Goal: Information Seeking & Learning: Learn about a topic

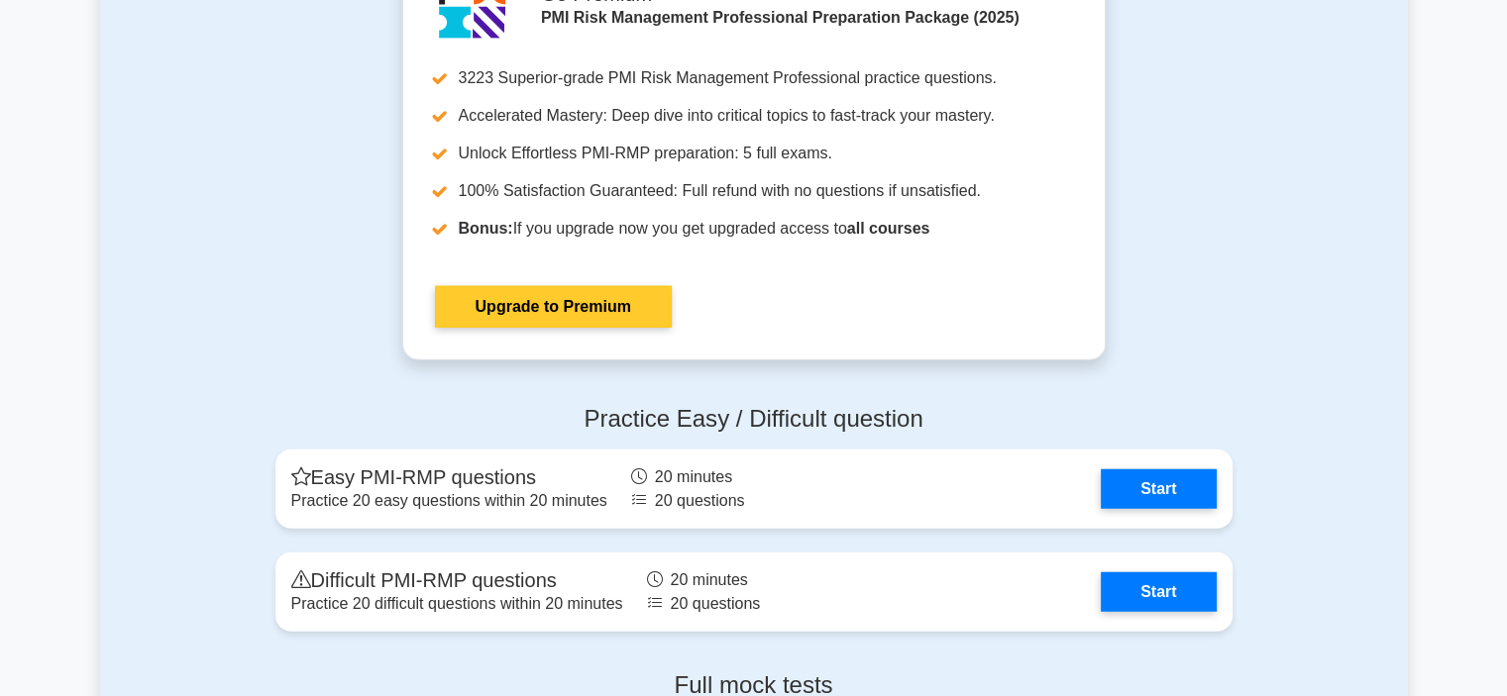
scroll to position [5250, 0]
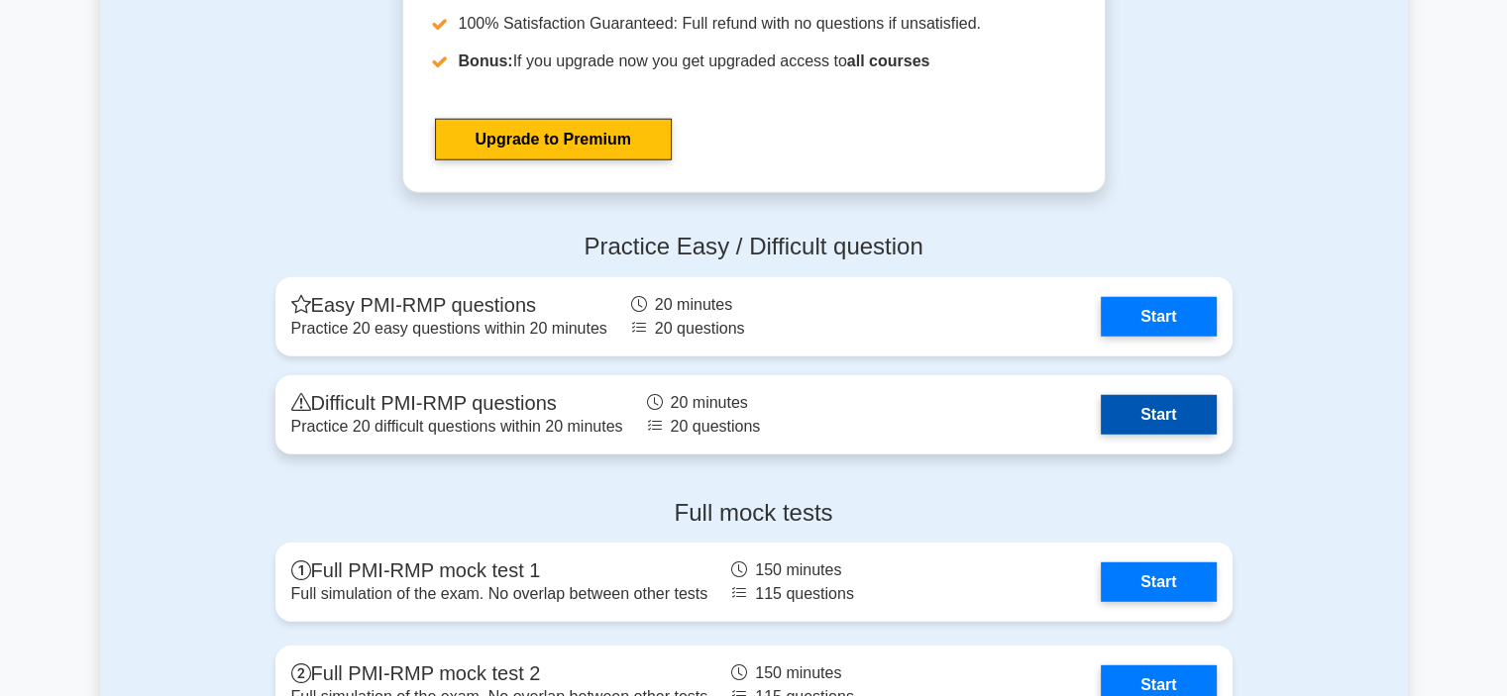
click at [1175, 398] on link "Start" at bounding box center [1158, 415] width 115 height 40
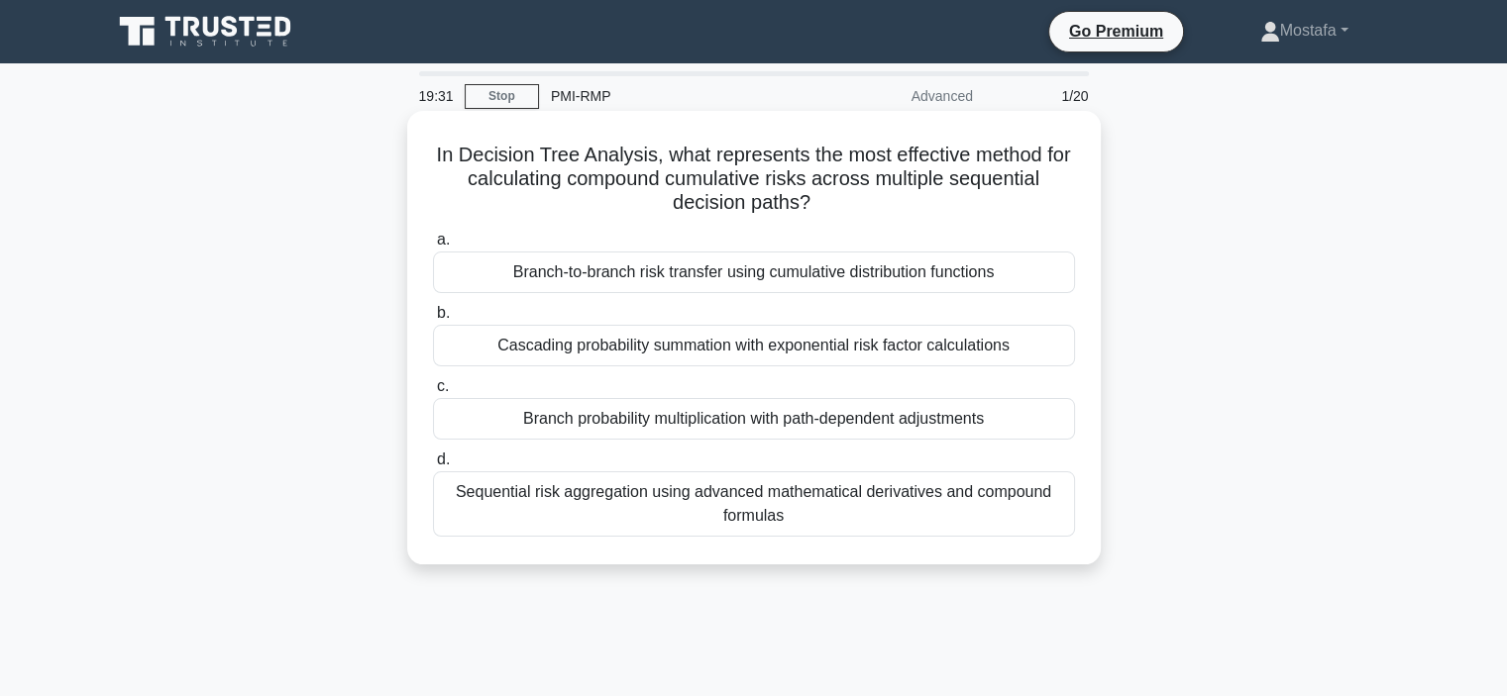
click at [1038, 522] on div "Sequential risk aggregation using advanced mathematical derivatives and compoun…" at bounding box center [754, 504] width 642 height 65
click at [433, 467] on input "d. Sequential risk aggregation using advanced mathematical derivatives and comp…" at bounding box center [433, 460] width 0 height 13
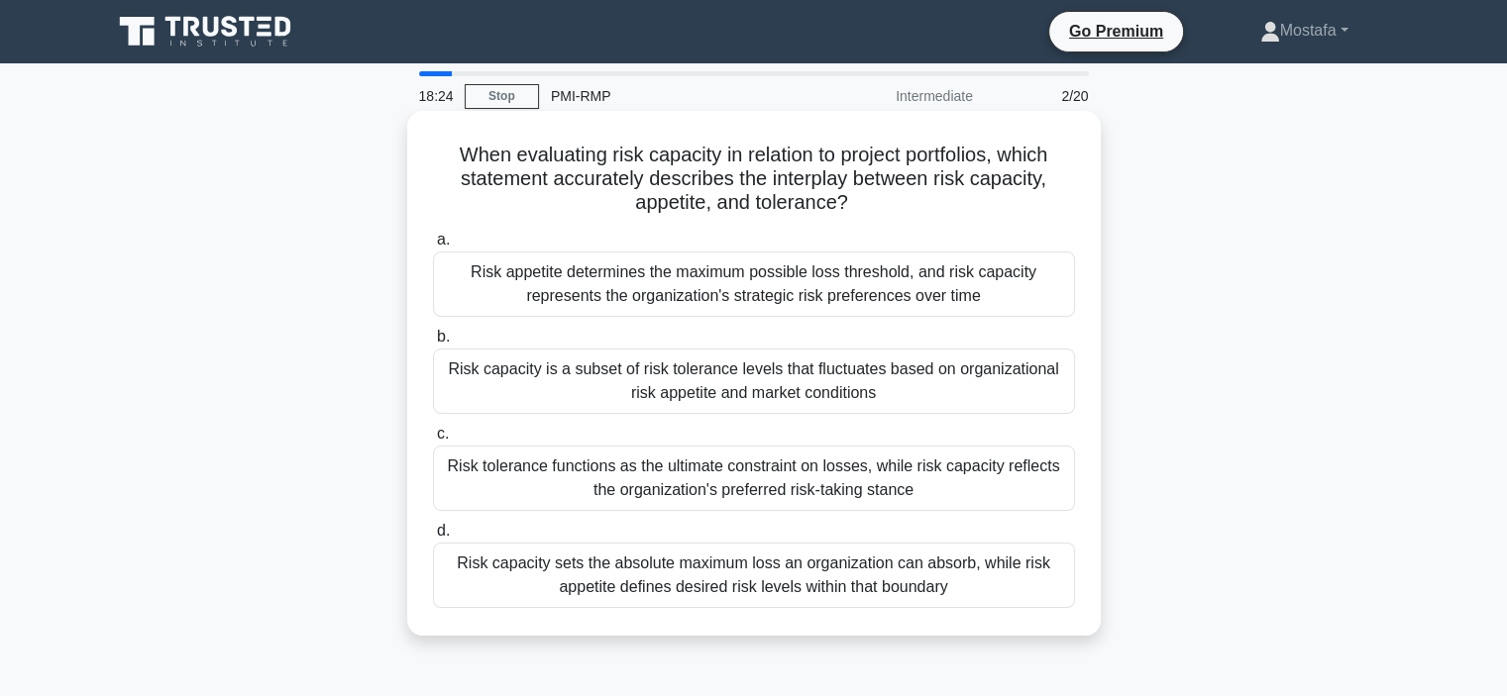
click at [1028, 586] on div "Risk capacity sets the absolute maximum loss an organization can absorb, while …" at bounding box center [754, 575] width 642 height 65
click at [433, 538] on input "d. Risk capacity sets the absolute maximum loss an organization can absorb, whi…" at bounding box center [433, 531] width 0 height 13
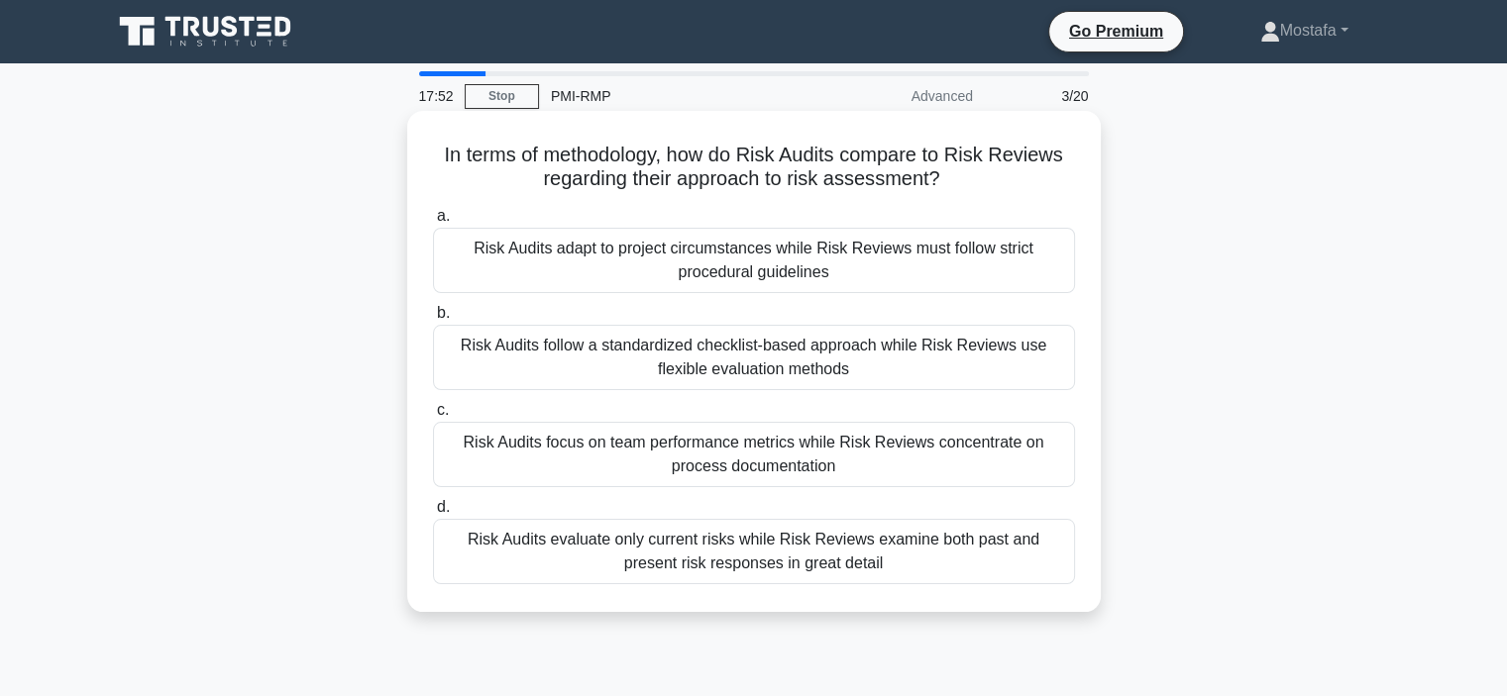
click at [1045, 377] on div "Risk Audits follow a standardized checklist-based approach while Risk Reviews u…" at bounding box center [754, 357] width 642 height 65
click at [433, 320] on input "b. Risk Audits follow a standardized checklist-based approach while Risk Review…" at bounding box center [433, 313] width 0 height 13
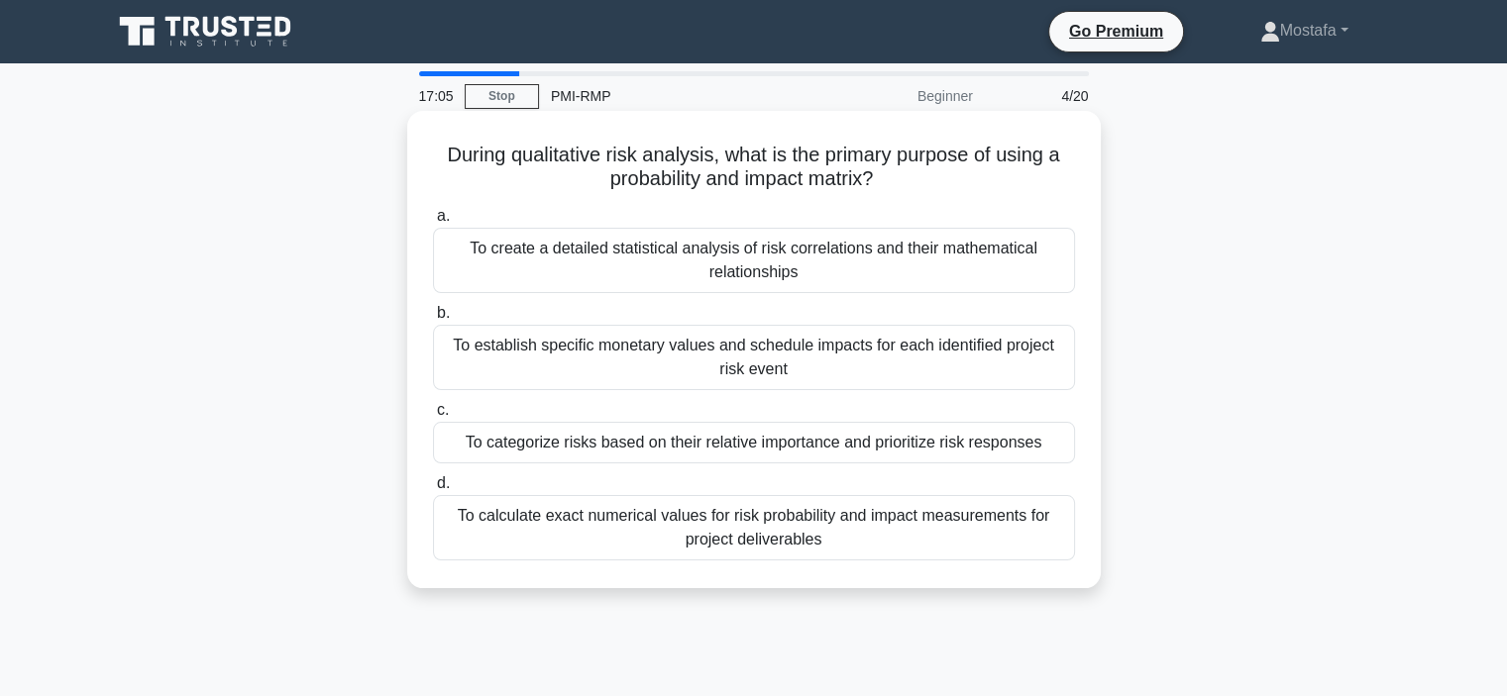
click at [1054, 446] on div "To categorize risks based on their relative importance and prioritize risk resp…" at bounding box center [754, 443] width 642 height 42
click at [433, 417] on input "c. To categorize risks based on their relative importance and prioritize risk r…" at bounding box center [433, 410] width 0 height 13
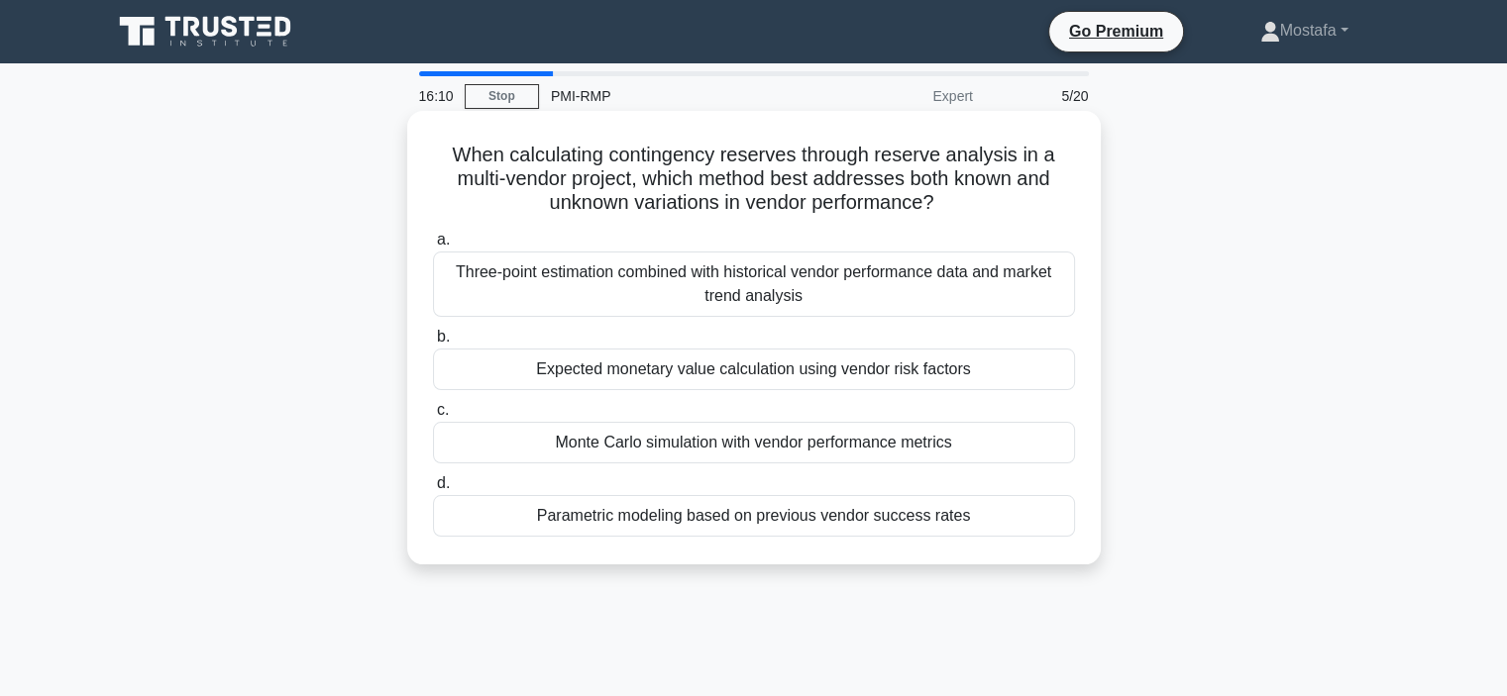
click at [1053, 447] on div "Monte Carlo simulation with vendor performance metrics" at bounding box center [754, 443] width 642 height 42
click at [433, 417] on input "c. Monte Carlo simulation with vendor performance metrics" at bounding box center [433, 410] width 0 height 13
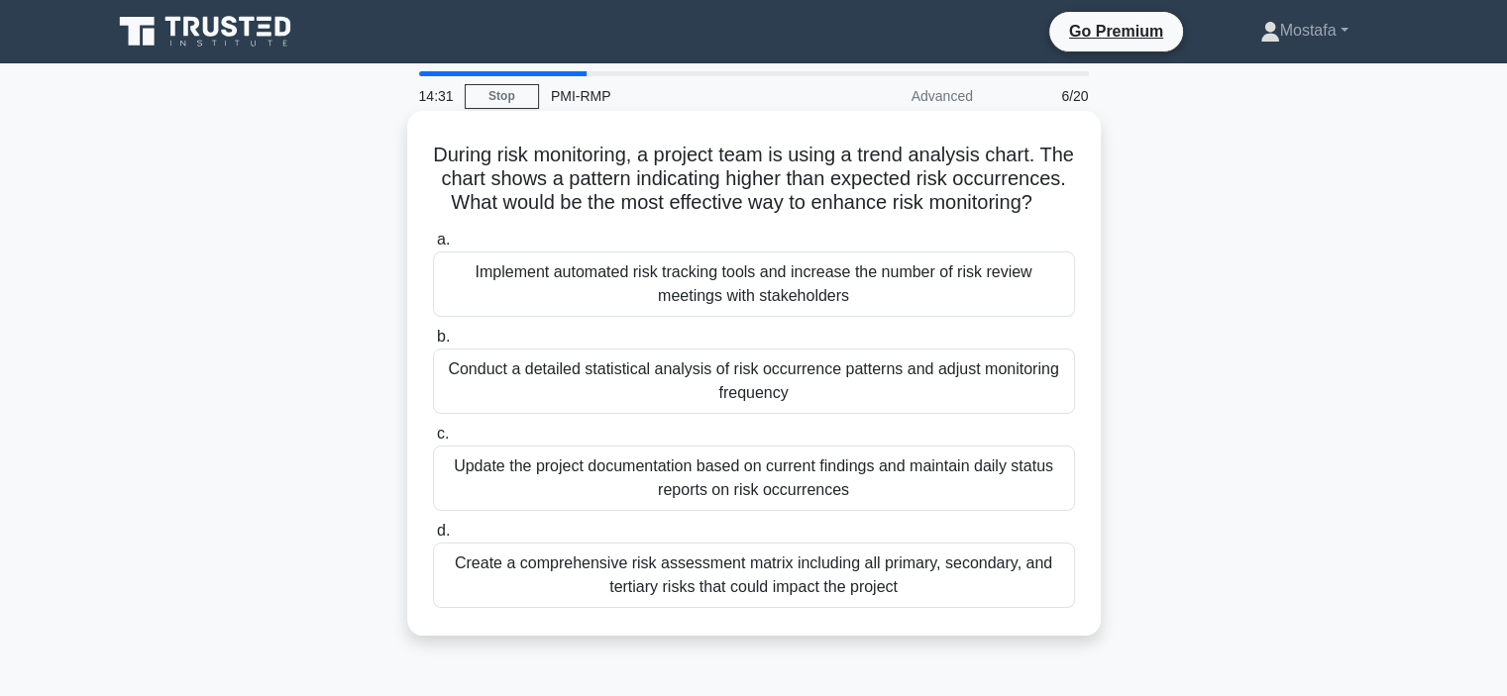
click at [1058, 414] on div "Conduct a detailed statistical analysis of risk occurrence patterns and adjust …" at bounding box center [754, 381] width 642 height 65
click at [433, 344] on input "b. Conduct a detailed statistical analysis of risk occurrence patterns and adju…" at bounding box center [433, 337] width 0 height 13
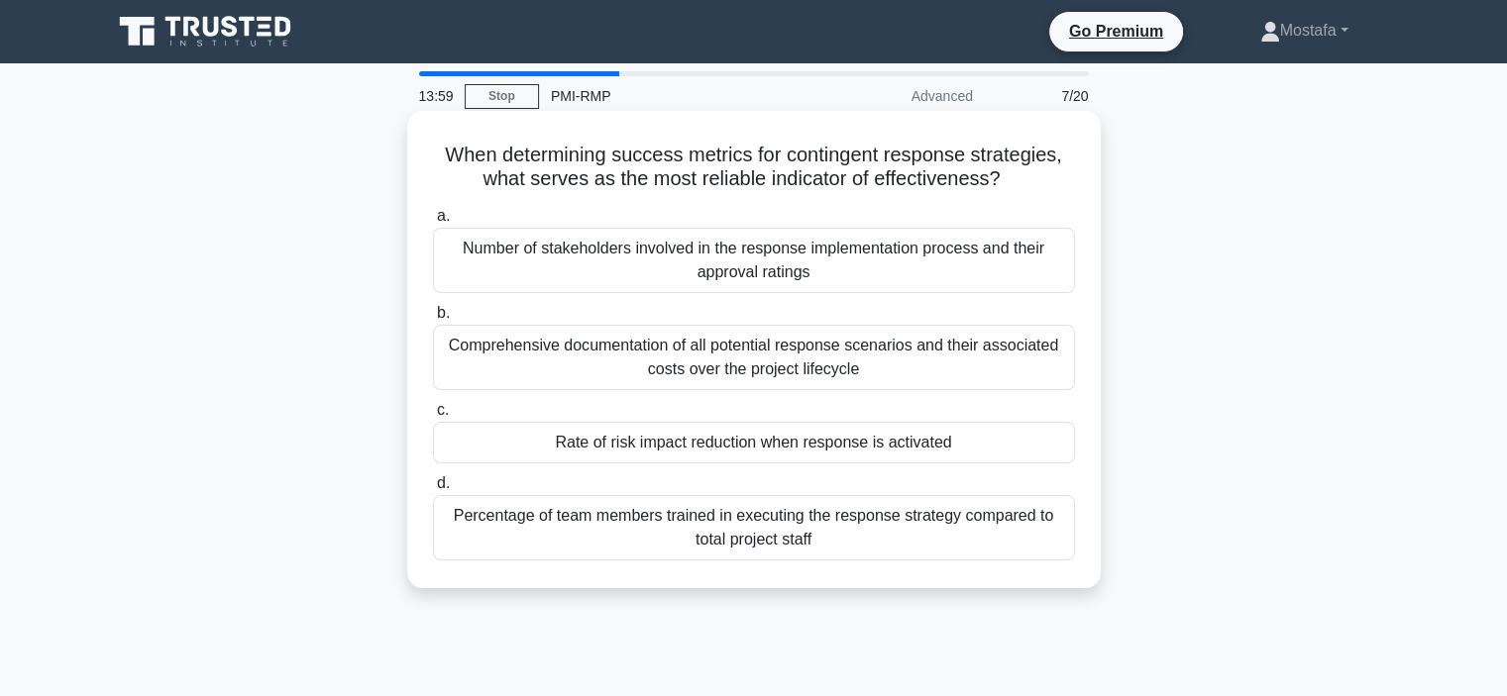
click at [1030, 455] on div "Rate of risk impact reduction when response is activated" at bounding box center [754, 443] width 642 height 42
click at [433, 417] on input "c. Rate of risk impact reduction when response is activated" at bounding box center [433, 410] width 0 height 13
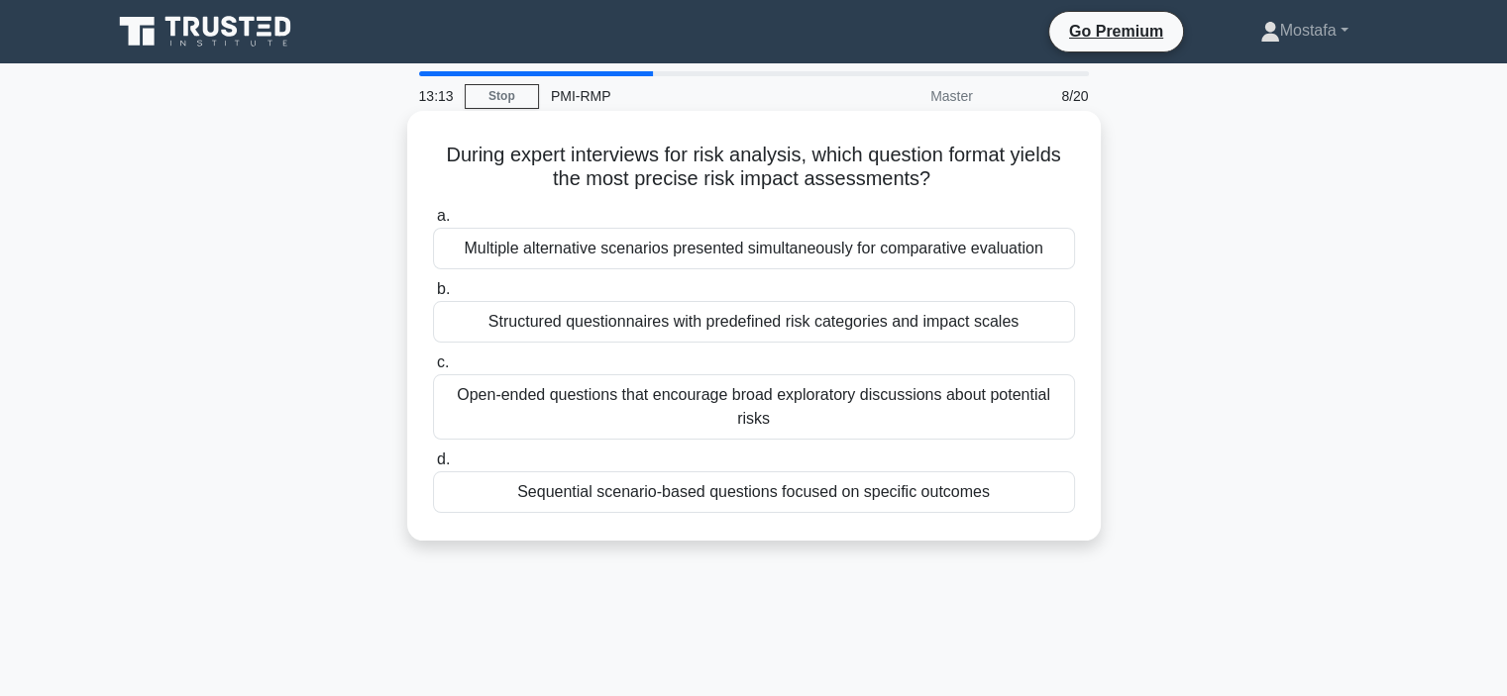
click at [1053, 321] on div "Structured questionnaires with predefined risk categories and impact scales" at bounding box center [754, 322] width 642 height 42
click at [433, 296] on input "b. Structured questionnaires with predefined risk categories and impact scales" at bounding box center [433, 289] width 0 height 13
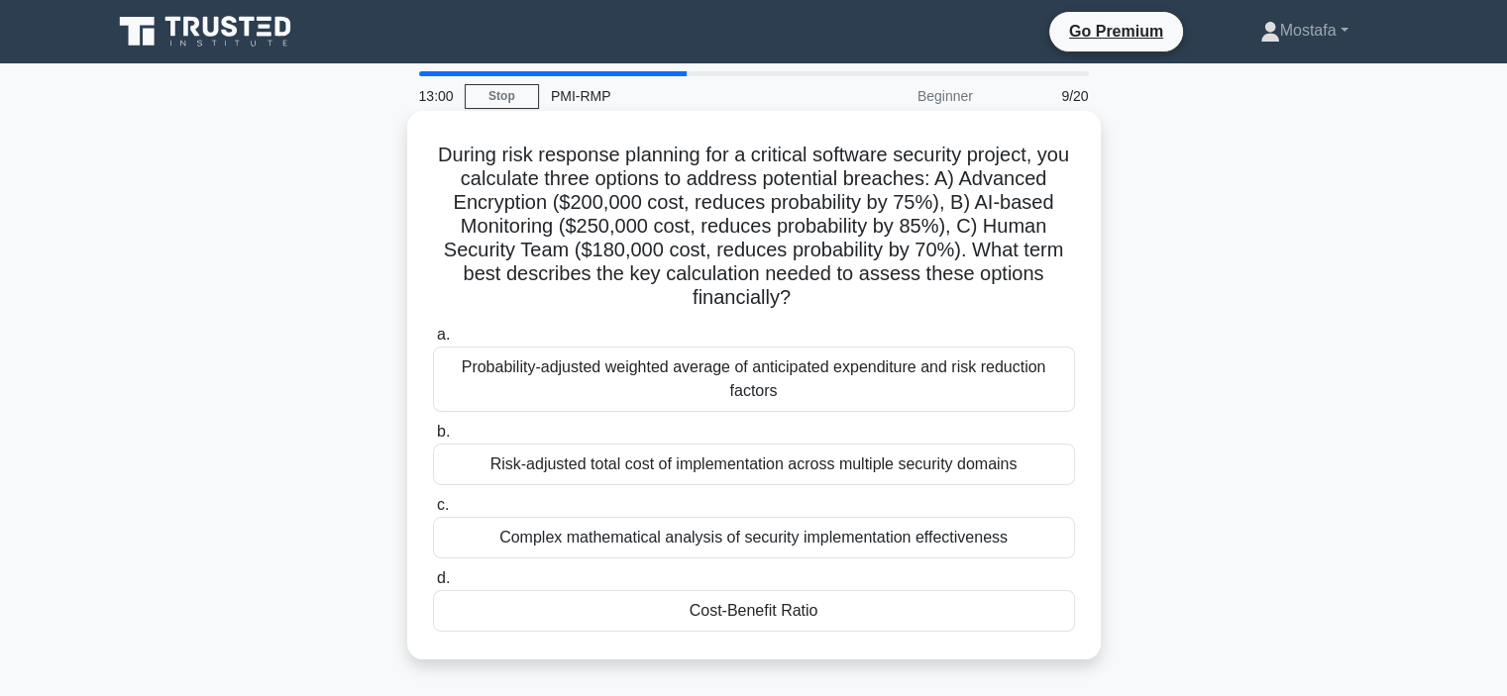
click at [894, 617] on div "Cost-Benefit Ratio" at bounding box center [754, 611] width 642 height 42
click at [433, 585] on input "d. Cost-Benefit Ratio" at bounding box center [433, 579] width 0 height 13
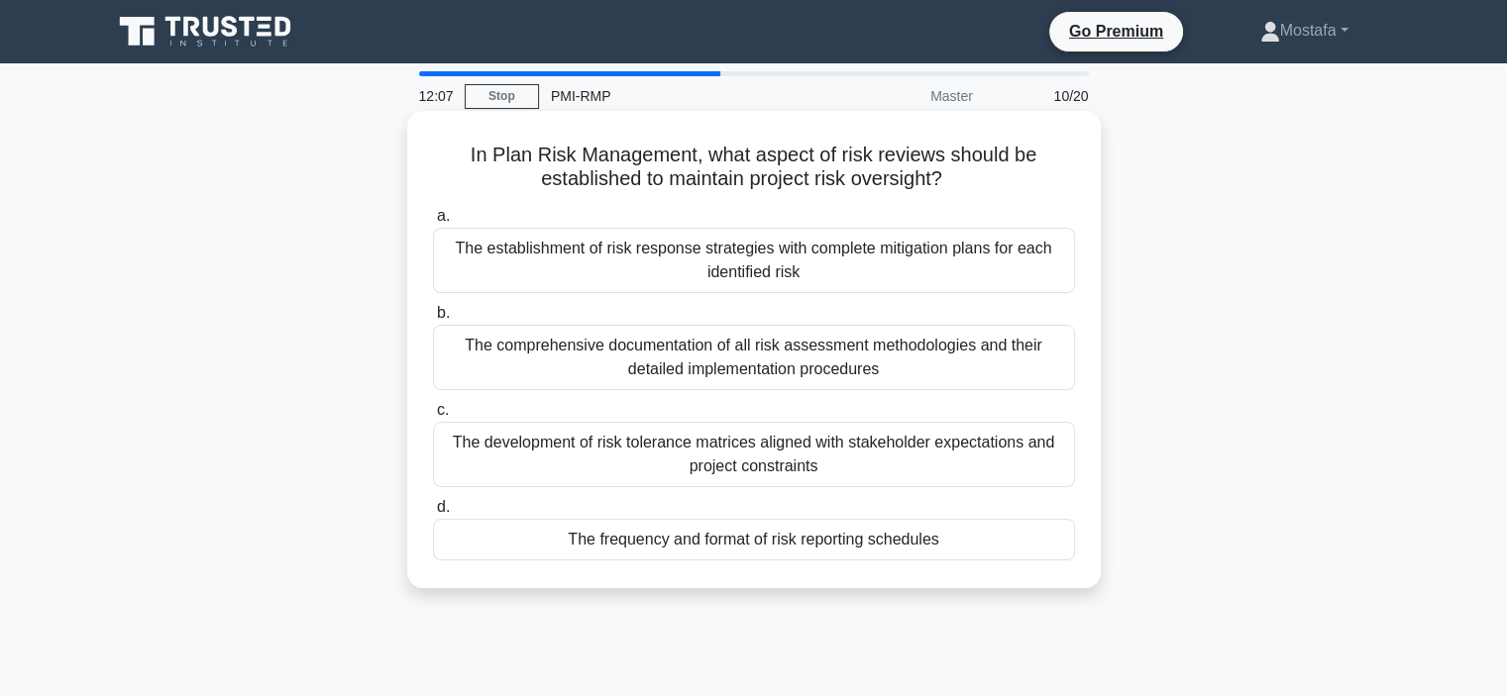
click at [1056, 272] on div "The establishment of risk response strategies with complete mitigation plans fo…" at bounding box center [754, 260] width 642 height 65
click at [433, 223] on input "a. The establishment of risk response strategies with complete mitigation plans…" at bounding box center [433, 216] width 0 height 13
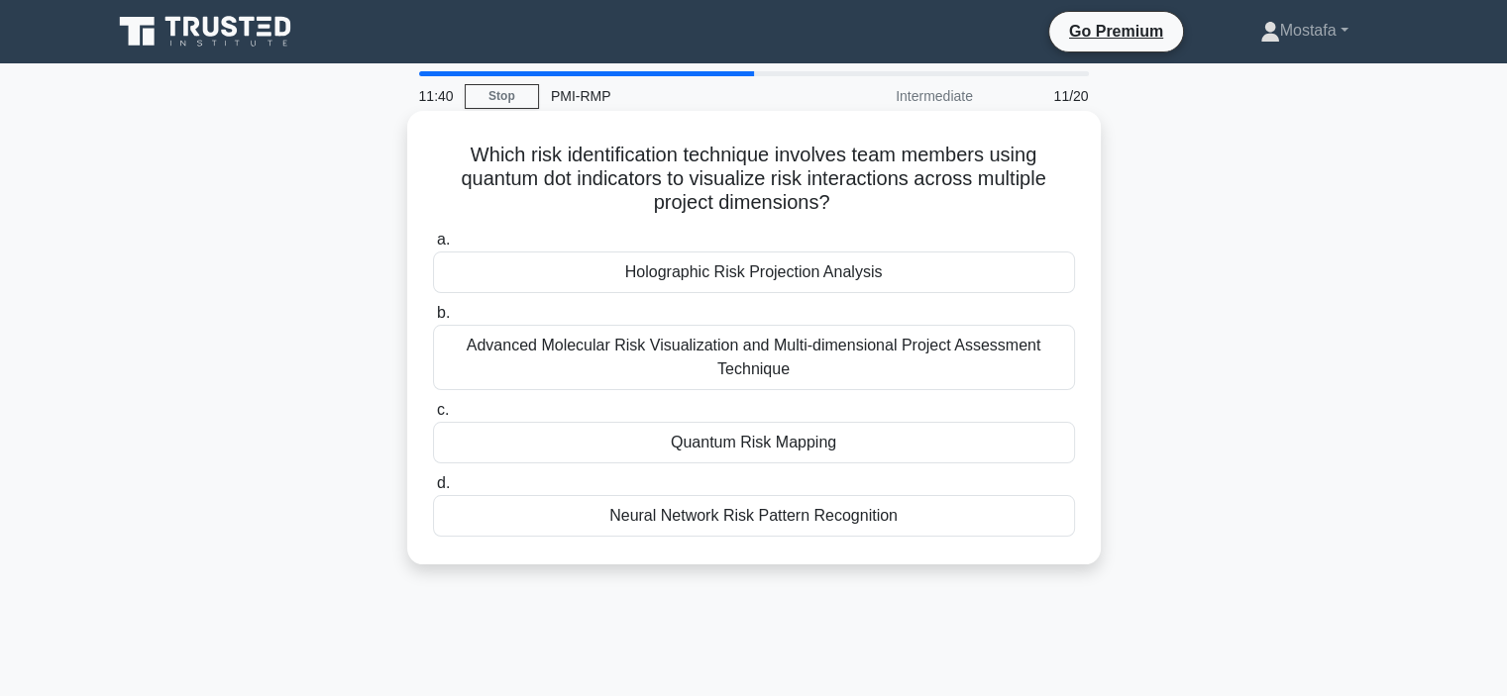
click at [1017, 447] on div "Quantum Risk Mapping" at bounding box center [754, 443] width 642 height 42
click at [433, 417] on input "c. Quantum Risk Mapping" at bounding box center [433, 410] width 0 height 13
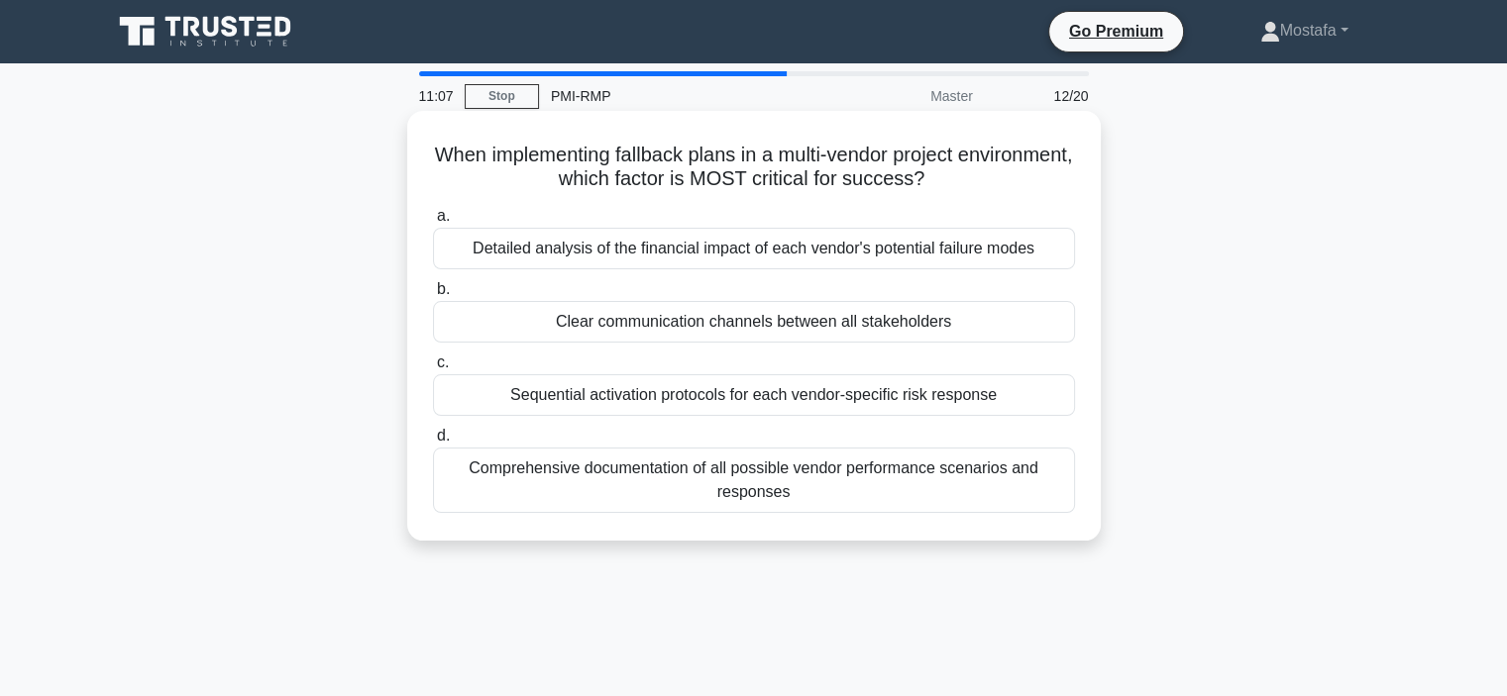
click at [1022, 326] on div "Clear communication channels between all stakeholders" at bounding box center [754, 322] width 642 height 42
click at [433, 296] on input "b. Clear communication channels between all stakeholders" at bounding box center [433, 289] width 0 height 13
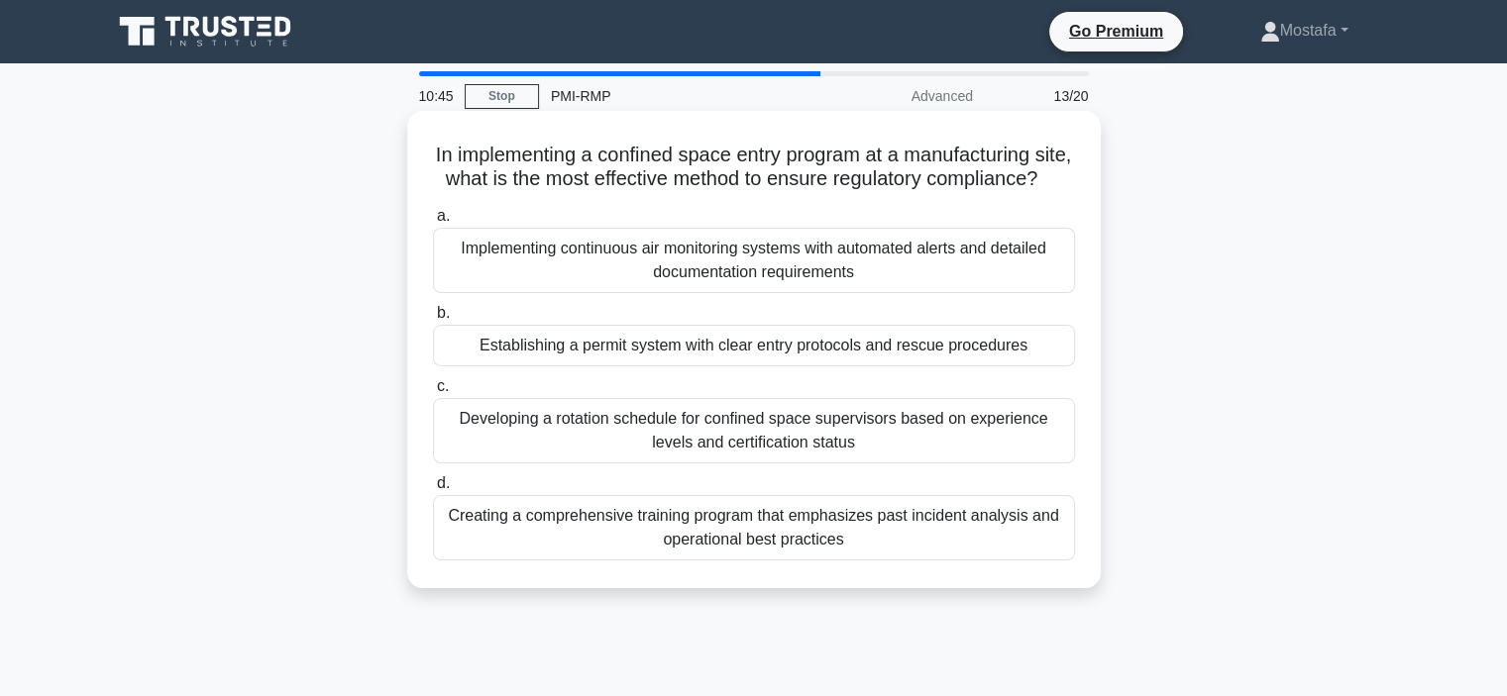
click at [1059, 367] on div "Establishing a permit system with clear entry protocols and rescue procedures" at bounding box center [754, 346] width 642 height 42
click at [433, 320] on input "b. Establishing a permit system with clear entry protocols and rescue procedures" at bounding box center [433, 313] width 0 height 13
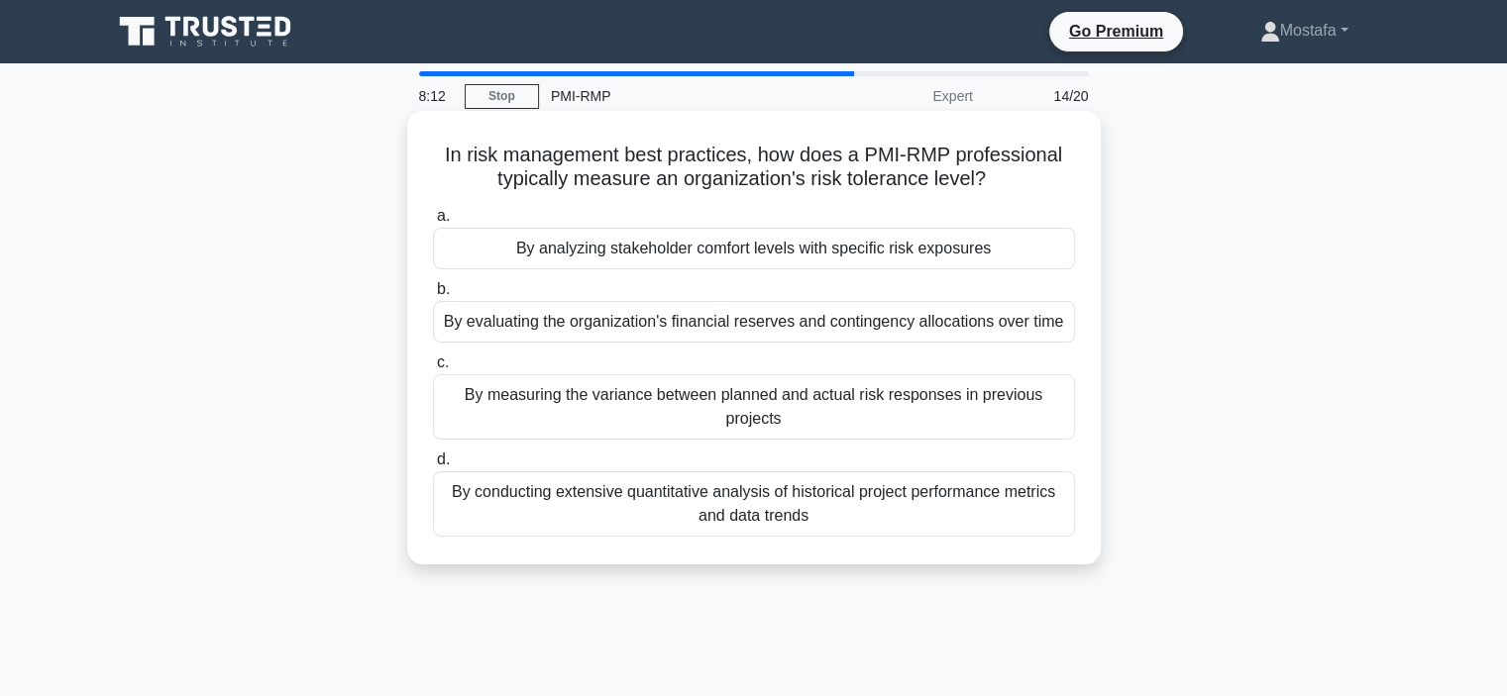
click at [1029, 252] on div "By analyzing stakeholder comfort levels with specific risk exposures" at bounding box center [754, 249] width 642 height 42
click at [433, 223] on input "a. By analyzing stakeholder comfort levels with specific risk exposures" at bounding box center [433, 216] width 0 height 13
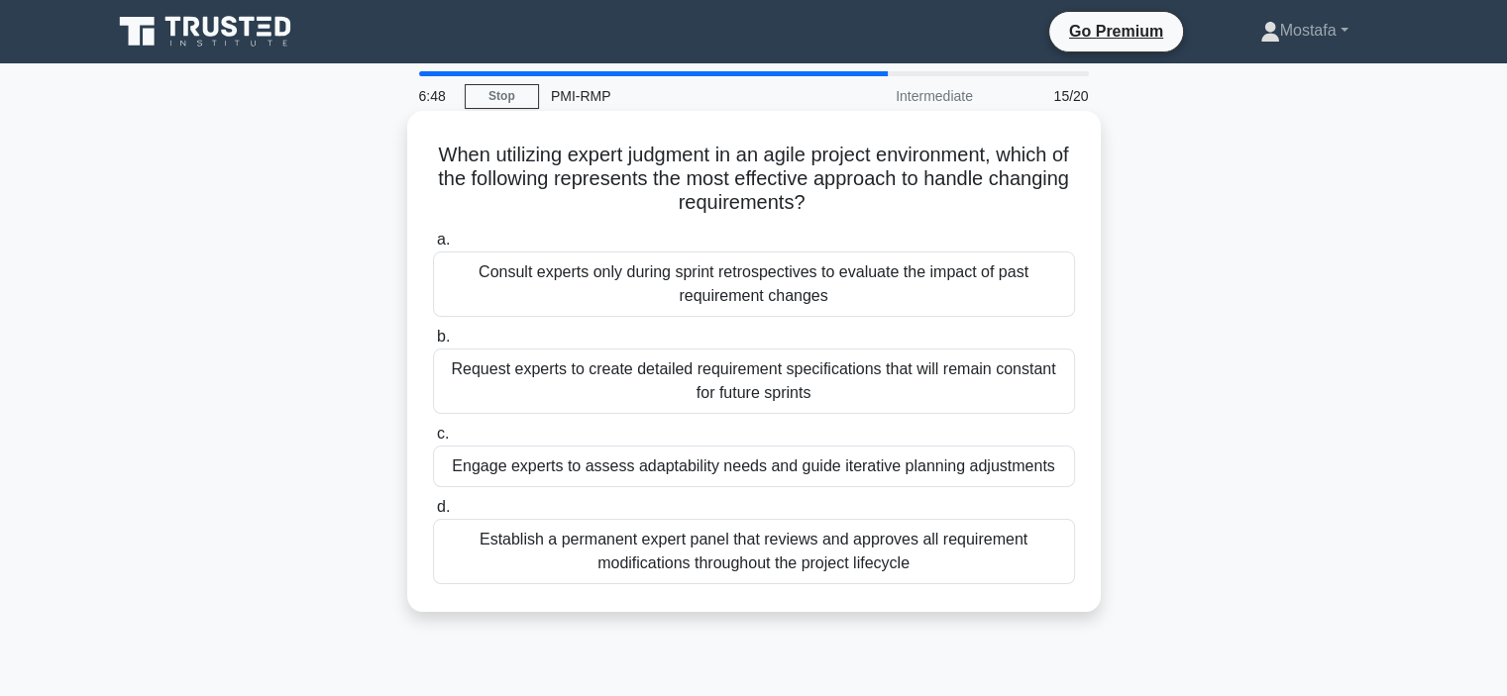
click at [1058, 465] on div "Engage experts to assess adaptability needs and guide iterative planning adjust…" at bounding box center [754, 467] width 642 height 42
click at [433, 441] on input "c. Engage experts to assess adaptability needs and guide iterative planning adj…" at bounding box center [433, 434] width 0 height 13
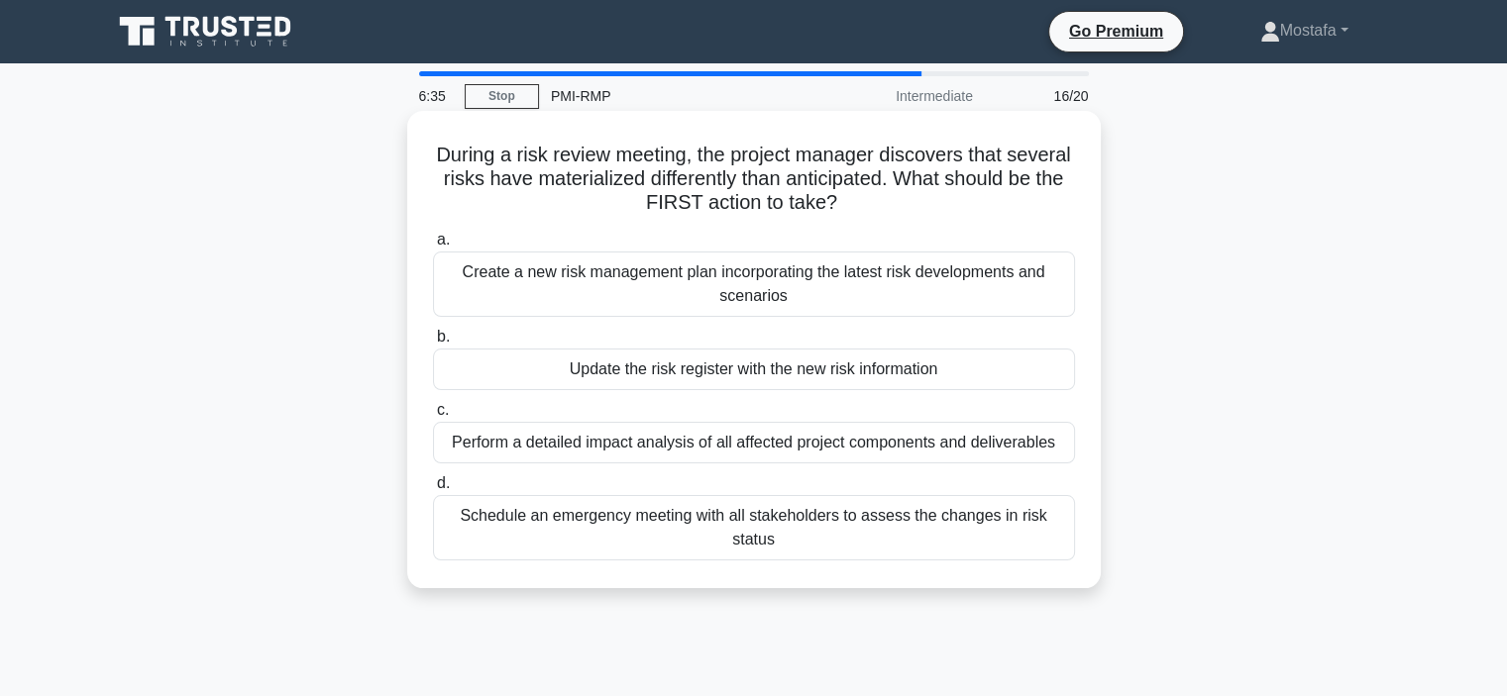
click at [1030, 371] on div "Update the risk register with the new risk information" at bounding box center [754, 370] width 642 height 42
click at [433, 344] on input "b. Update the risk register with the new risk information" at bounding box center [433, 337] width 0 height 13
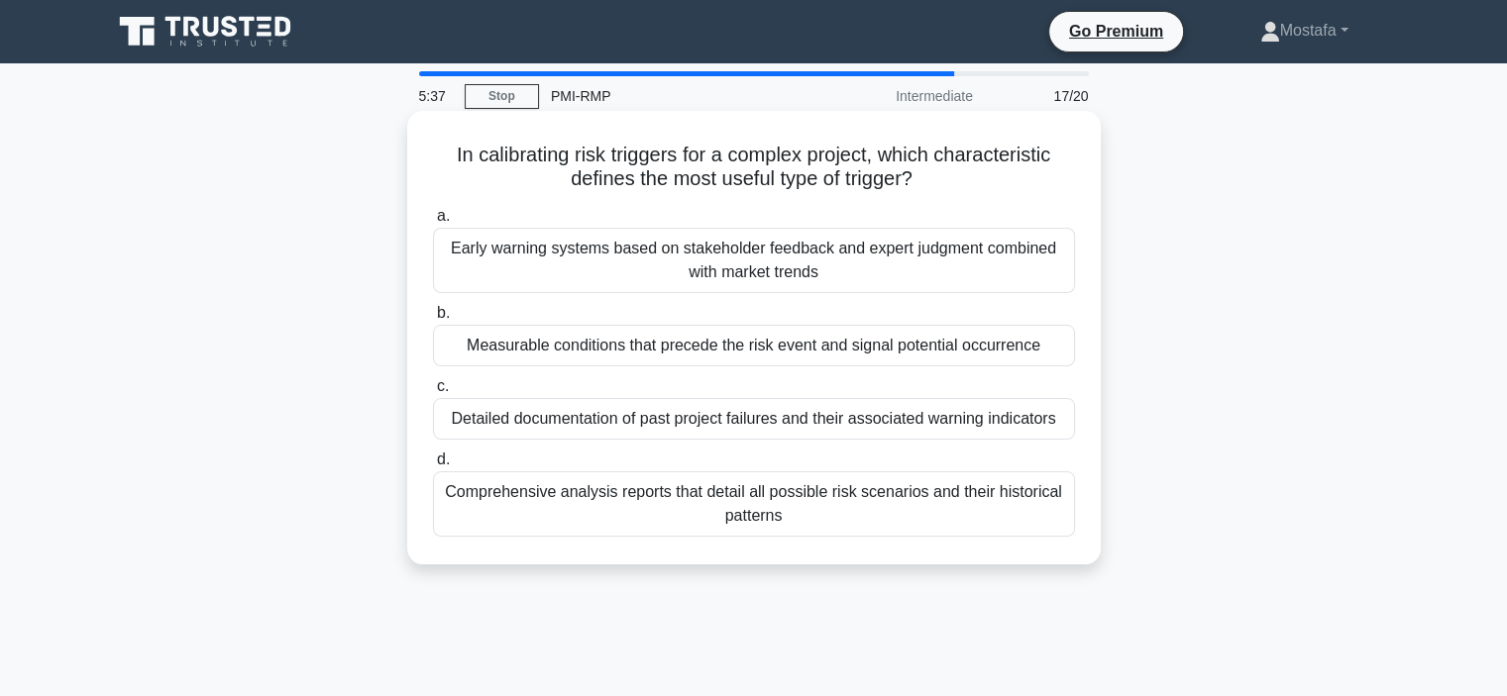
click at [1064, 356] on div "Measurable conditions that precede the risk event and signal potential occurren…" at bounding box center [754, 346] width 642 height 42
click at [433, 320] on input "b. Measurable conditions that precede the risk event and signal potential occur…" at bounding box center [433, 313] width 0 height 13
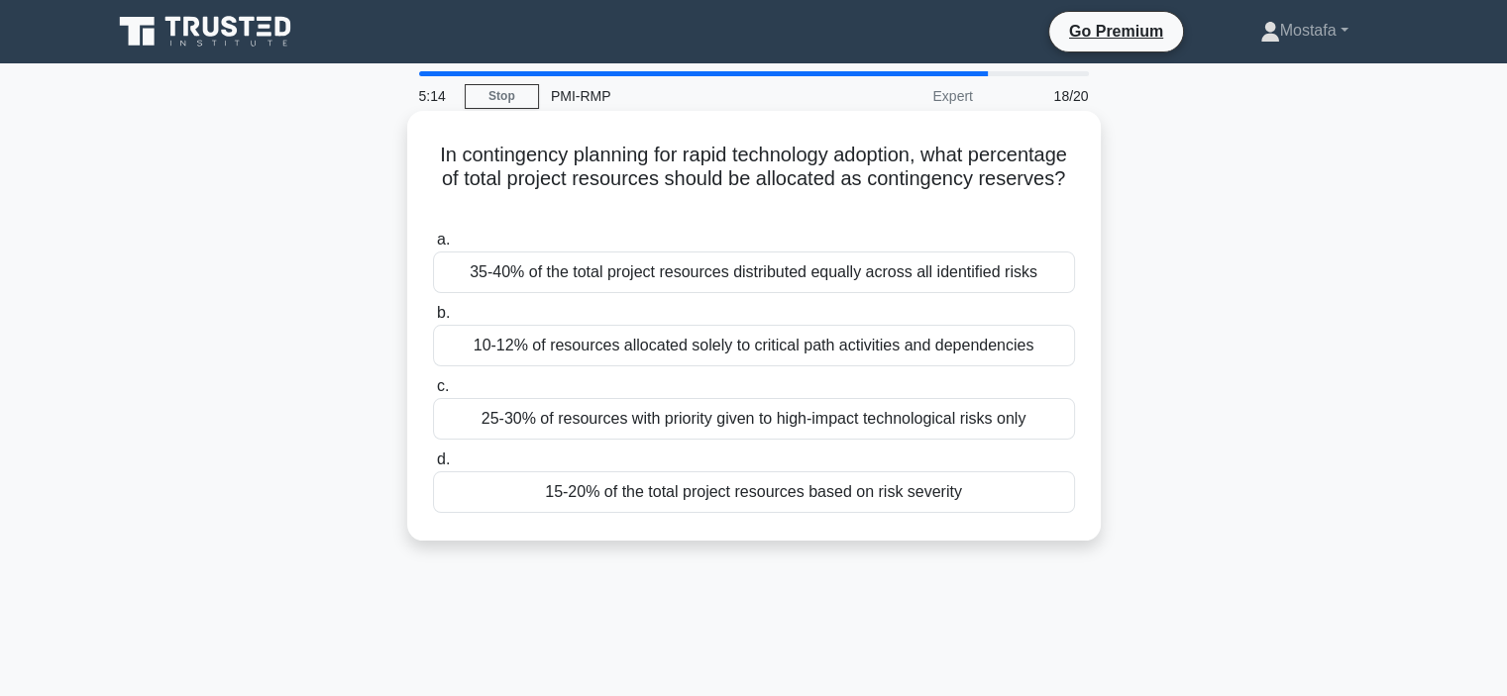
click at [1032, 491] on div "15-20% of the total project resources based on risk severity" at bounding box center [754, 493] width 642 height 42
click at [433, 467] on input "d. 15-20% of the total project resources based on risk severity" at bounding box center [433, 460] width 0 height 13
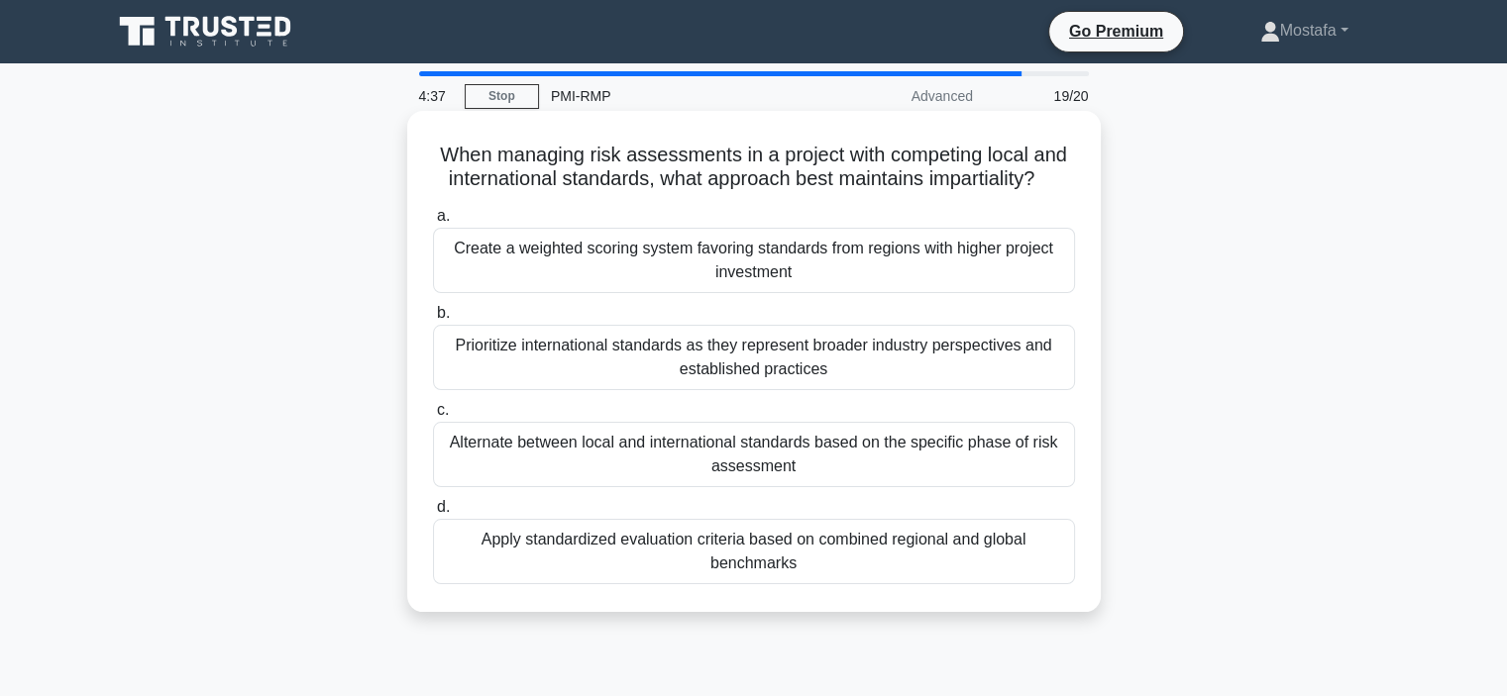
click at [889, 563] on div "Apply standardized evaluation criteria based on combined regional and global be…" at bounding box center [754, 551] width 642 height 65
click at [433, 514] on input "d. Apply standardized evaluation criteria based on combined regional and global…" at bounding box center [433, 507] width 0 height 13
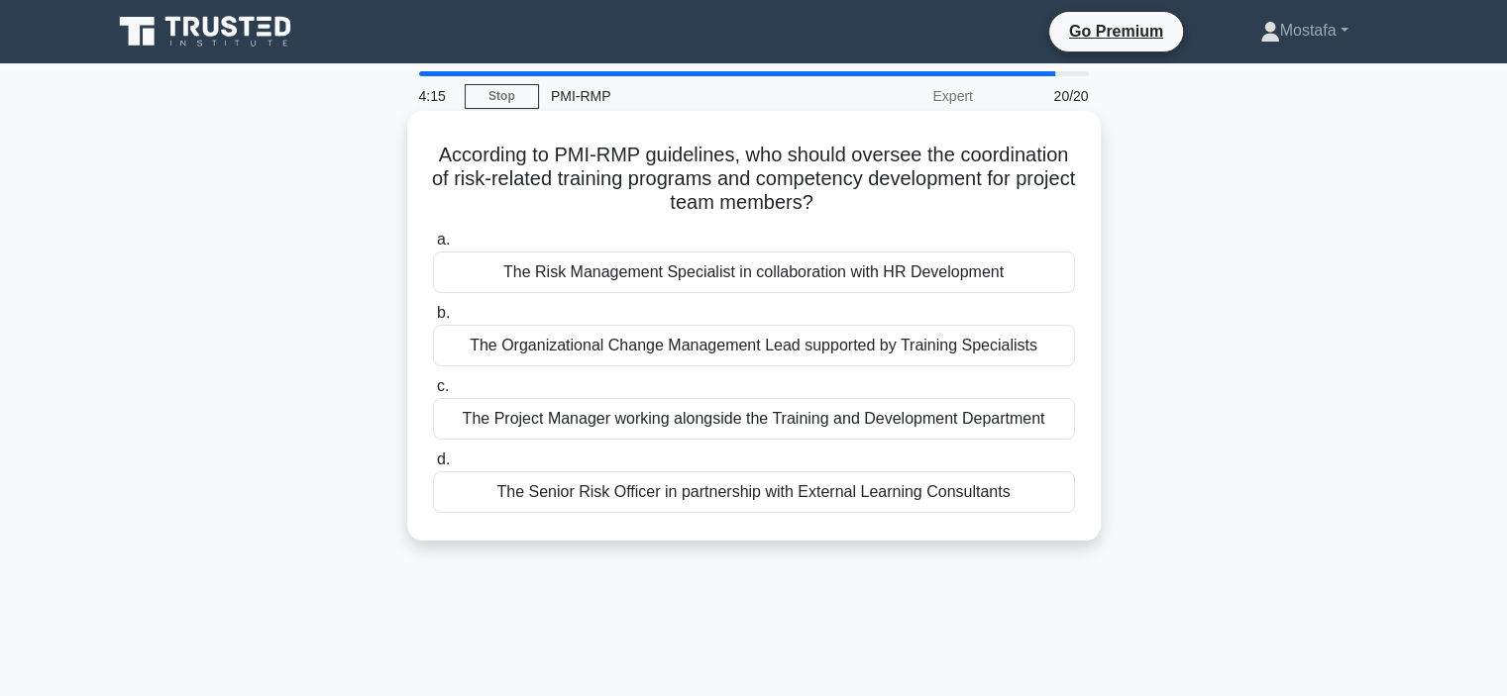
click at [1050, 280] on div "The Risk Management Specialist in collaboration with HR Development" at bounding box center [754, 273] width 642 height 42
click at [433, 247] on input "a. The Risk Management Specialist in collaboration with HR Development" at bounding box center [433, 240] width 0 height 13
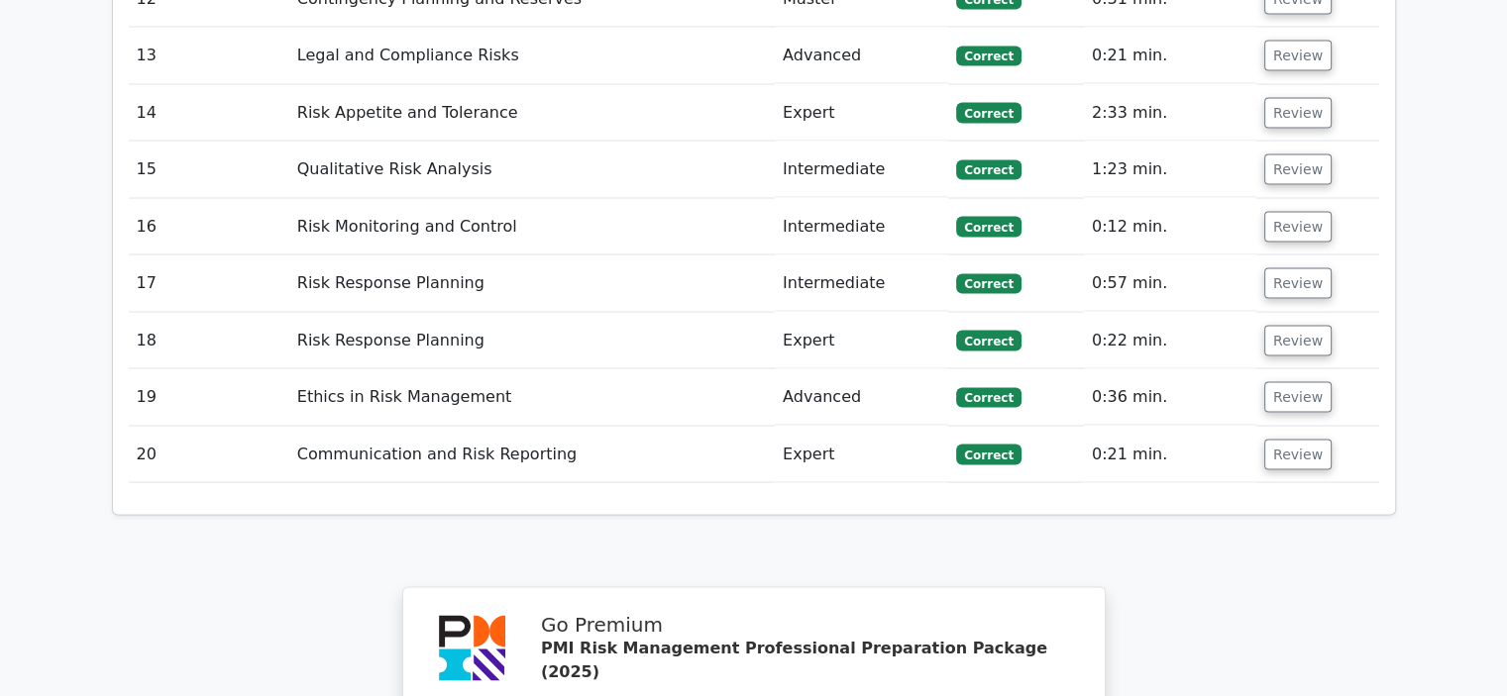
scroll to position [3269, 0]
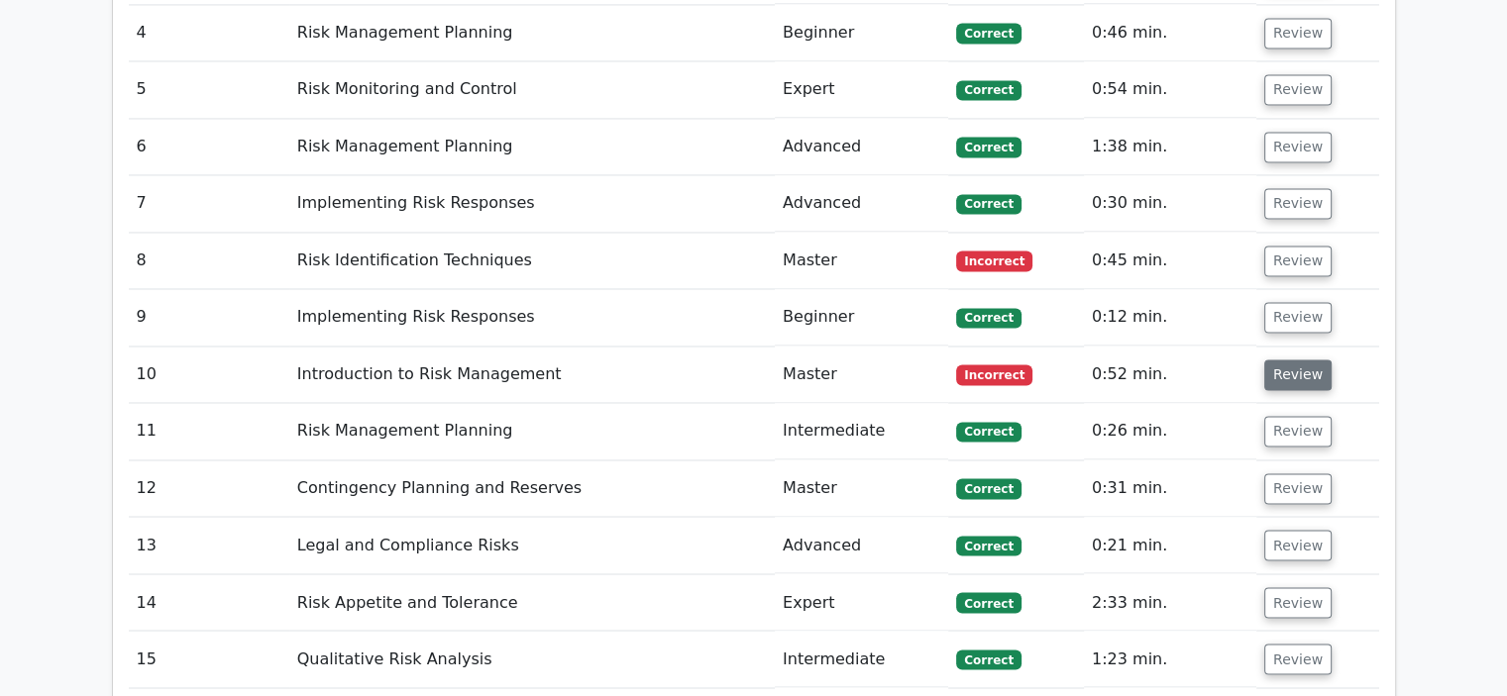
click at [1291, 360] on button "Review" at bounding box center [1297, 375] width 67 height 31
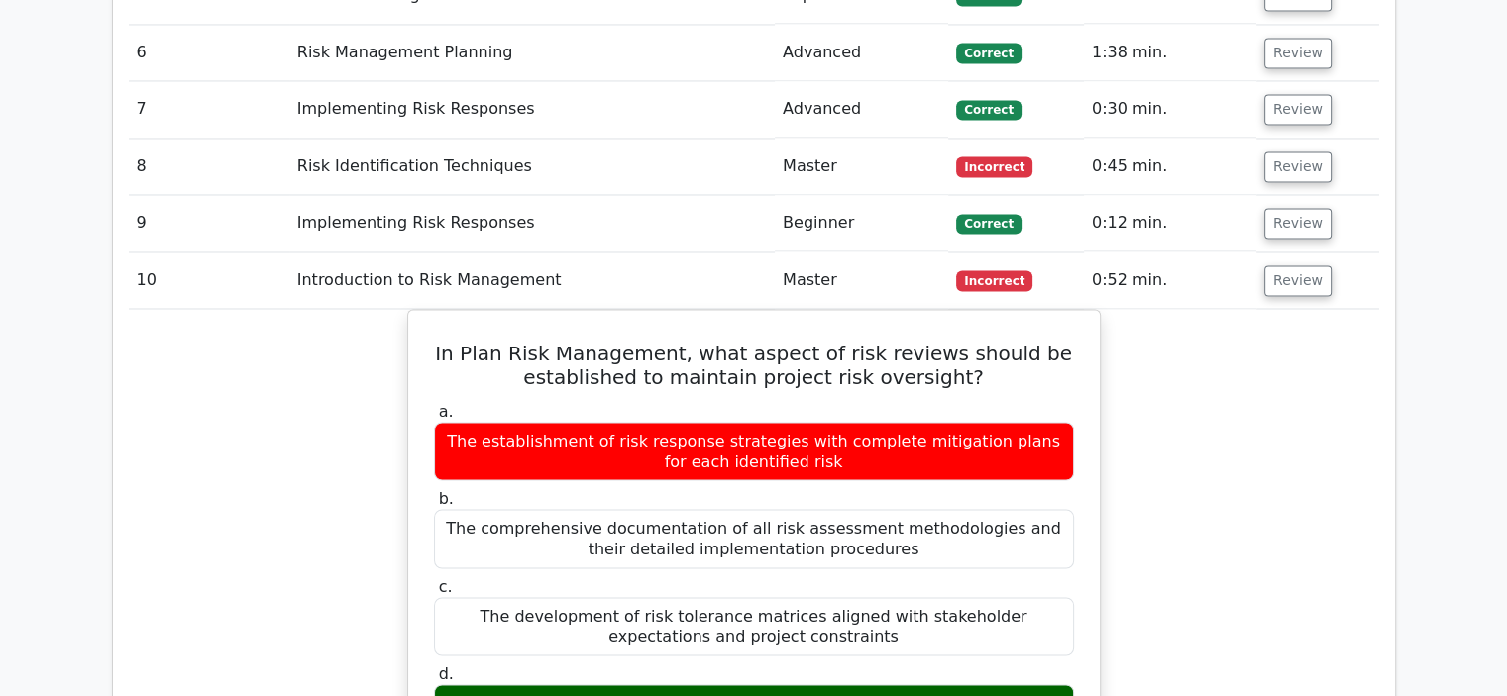
scroll to position [3368, 0]
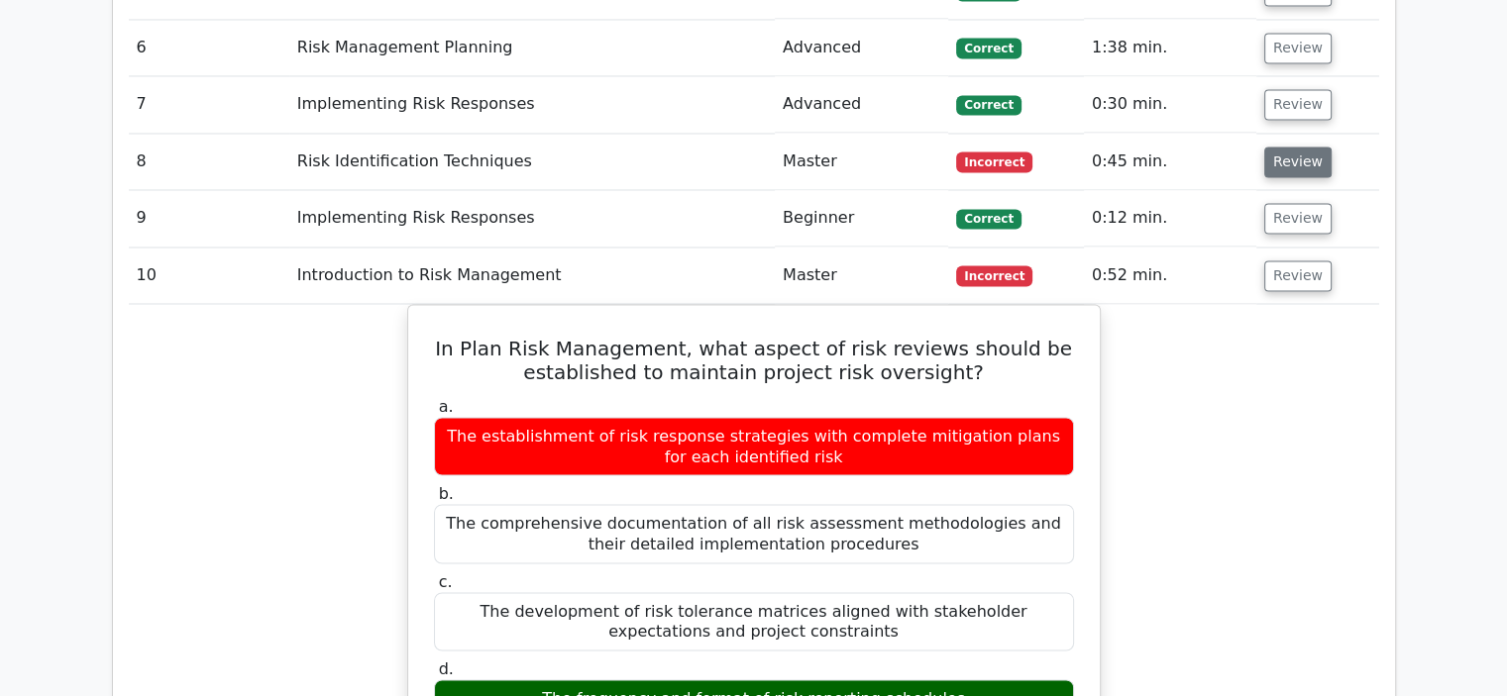
click at [1283, 147] on button "Review" at bounding box center [1297, 162] width 67 height 31
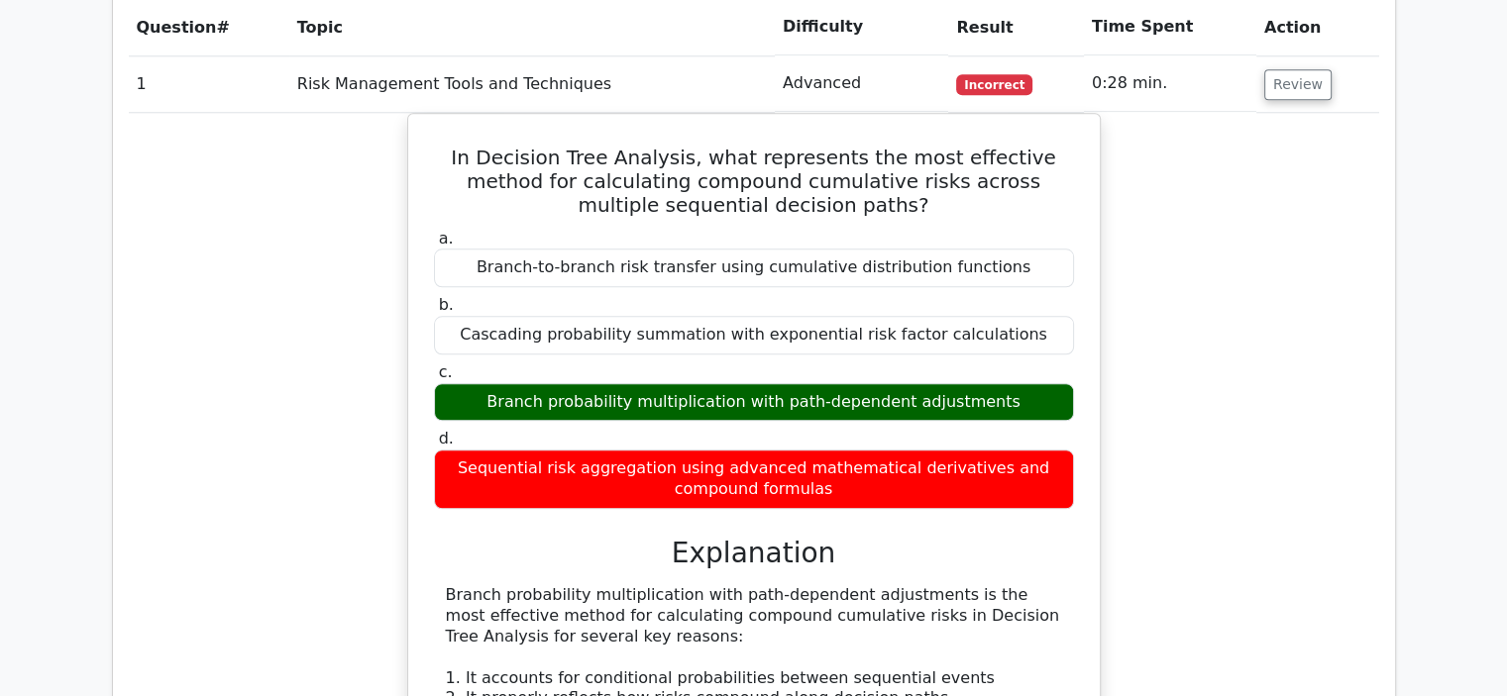
scroll to position [2179, 0]
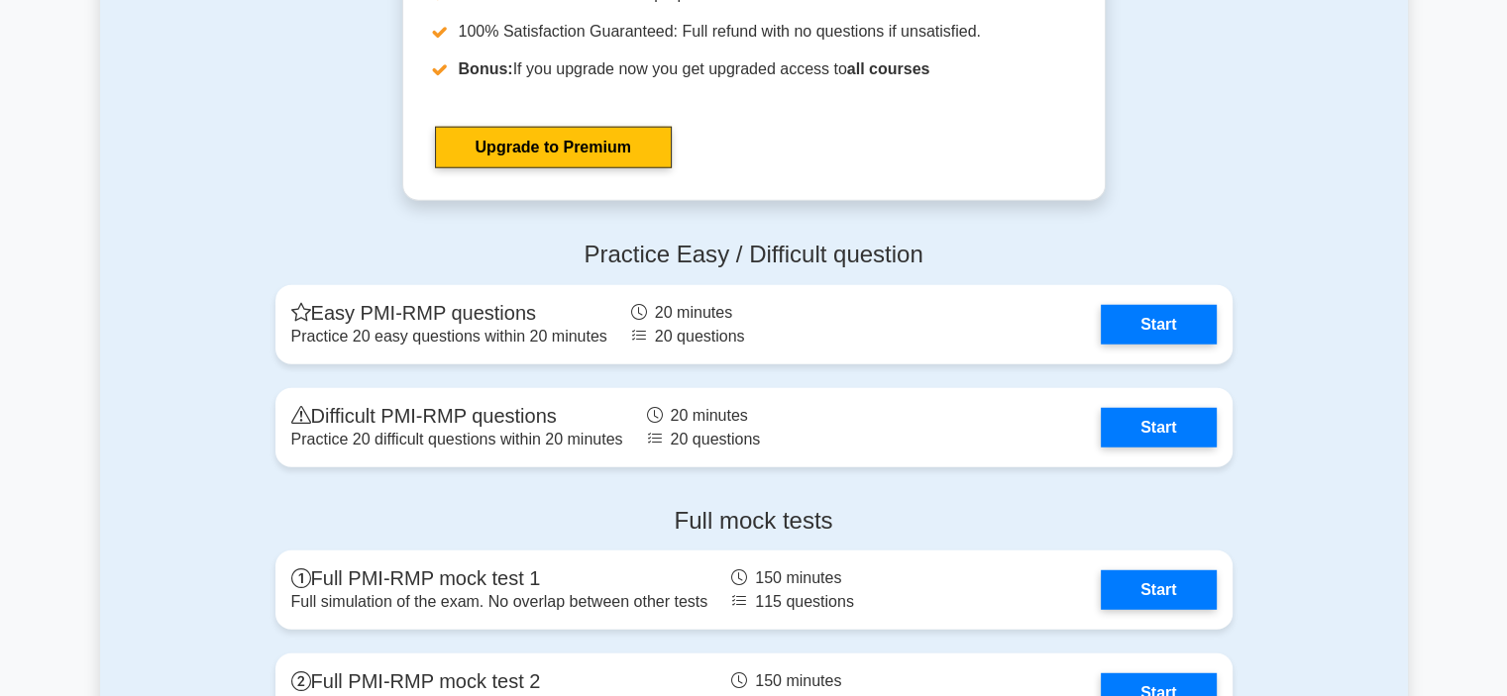
scroll to position [5250, 0]
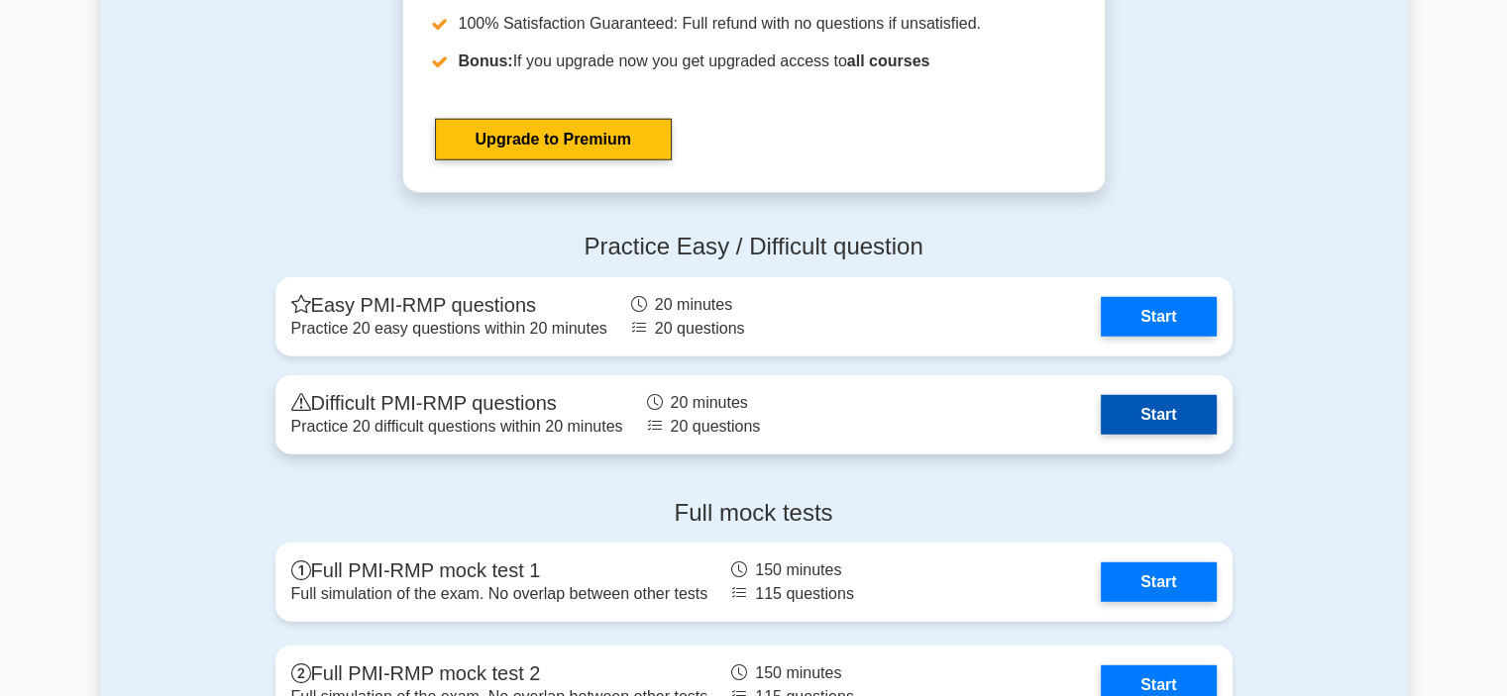
click at [1182, 412] on link "Start" at bounding box center [1158, 415] width 115 height 40
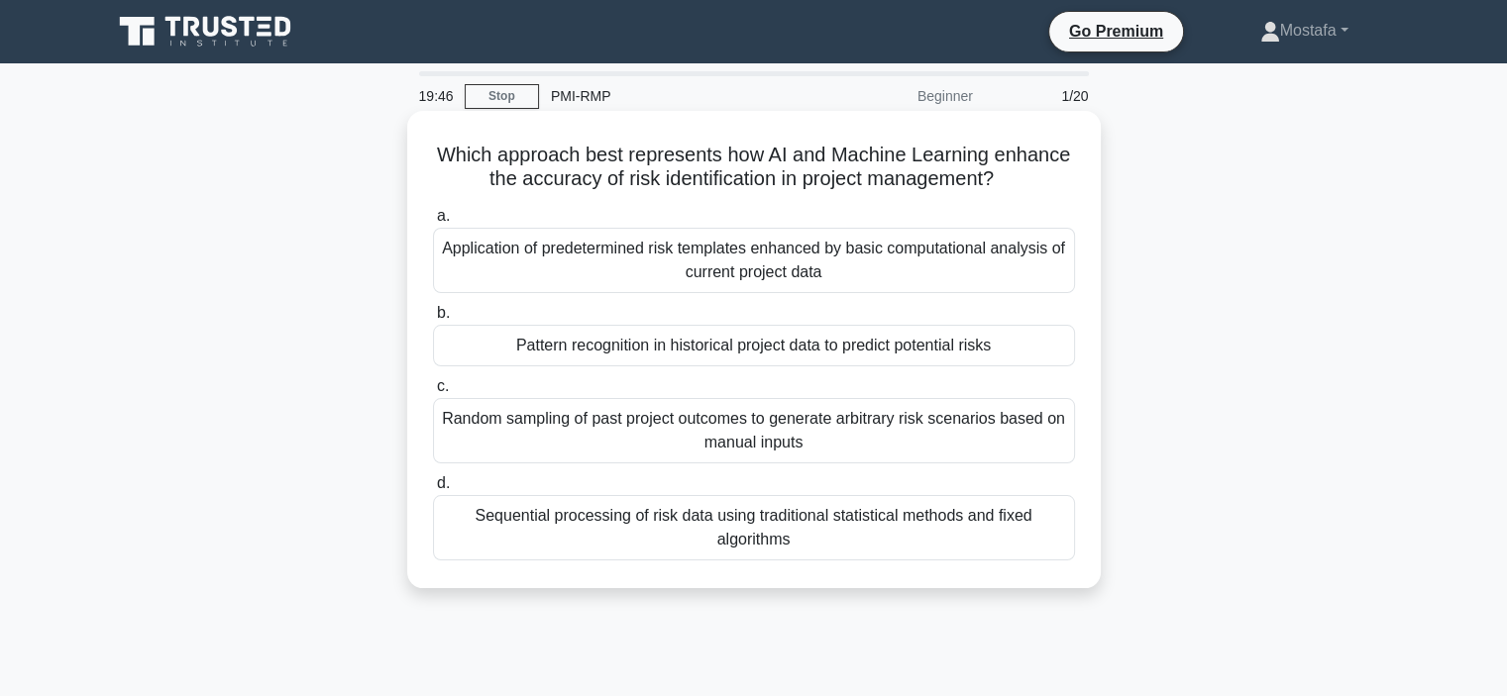
click at [1045, 352] on div "Pattern recognition in historical project data to predict potential risks" at bounding box center [754, 346] width 642 height 42
click at [433, 320] on input "b. Pattern recognition in historical project data to predict potential risks" at bounding box center [433, 313] width 0 height 13
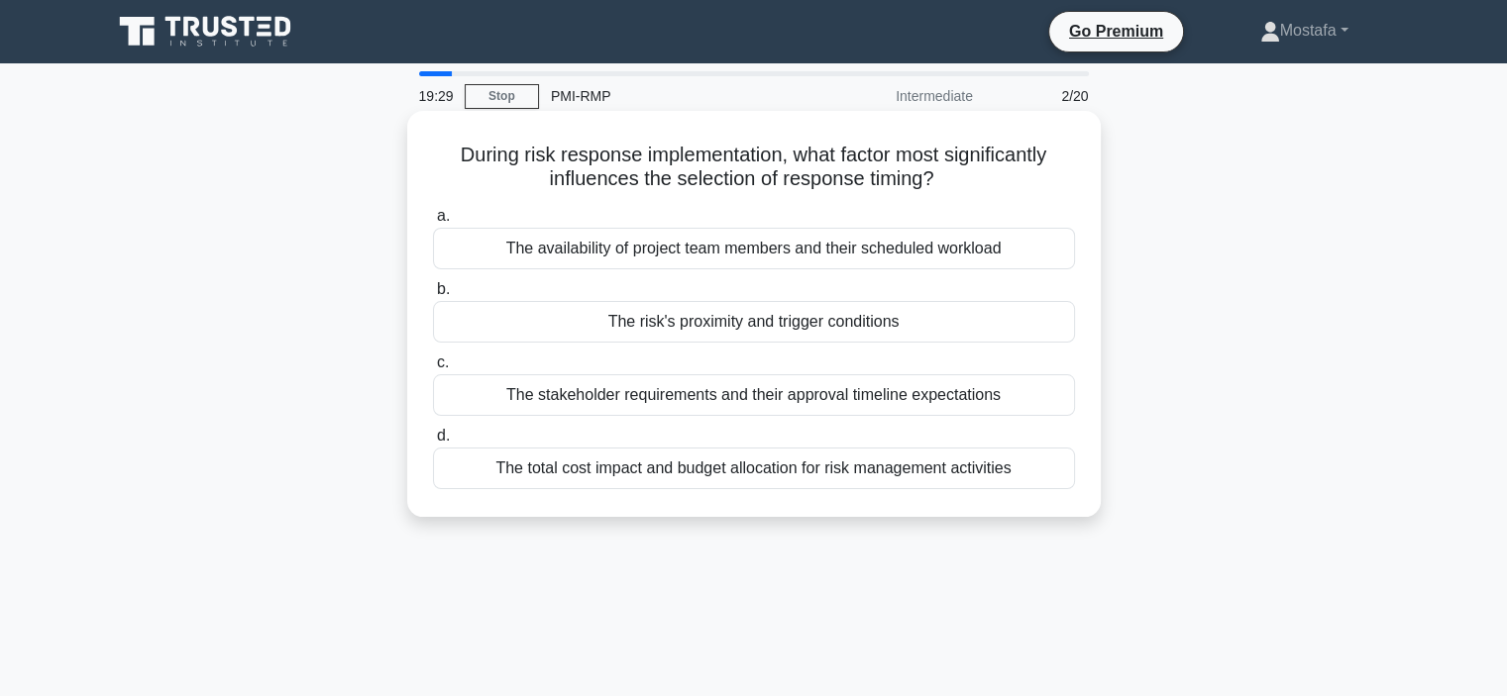
click at [1055, 331] on div "The risk's proximity and trigger conditions" at bounding box center [754, 322] width 642 height 42
click at [433, 296] on input "b. The risk's proximity and trigger conditions" at bounding box center [433, 289] width 0 height 13
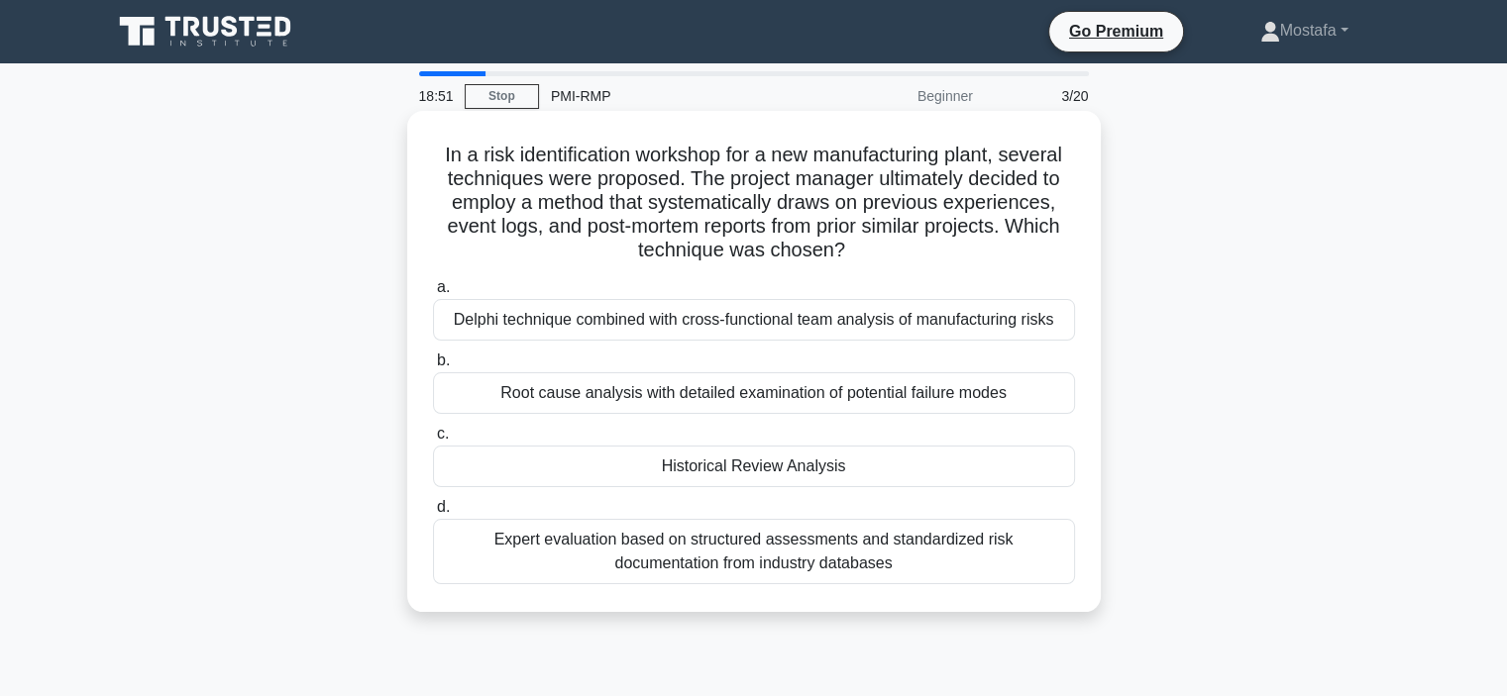
click at [1014, 469] on div "Historical Review Analysis" at bounding box center [754, 467] width 642 height 42
click at [433, 441] on input "c. Historical Review Analysis" at bounding box center [433, 434] width 0 height 13
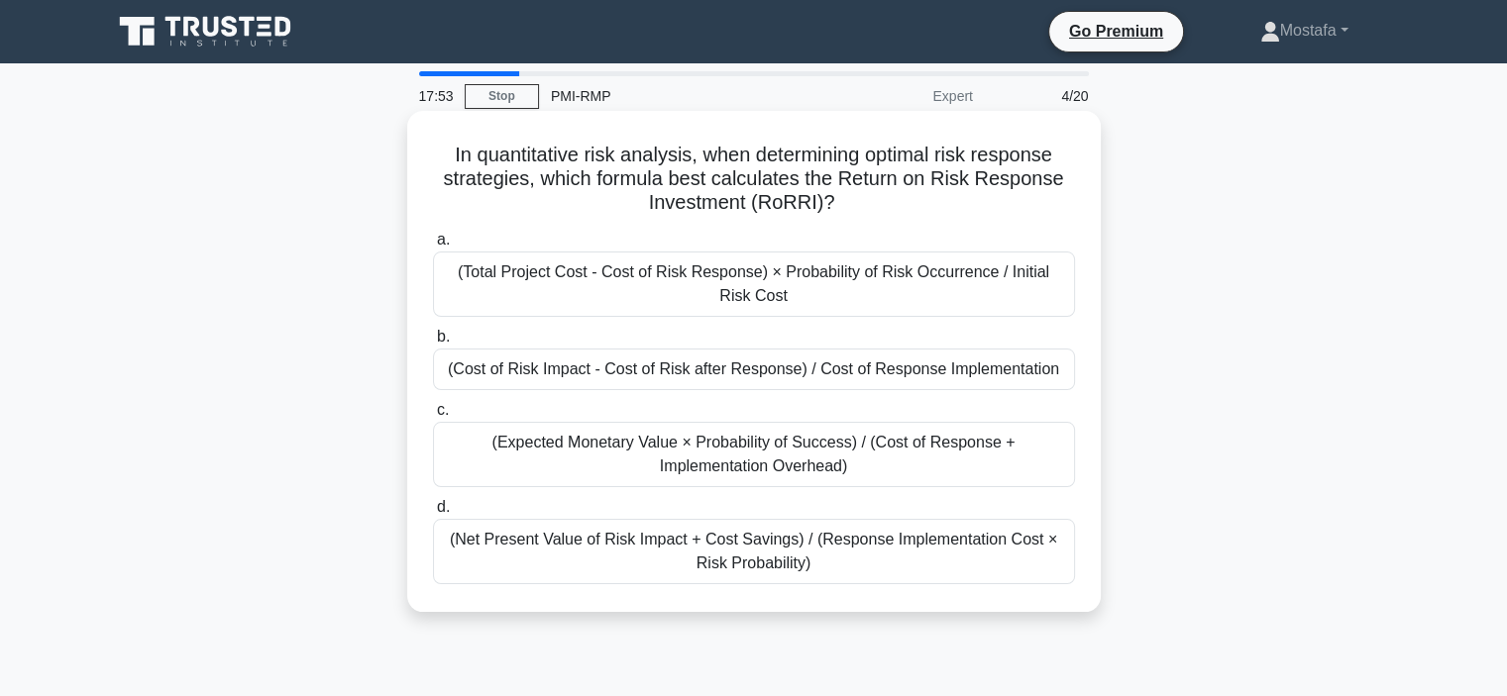
click at [1046, 308] on div "(Total Project Cost - Cost of Risk Response) × Probability of Risk Occurrence /…" at bounding box center [754, 284] width 642 height 65
click at [433, 247] on input "a. (Total Project Cost - Cost of Risk Response) × Probability of Risk Occurrenc…" at bounding box center [433, 240] width 0 height 13
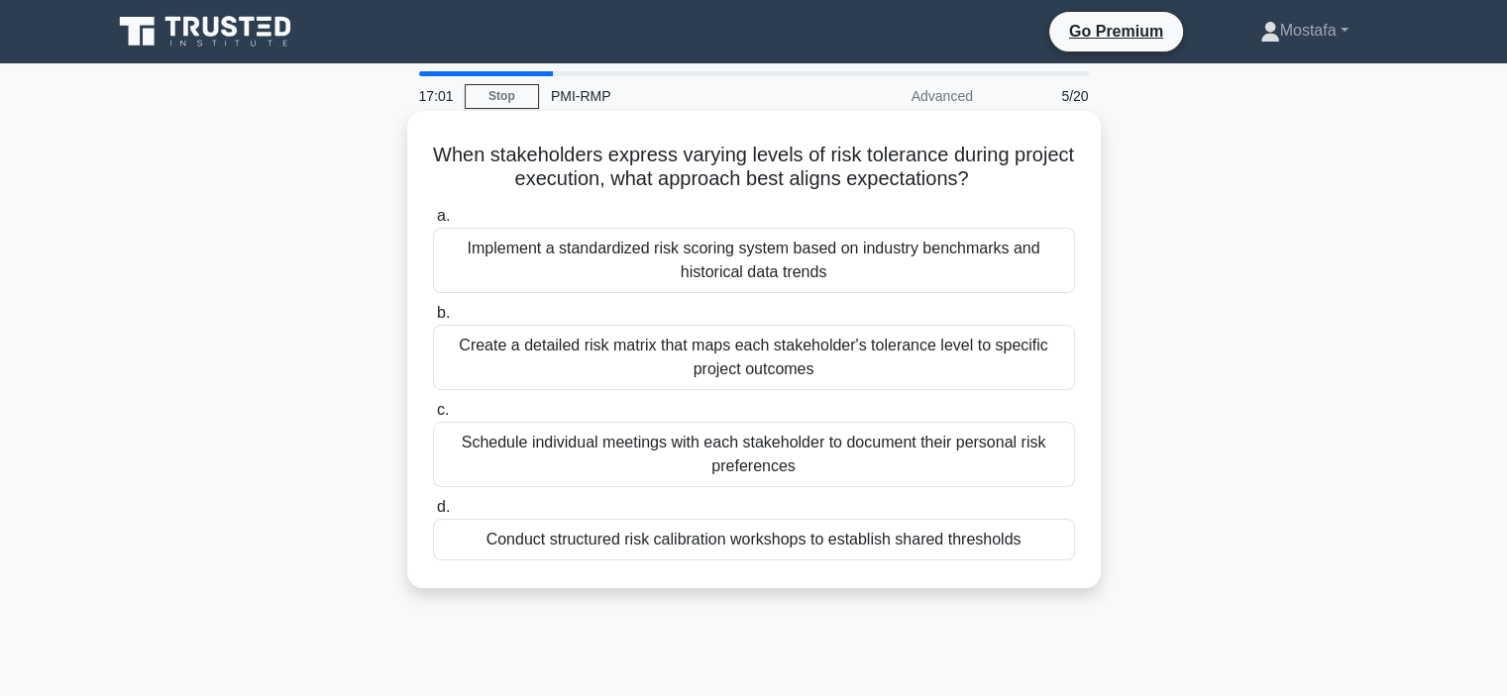
click at [1018, 268] on div "Implement a standardized risk scoring system based on industry benchmarks and h…" at bounding box center [754, 260] width 642 height 65
click at [433, 223] on input "a. Implement a standardized risk scoring system based on industry benchmarks an…" at bounding box center [433, 216] width 0 height 13
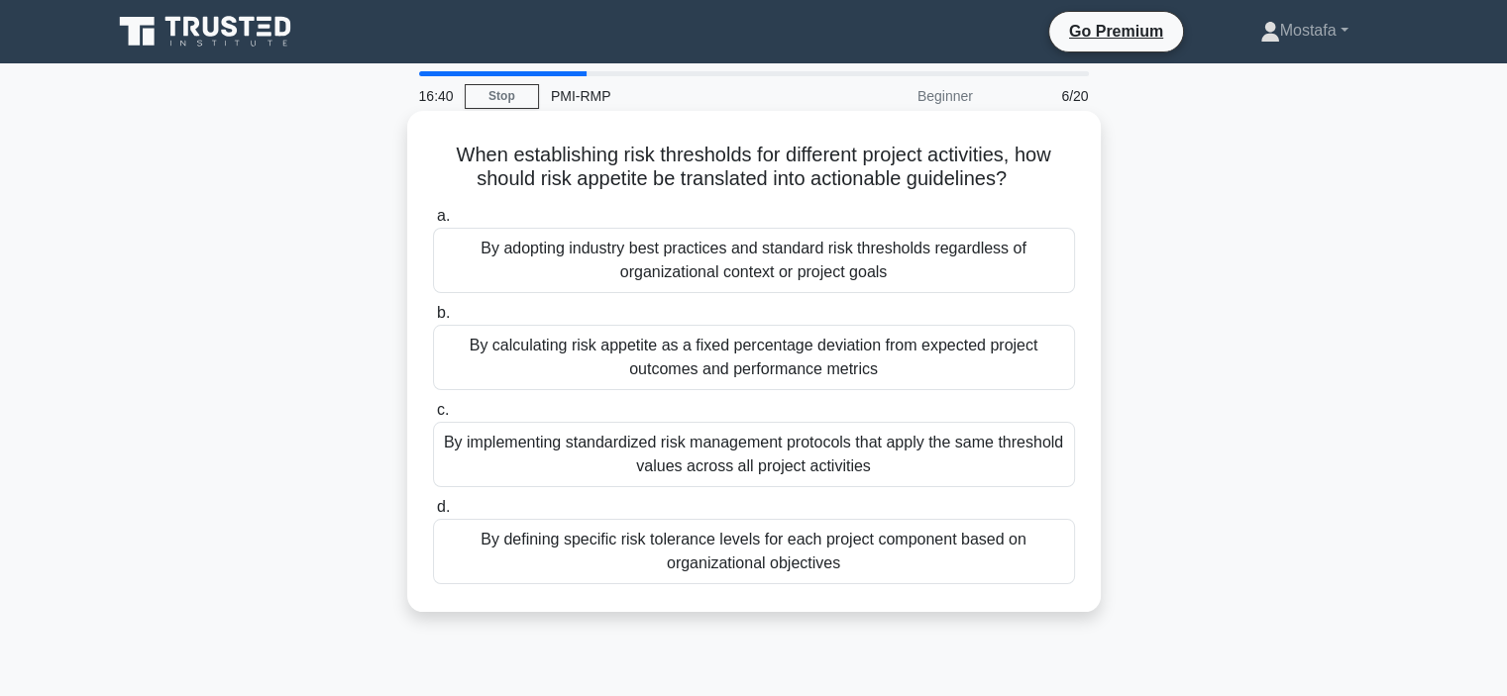
click at [1036, 560] on div "By defining specific risk tolerance levels for each project component based on …" at bounding box center [754, 551] width 642 height 65
click at [433, 514] on input "d. By defining specific risk tolerance levels for each project component based …" at bounding box center [433, 507] width 0 height 13
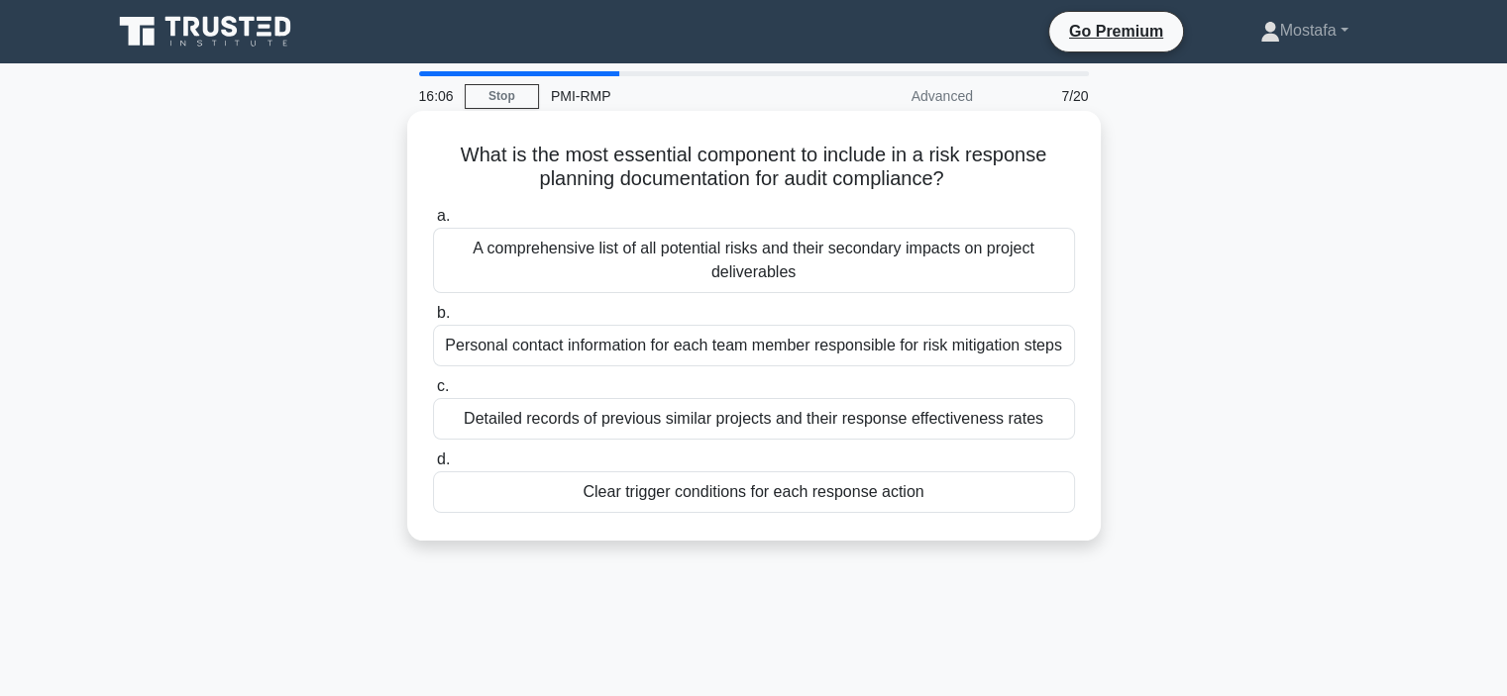
click at [1036, 497] on div "Clear trigger conditions for each response action" at bounding box center [754, 493] width 642 height 42
click at [433, 467] on input "d. Clear trigger conditions for each response action" at bounding box center [433, 460] width 0 height 13
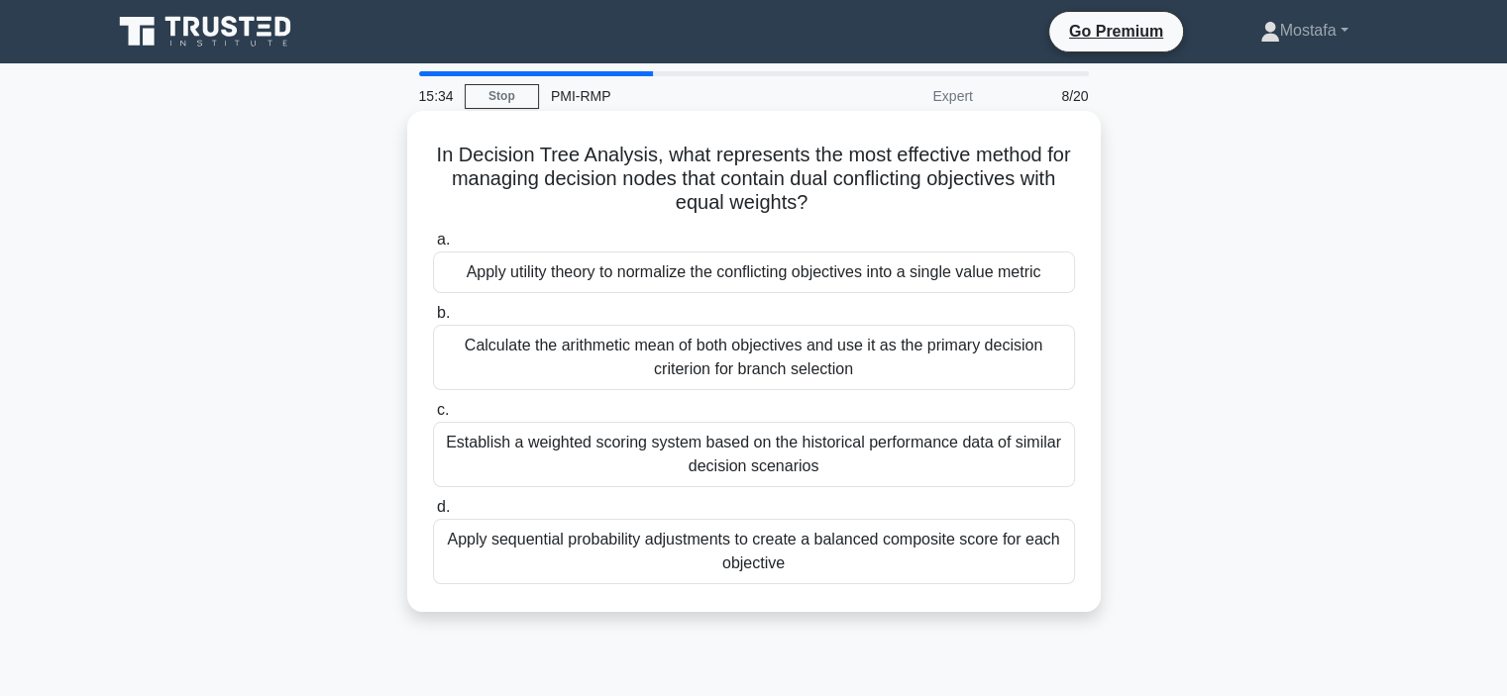
click at [1058, 276] on div "Apply utility theory to normalize the conflicting objectives into a single valu…" at bounding box center [754, 273] width 642 height 42
click at [433, 247] on input "a. Apply utility theory to normalize the conflicting objectives into a single v…" at bounding box center [433, 240] width 0 height 13
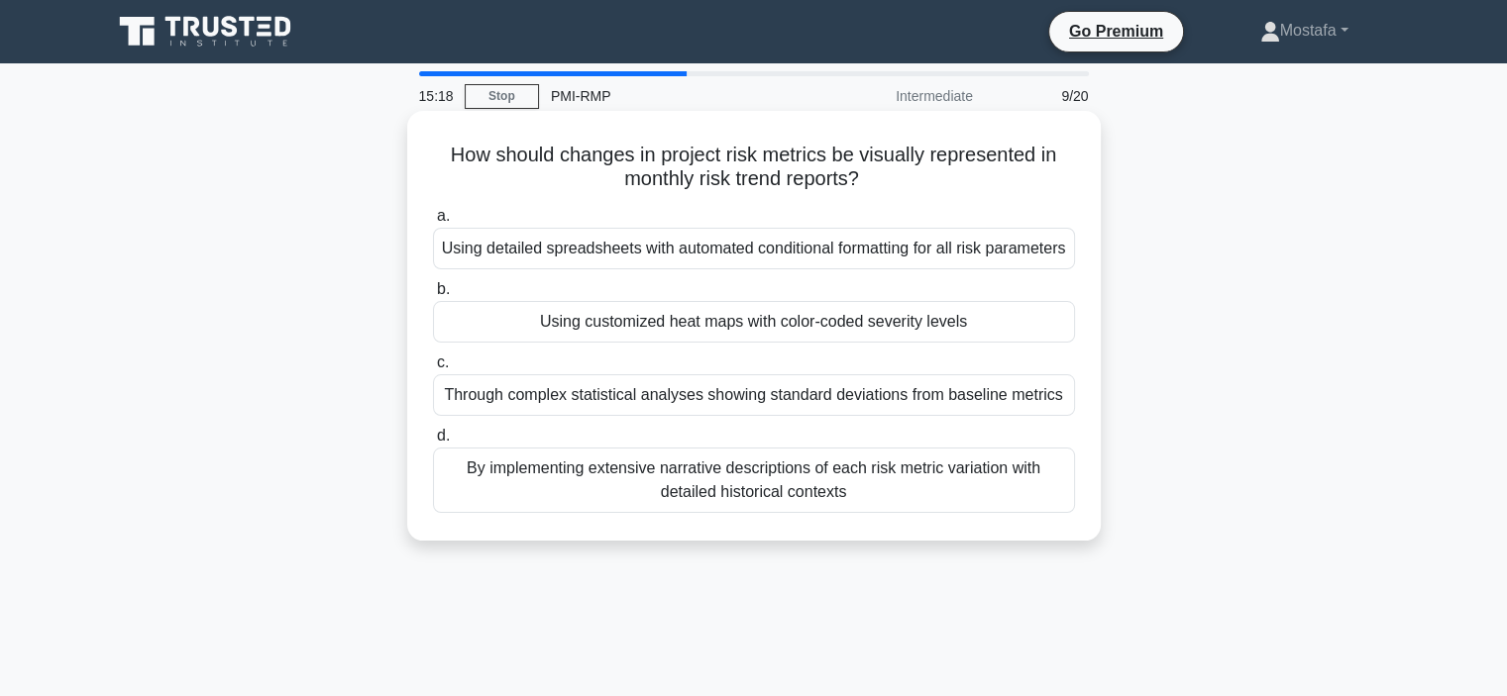
click at [1048, 343] on div "Using customized heat maps with color-coded severity levels" at bounding box center [754, 322] width 642 height 42
click at [433, 296] on input "b. Using customized heat maps with color-coded severity levels" at bounding box center [433, 289] width 0 height 13
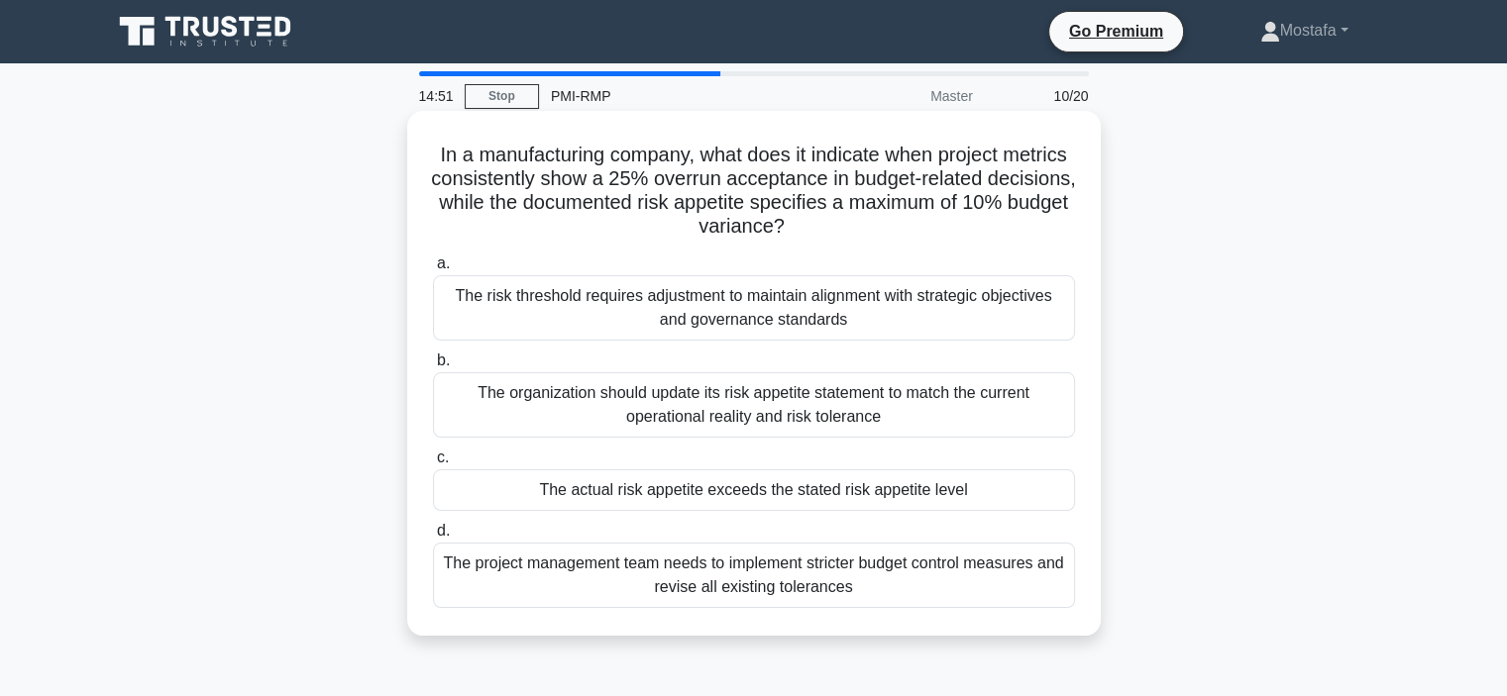
click at [1038, 495] on div "The actual risk appetite exceeds the stated risk appetite level" at bounding box center [754, 491] width 642 height 42
click at [433, 465] on input "c. The actual risk appetite exceeds the stated risk appetite level" at bounding box center [433, 458] width 0 height 13
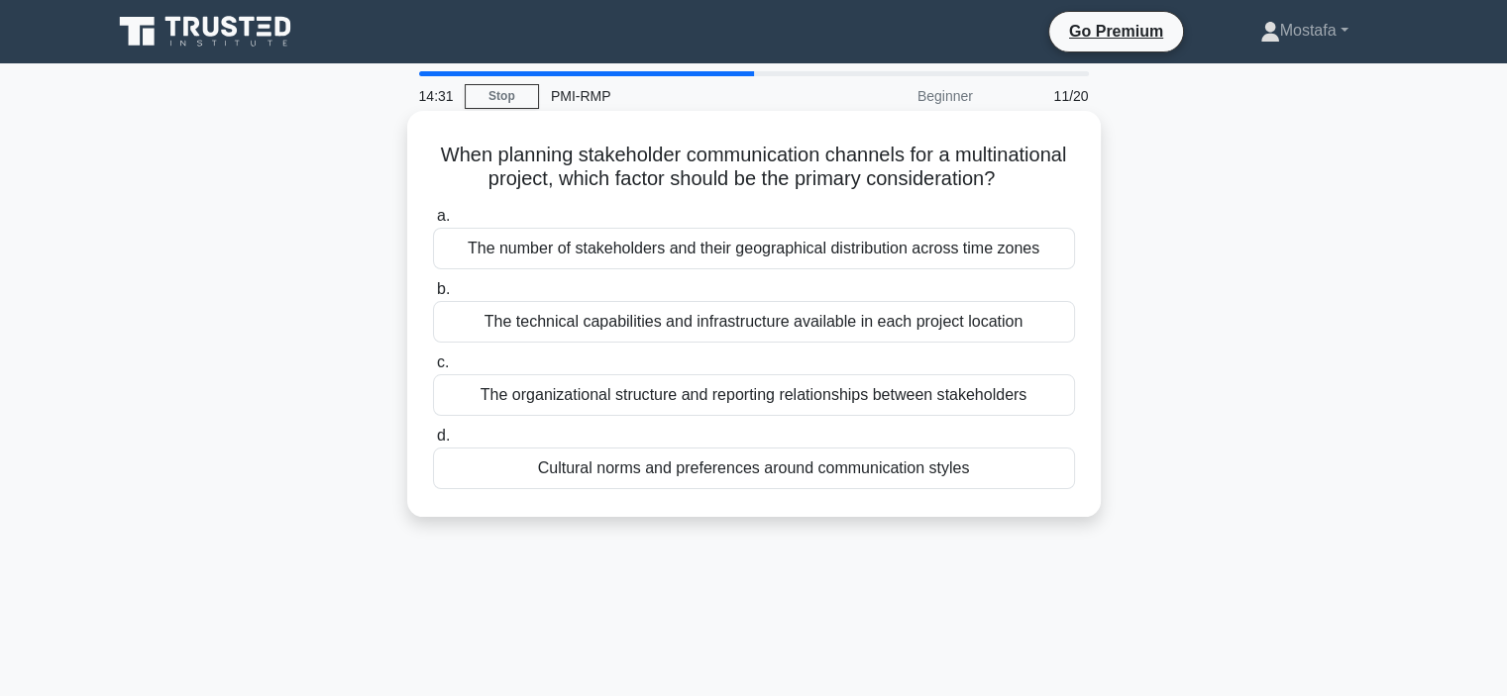
click at [1036, 489] on div "Cultural norms and preferences around communication styles" at bounding box center [754, 469] width 642 height 42
click at [433, 443] on input "d. Cultural norms and preferences around communication styles" at bounding box center [433, 436] width 0 height 13
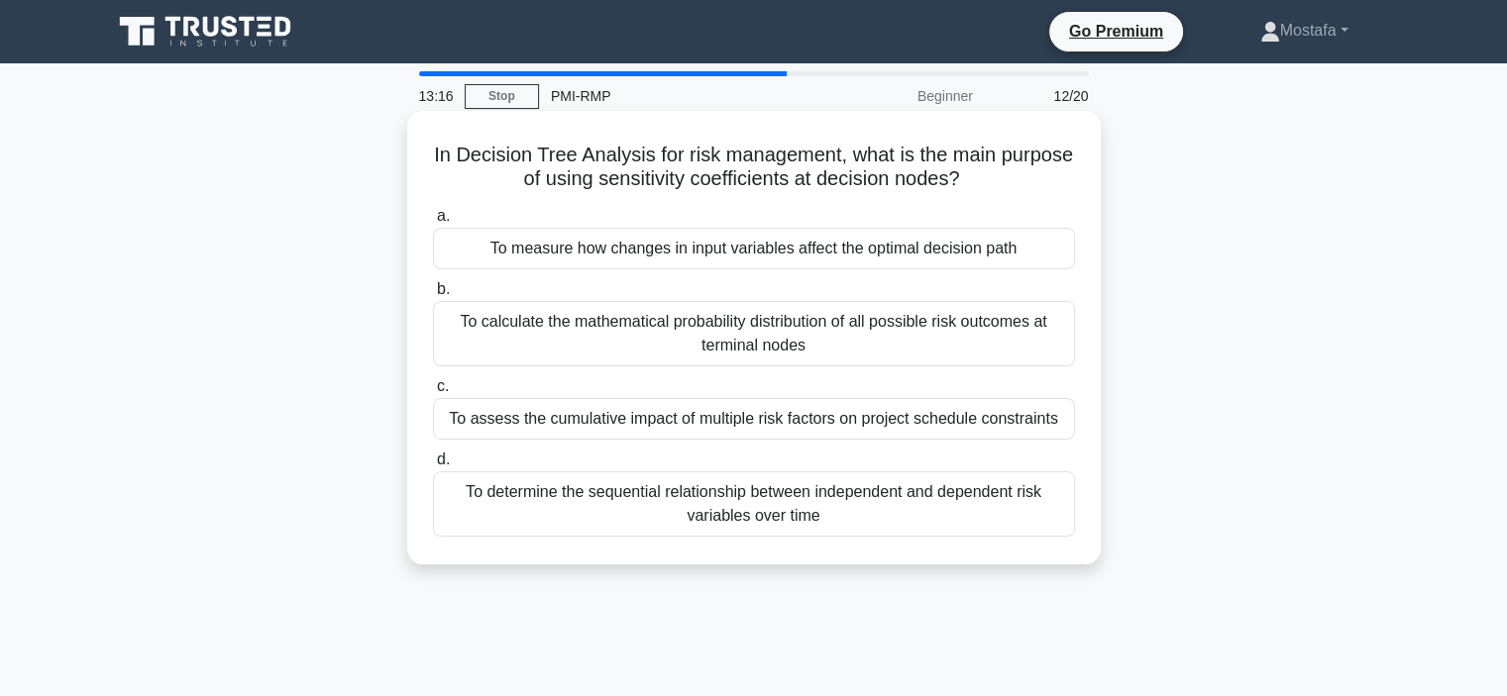
click at [983, 346] on div "To calculate the mathematical probability distribution of all possible risk out…" at bounding box center [754, 333] width 642 height 65
click at [433, 296] on input "b. To calculate the mathematical probability distribution of all possible risk …" at bounding box center [433, 289] width 0 height 13
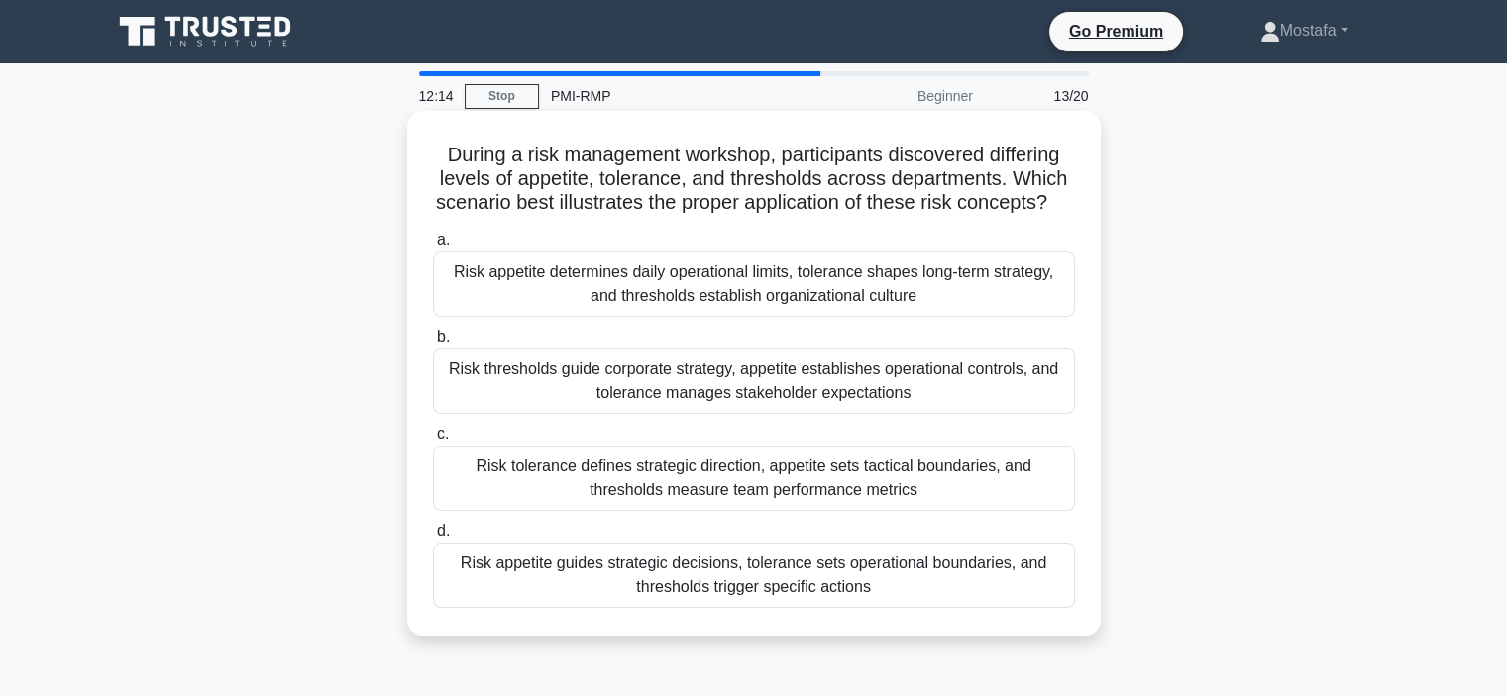
click at [1058, 608] on div "Risk appetite guides strategic decisions, tolerance sets operational boundaries…" at bounding box center [754, 575] width 642 height 65
click at [433, 538] on input "d. Risk appetite guides strategic decisions, tolerance sets operational boundar…" at bounding box center [433, 531] width 0 height 13
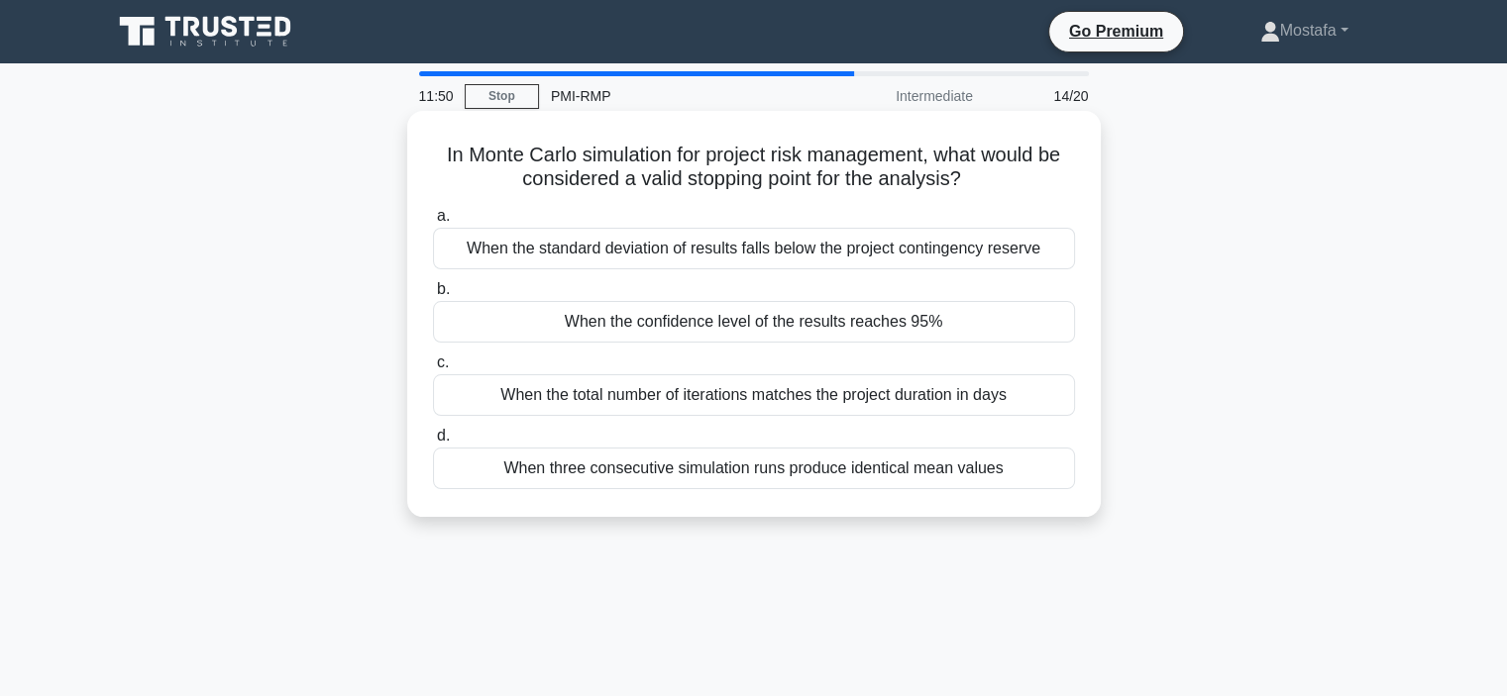
click at [1047, 326] on div "When the confidence level of the results reaches 95%" at bounding box center [754, 322] width 642 height 42
click at [433, 296] on input "b. When the confidence level of the results reaches 95%" at bounding box center [433, 289] width 0 height 13
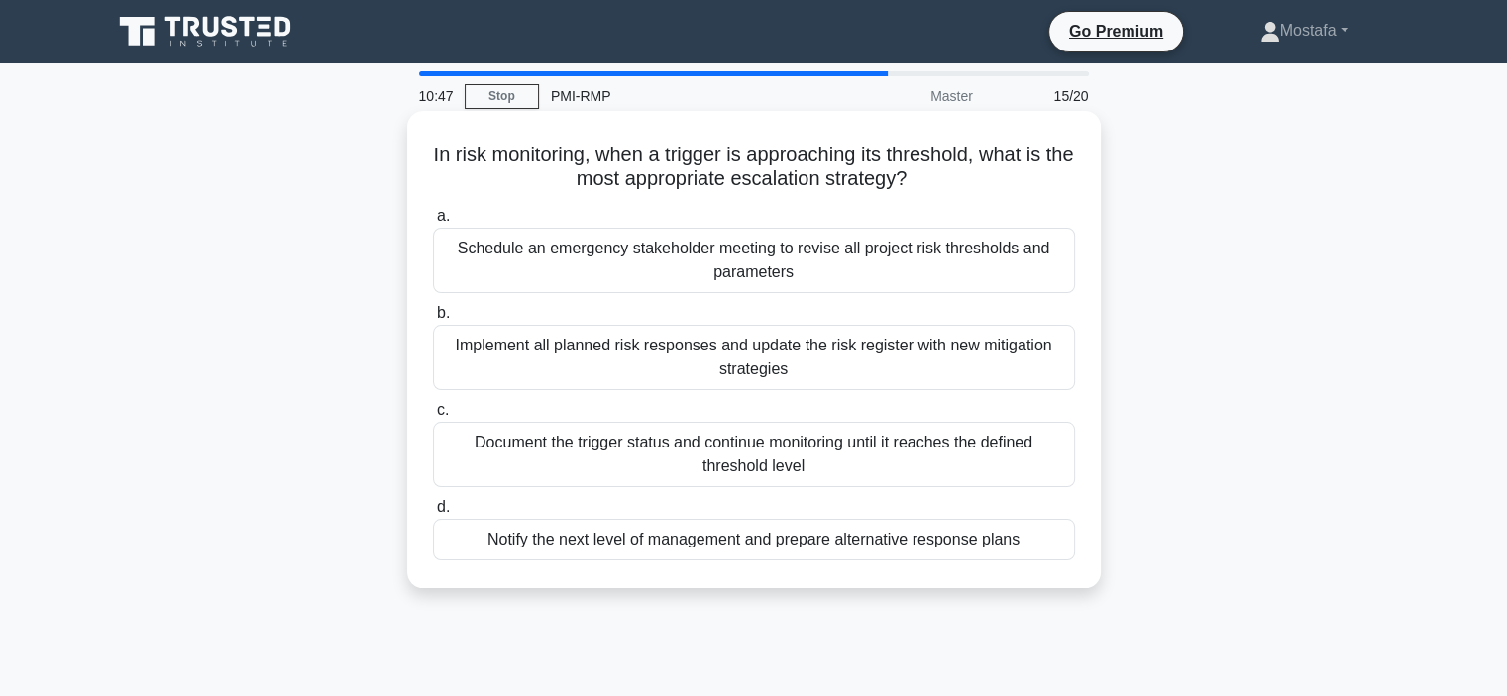
click at [1051, 373] on div "Implement all planned risk responses and update the risk register with new miti…" at bounding box center [754, 357] width 642 height 65
click at [433, 320] on input "b. Implement all planned risk responses and update the risk register with new m…" at bounding box center [433, 313] width 0 height 13
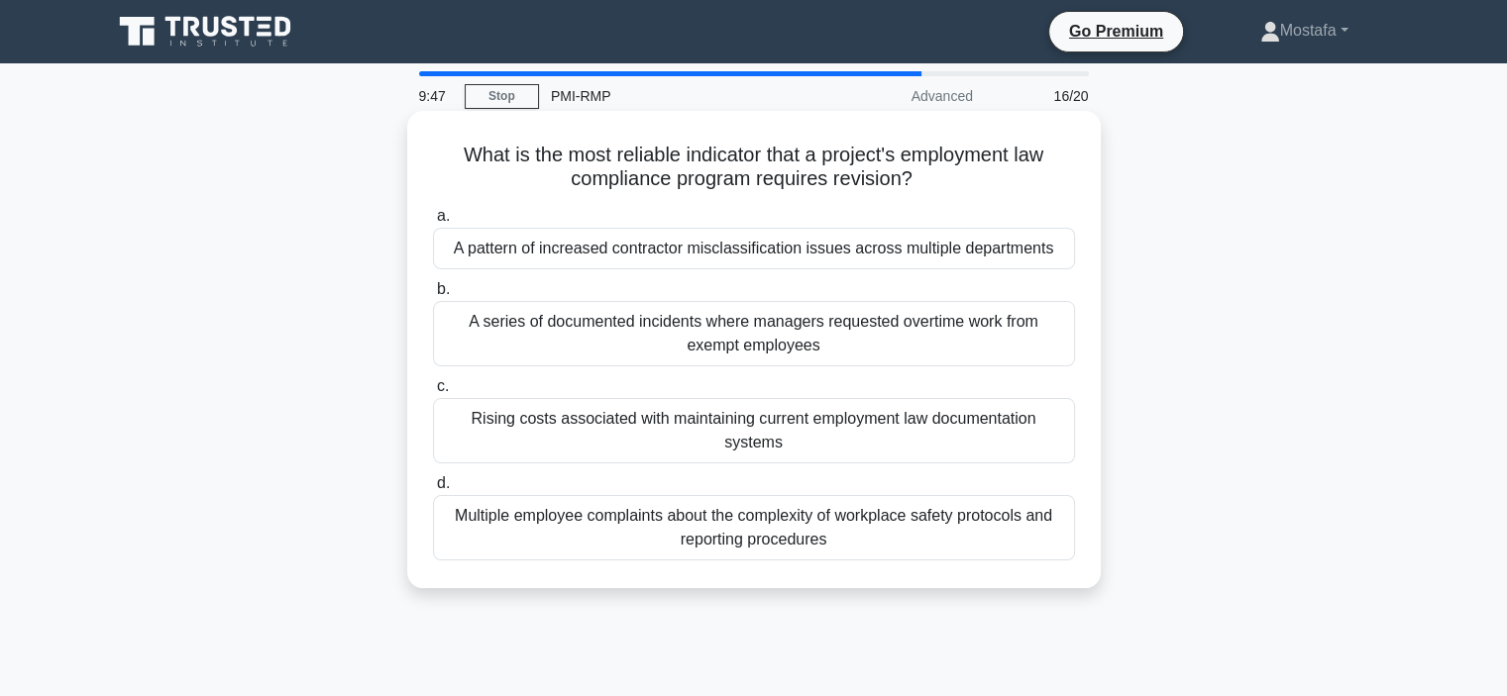
click at [1033, 551] on div "Multiple employee complaints about the complexity of workplace safety protocols…" at bounding box center [754, 527] width 642 height 65
click at [433, 490] on input "d. Multiple employee complaints about the complexity of workplace safety protoc…" at bounding box center [433, 483] width 0 height 13
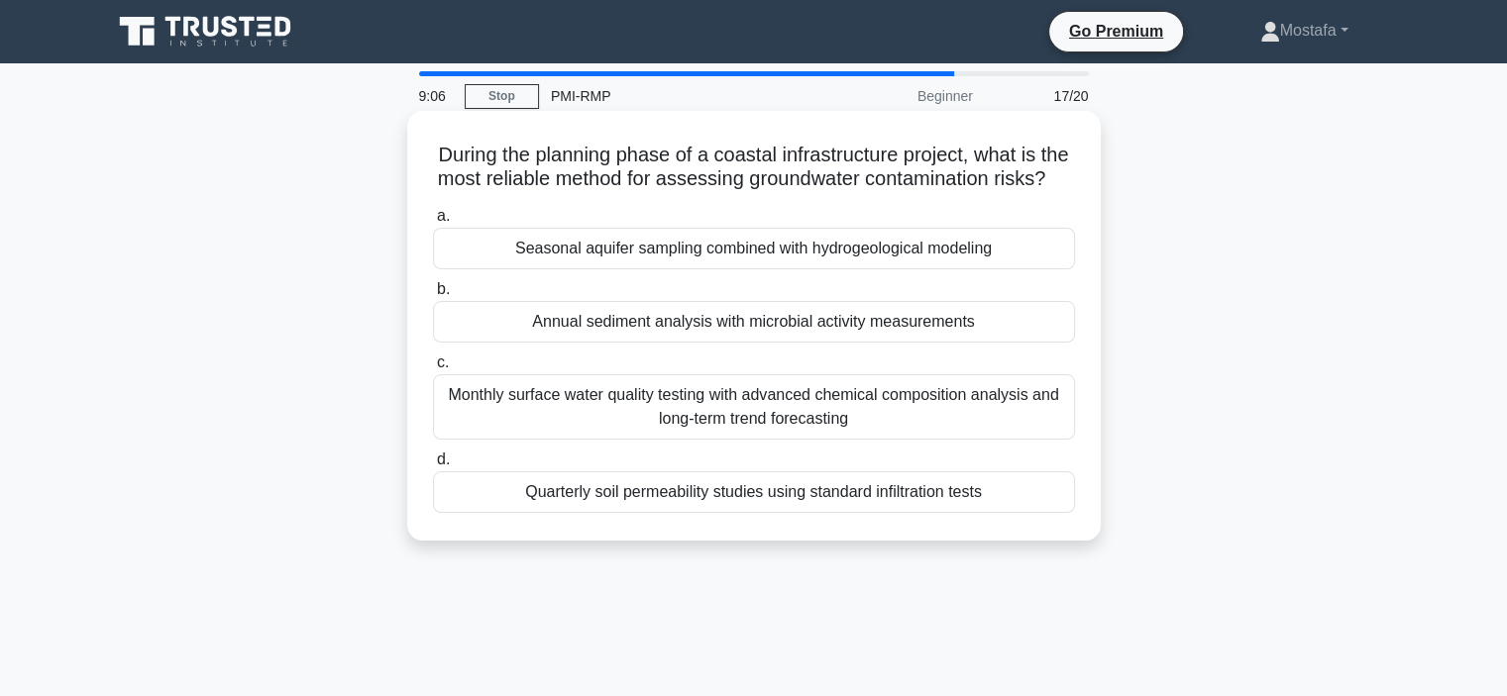
click at [1052, 269] on div "Seasonal aquifer sampling combined with hydrogeological modeling" at bounding box center [754, 249] width 642 height 42
click at [433, 223] on input "a. Seasonal aquifer sampling combined with hydrogeological modeling" at bounding box center [433, 216] width 0 height 13
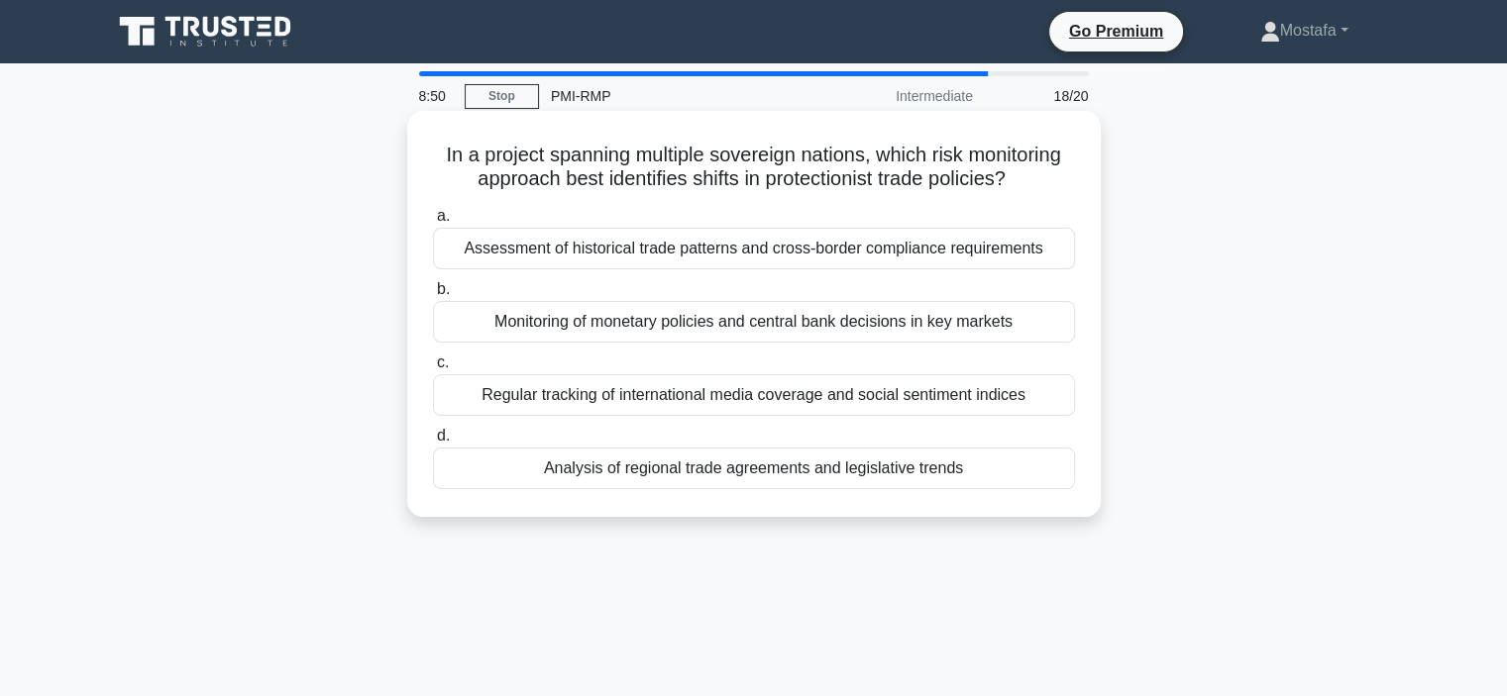
click at [1035, 474] on div "Analysis of regional trade agreements and legislative trends" at bounding box center [754, 469] width 642 height 42
click at [433, 443] on input "d. Analysis of regional trade agreements and legislative trends" at bounding box center [433, 436] width 0 height 13
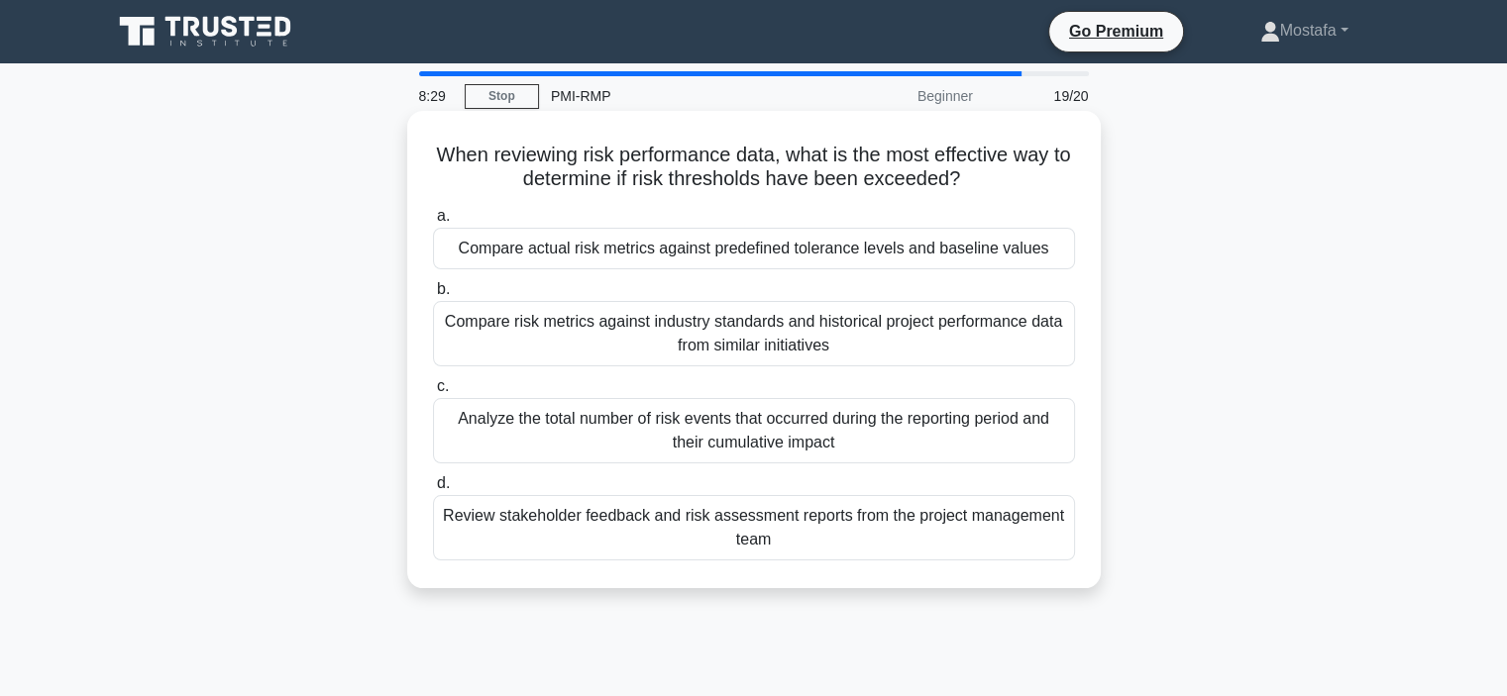
click at [1064, 252] on div "Compare actual risk metrics against predefined tolerance levels and baseline va…" at bounding box center [754, 249] width 642 height 42
click at [433, 223] on input "a. Compare actual risk metrics against predefined tolerance levels and baseline…" at bounding box center [433, 216] width 0 height 13
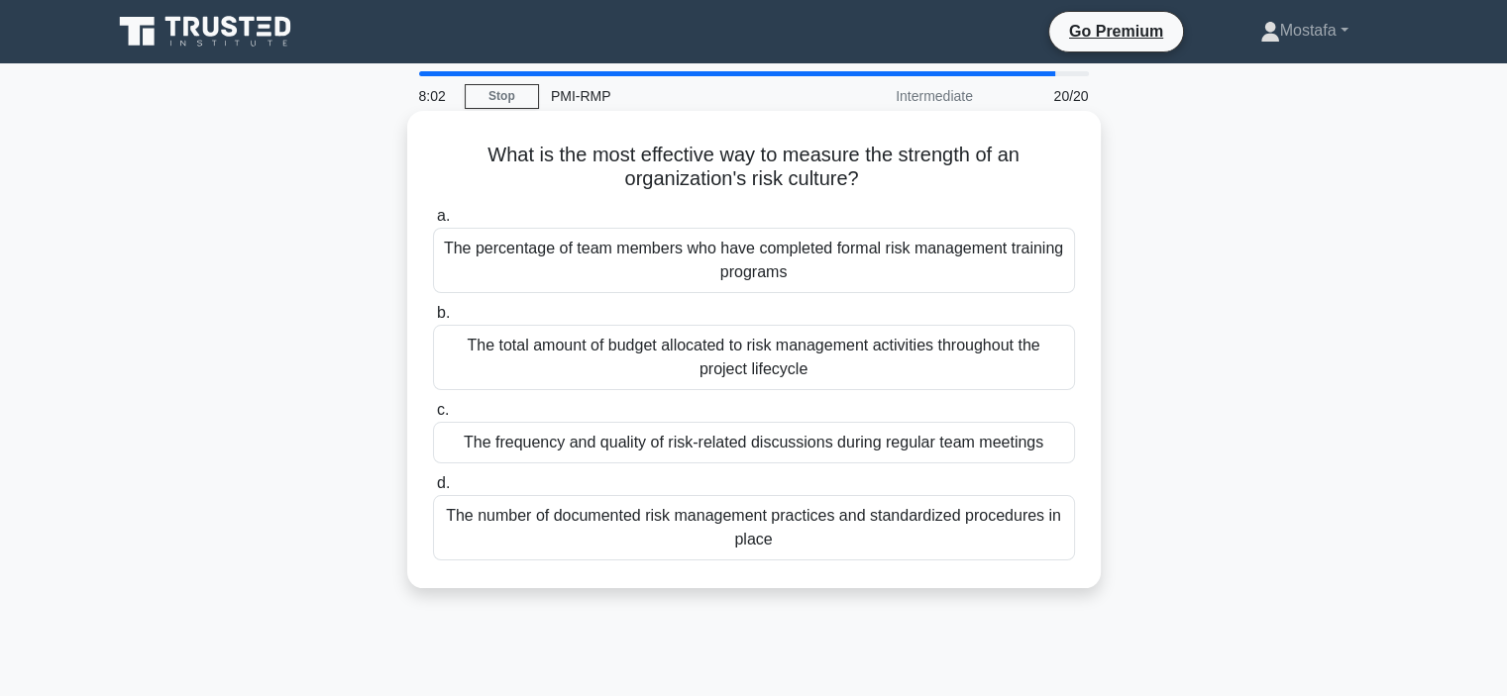
click at [1058, 442] on div "The frequency and quality of risk-related discussions during regular team meeti…" at bounding box center [754, 443] width 642 height 42
click at [433, 417] on input "c. The frequency and quality of risk-related discussions during regular team me…" at bounding box center [433, 410] width 0 height 13
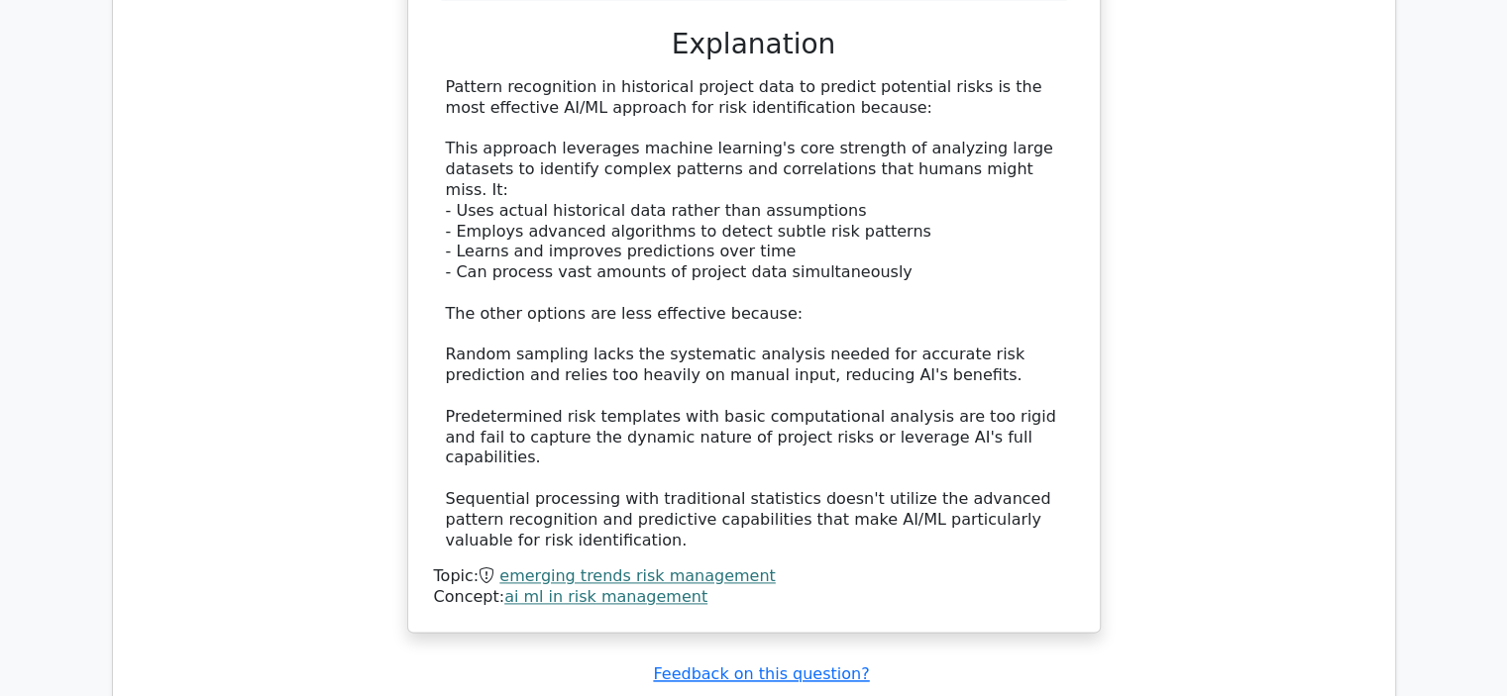
scroll to position [2873, 0]
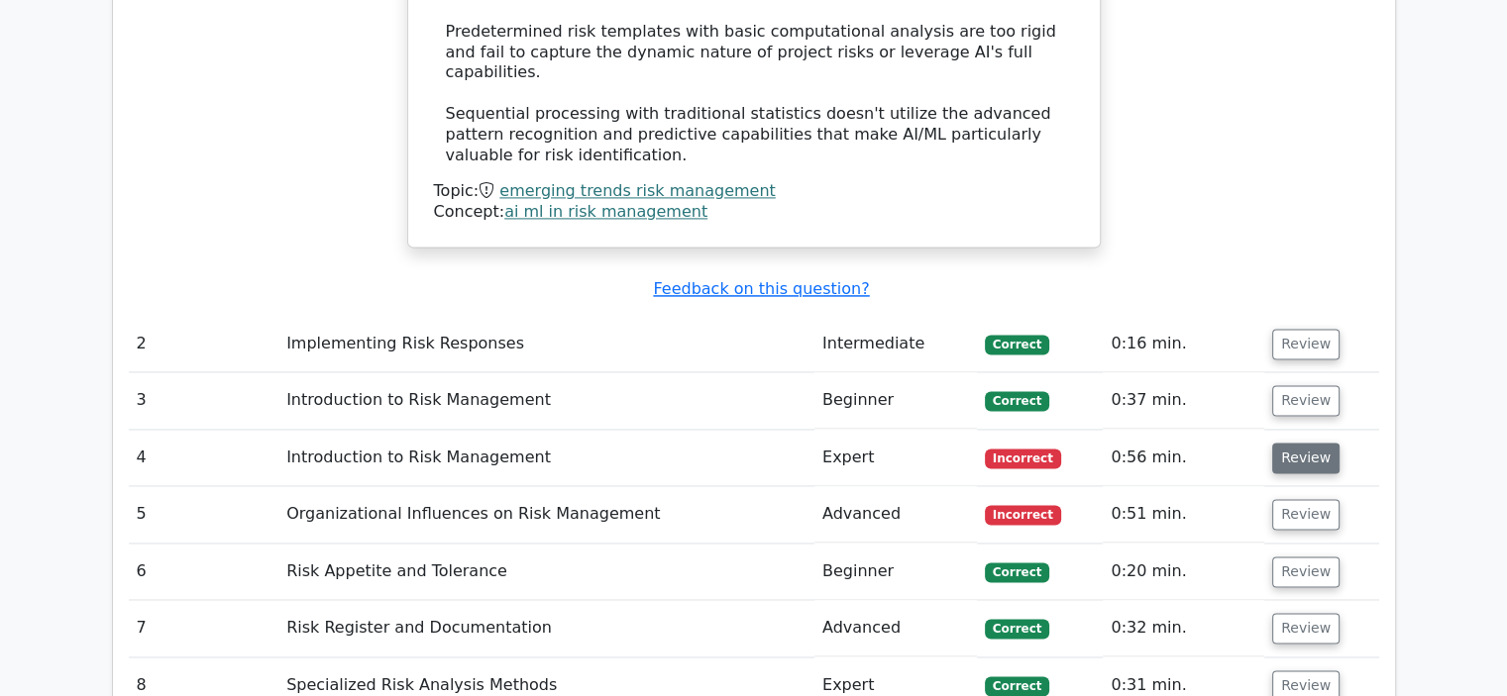
click at [1304, 443] on button "Review" at bounding box center [1305, 458] width 67 height 31
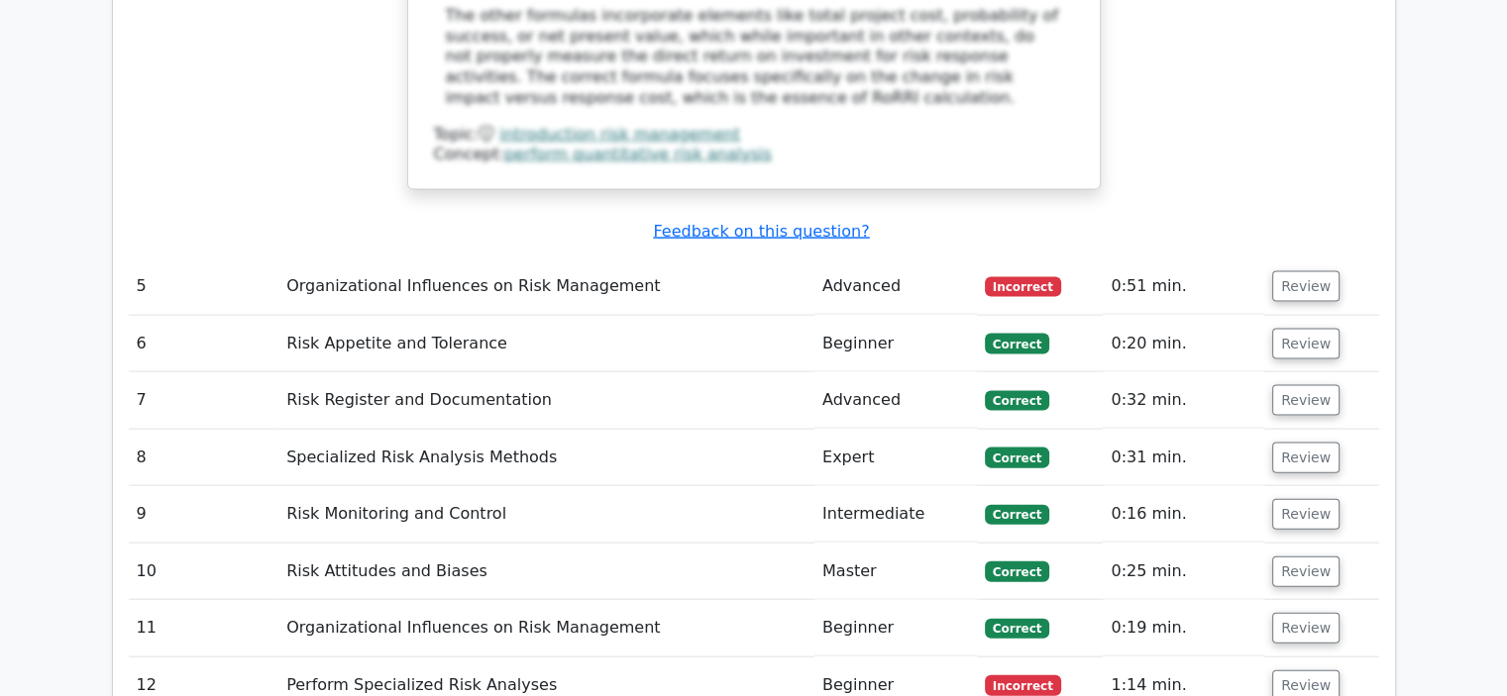
scroll to position [4161, 0]
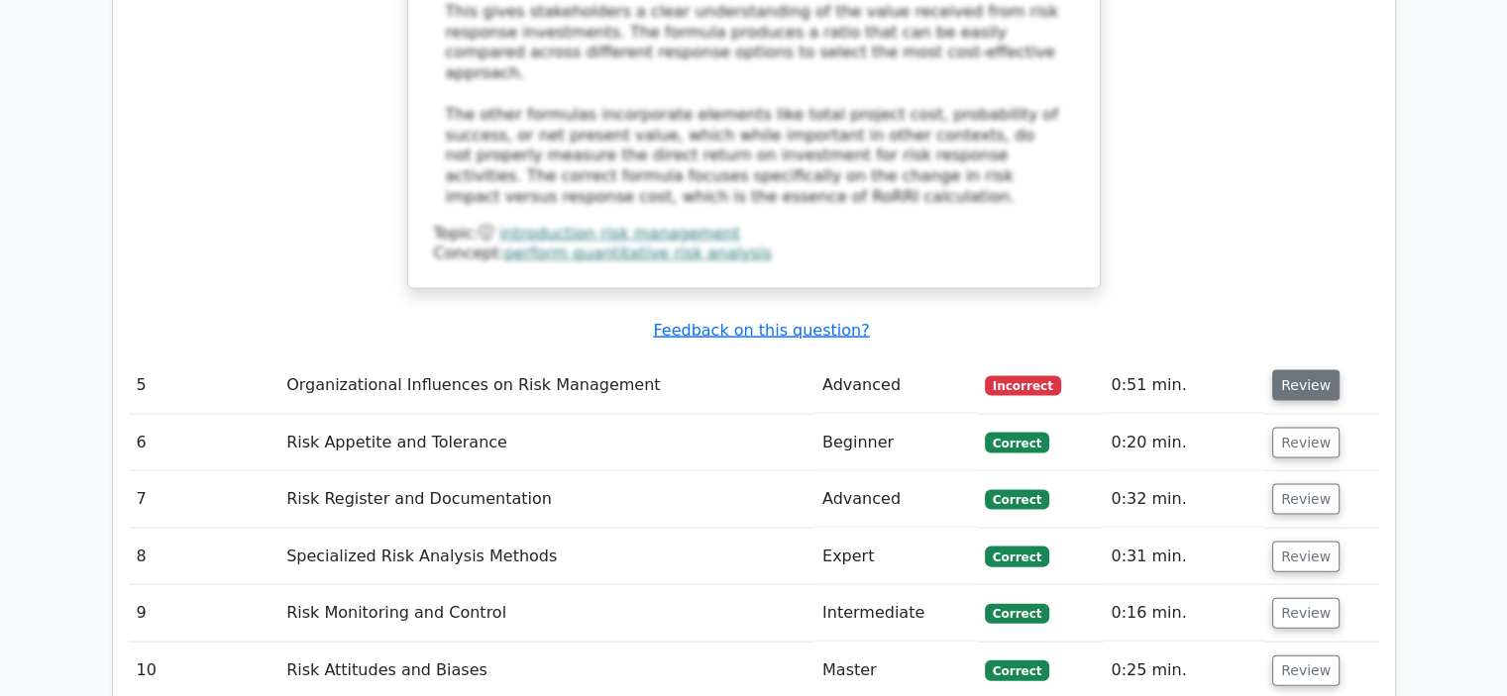
click at [1299, 370] on button "Review" at bounding box center [1305, 385] width 67 height 31
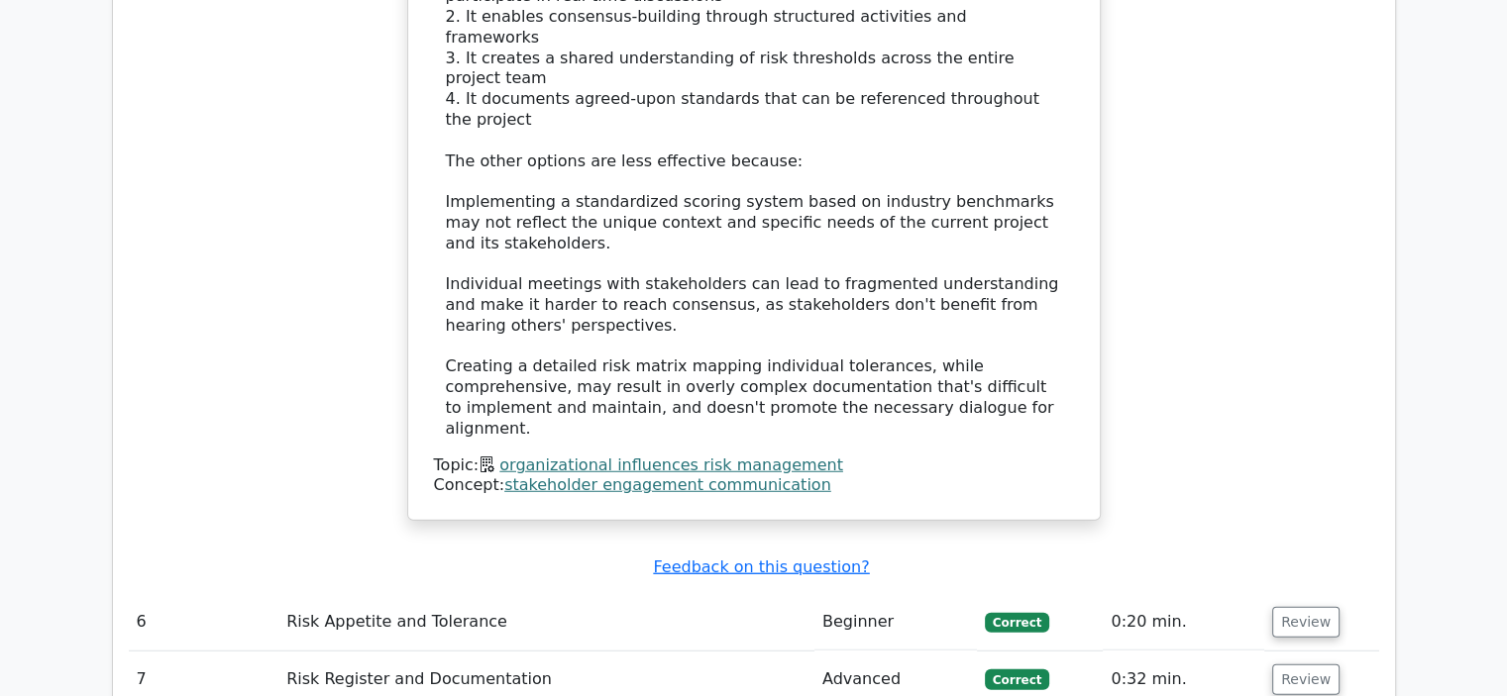
scroll to position [5250, 0]
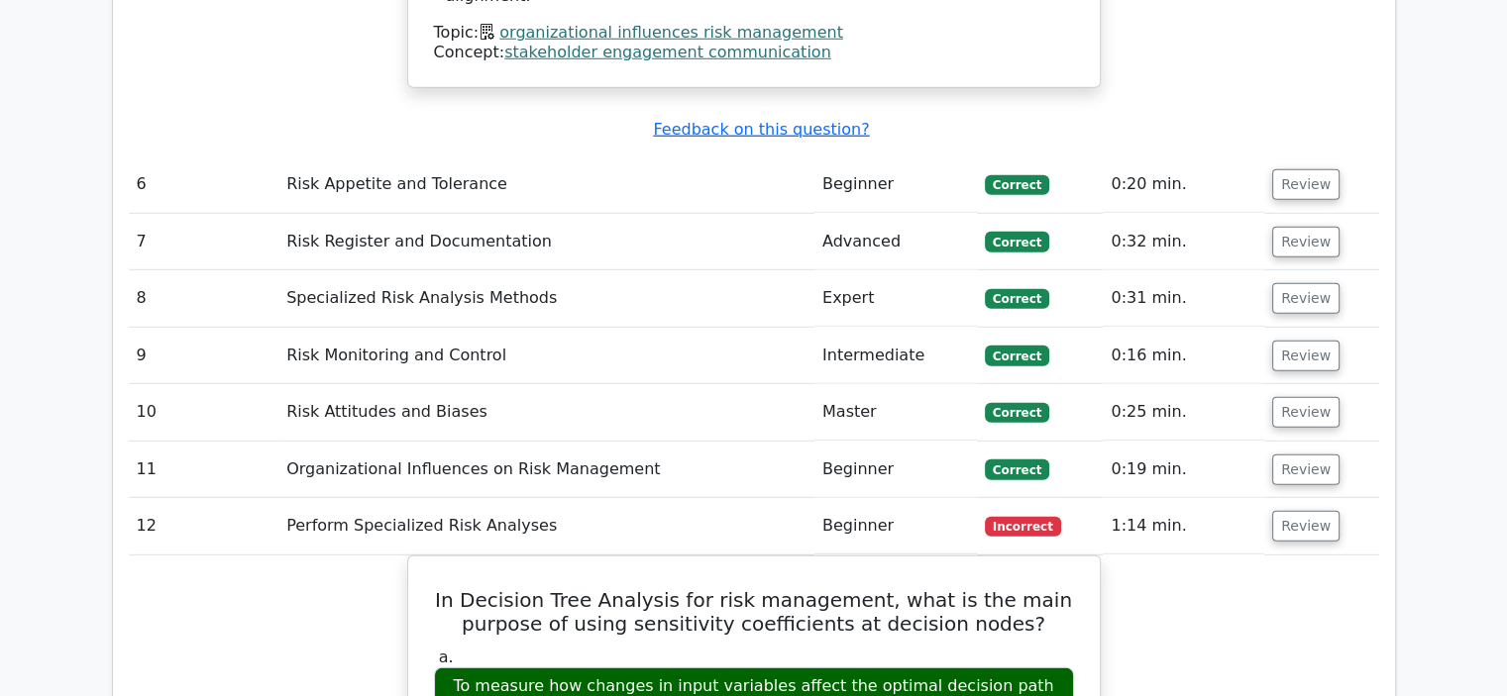
scroll to position [5647, 0]
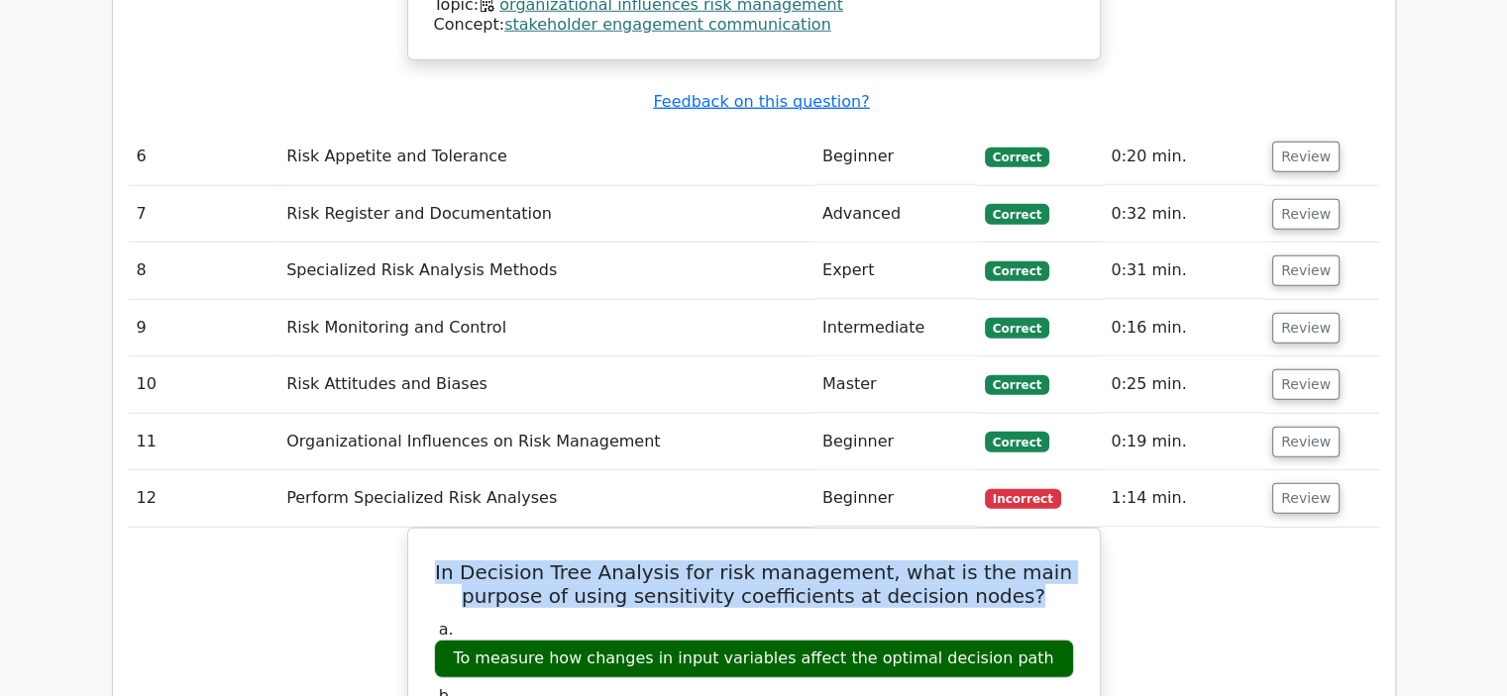
drag, startPoint x: 1026, startPoint y: 234, endPoint x: 353, endPoint y: 194, distance: 674.8
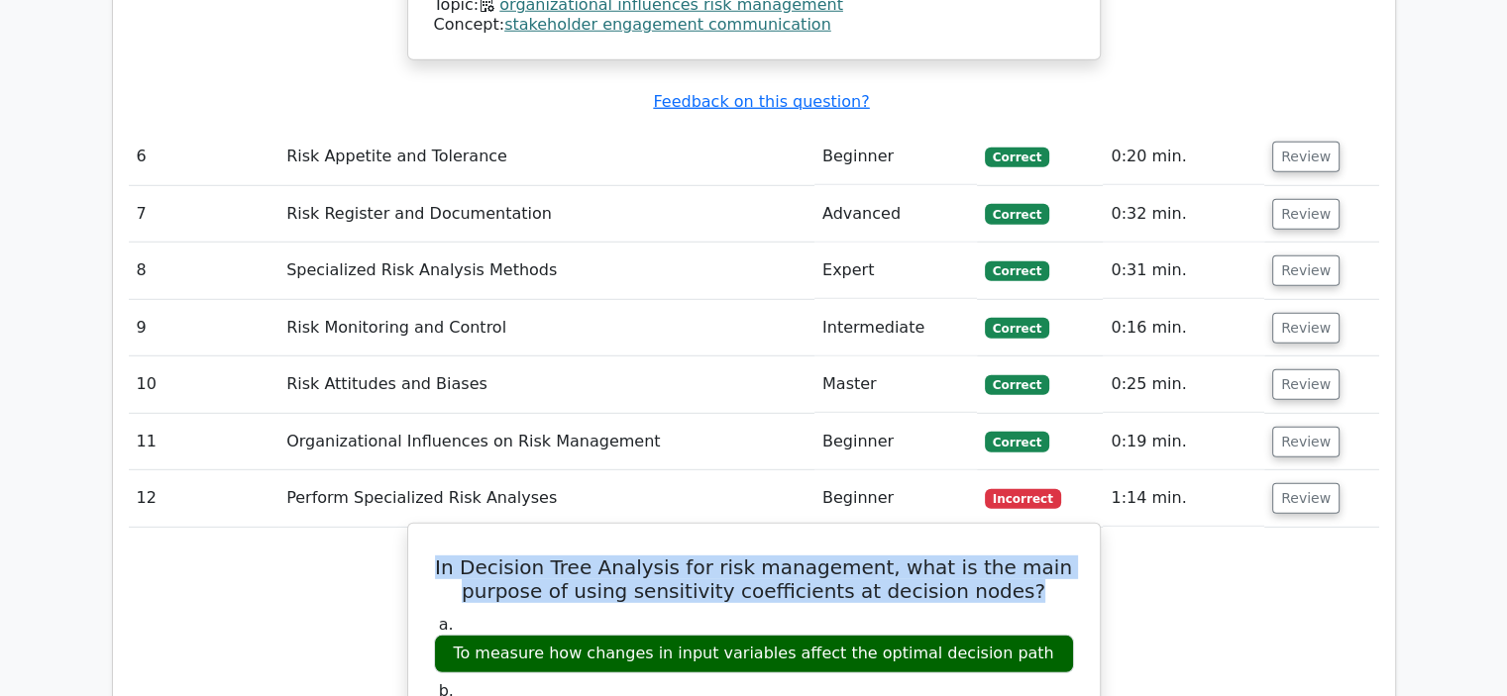
copy h5 "In Decision Tree Analysis for risk management, what is the main purpose of usin…"
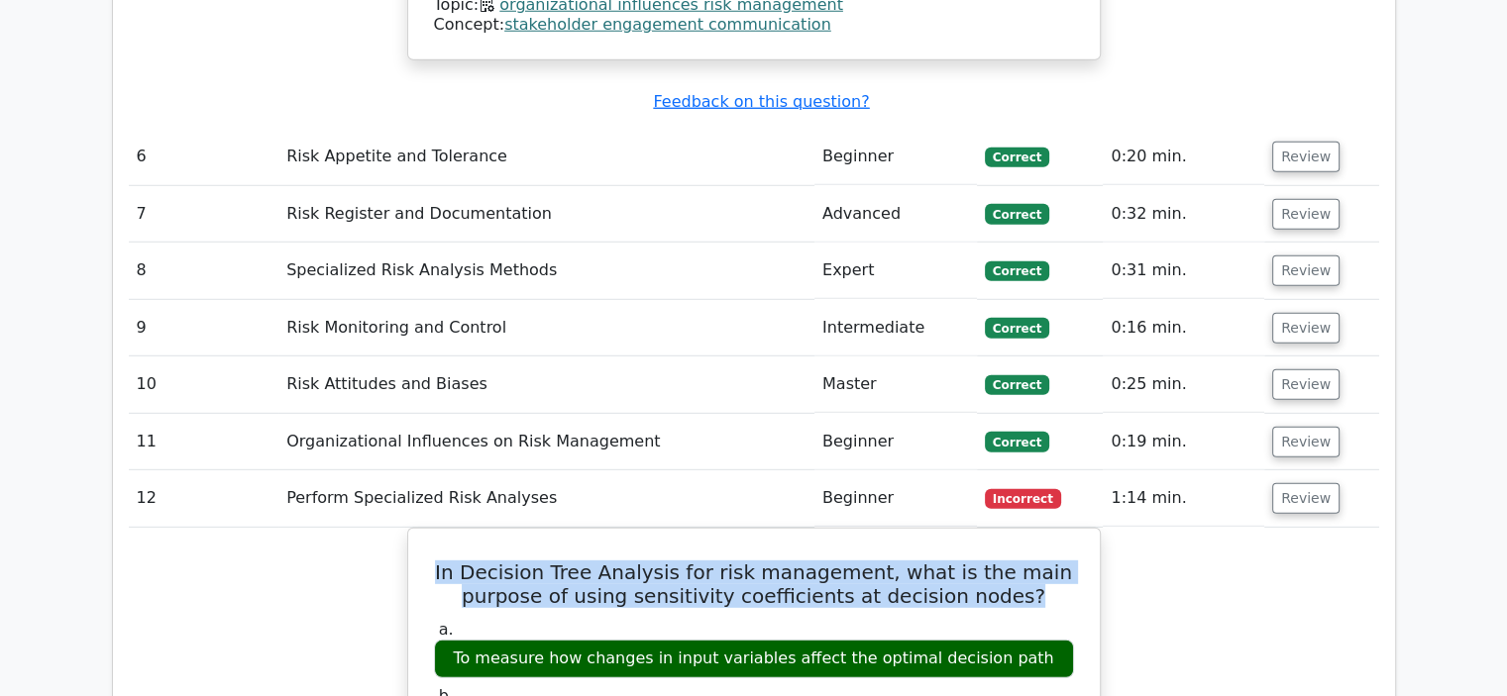
drag, startPoint x: 1032, startPoint y: 296, endPoint x: 387, endPoint y: 296, distance: 644.9
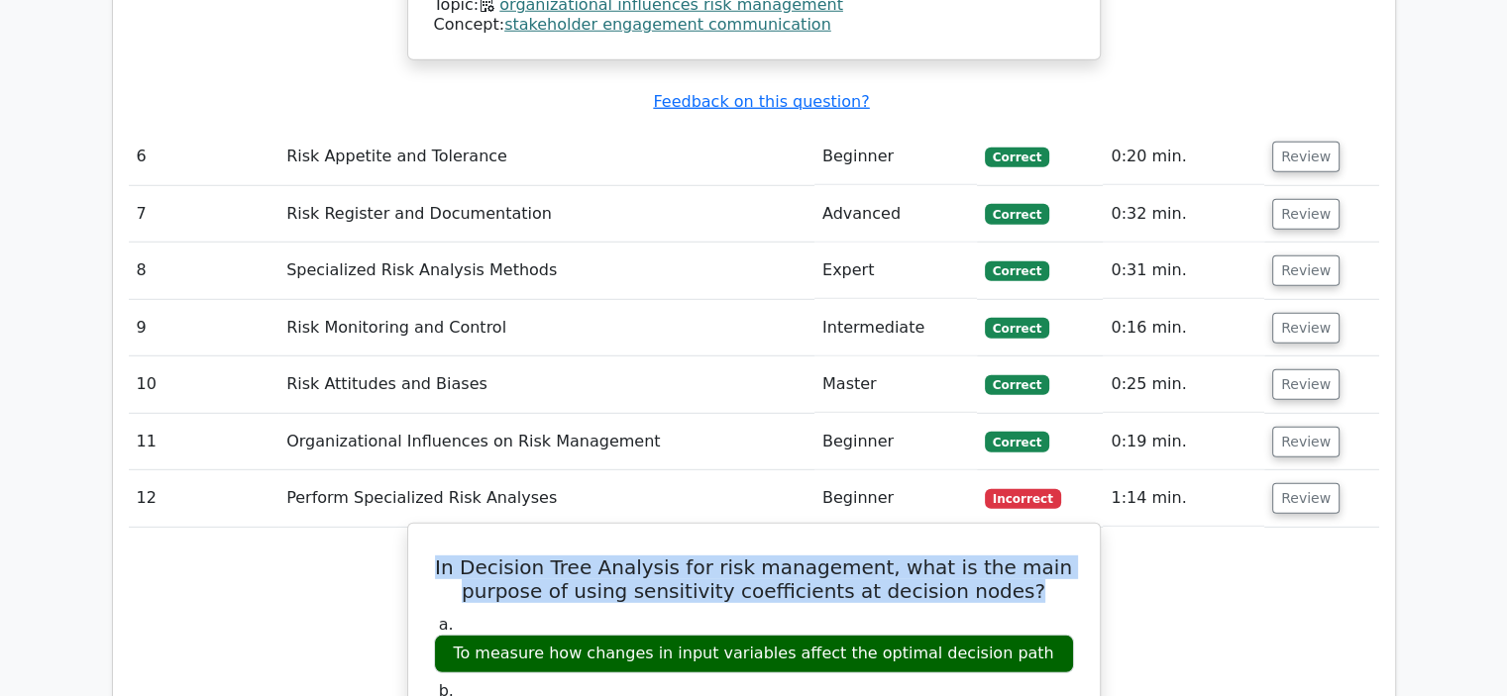
copy div "To measure how changes in input variables affect the optimal decision path"
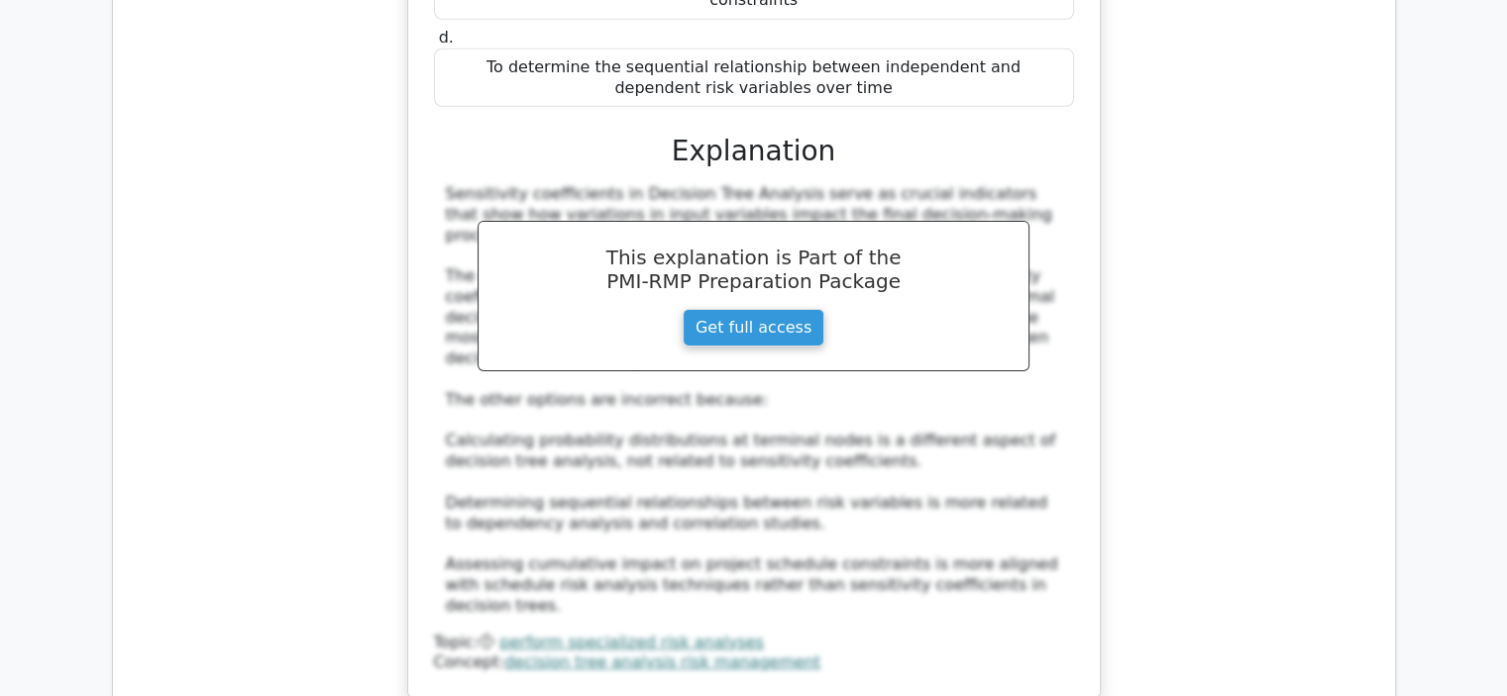
scroll to position [6637, 0]
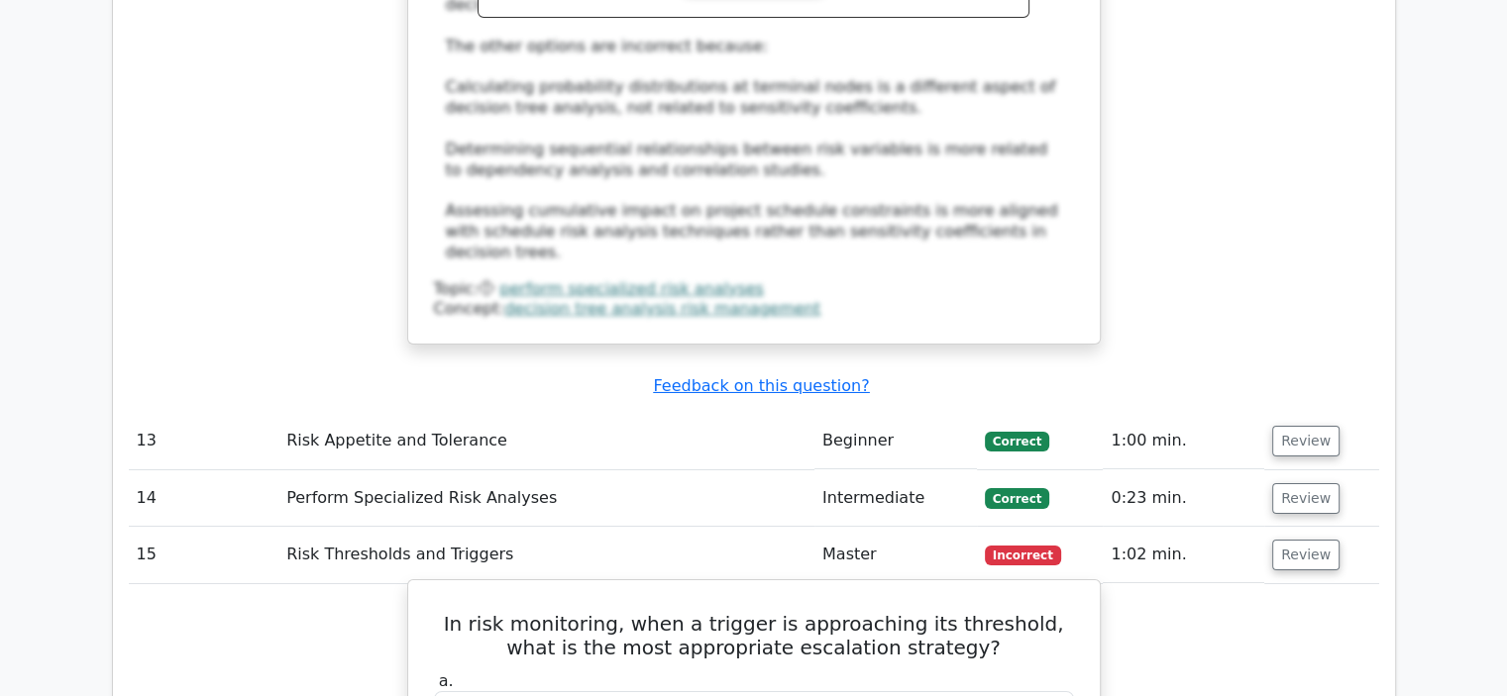
scroll to position [6835, 0]
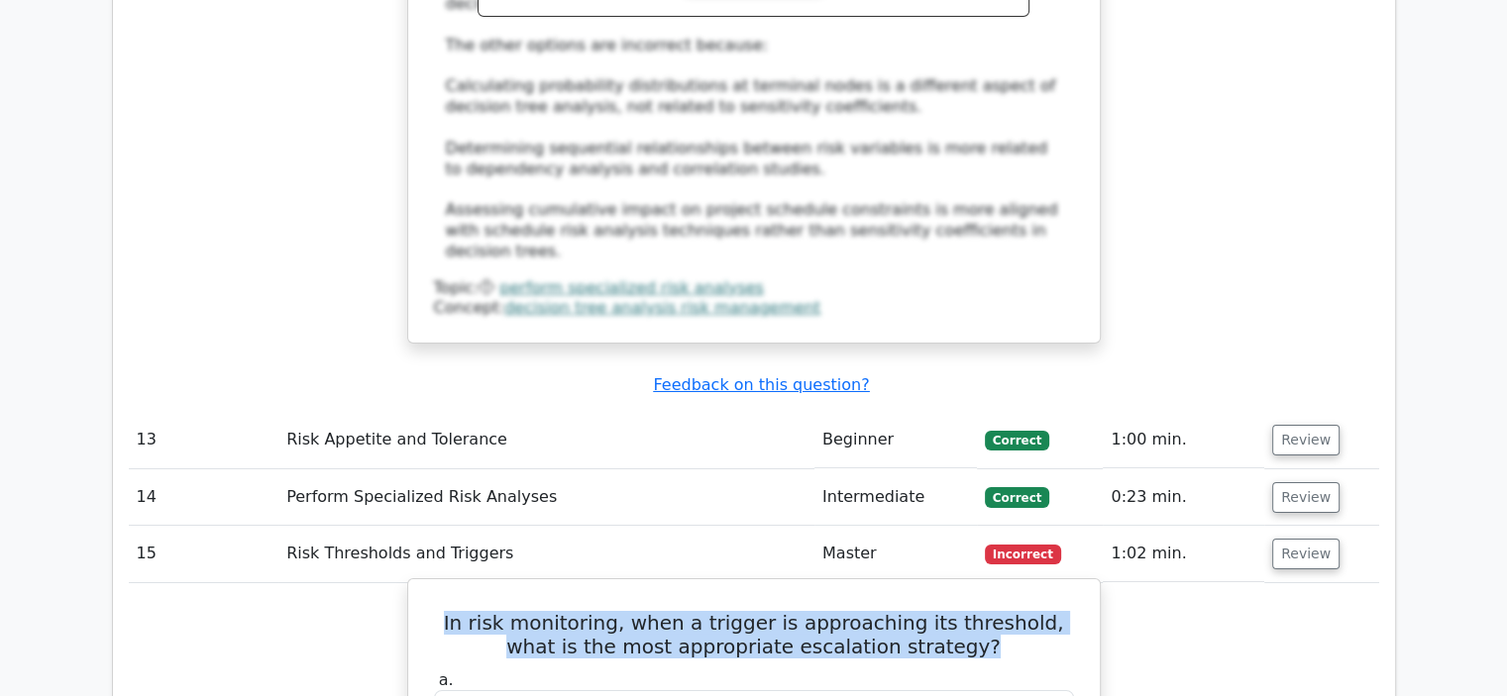
drag, startPoint x: 973, startPoint y: 225, endPoint x: 416, endPoint y: 207, distance: 557.0
copy h5 "In risk monitoring, when a trigger is approaching its threshold, what is the mo…"
drag, startPoint x: 1034, startPoint y: 550, endPoint x: 472, endPoint y: 555, distance: 562.7
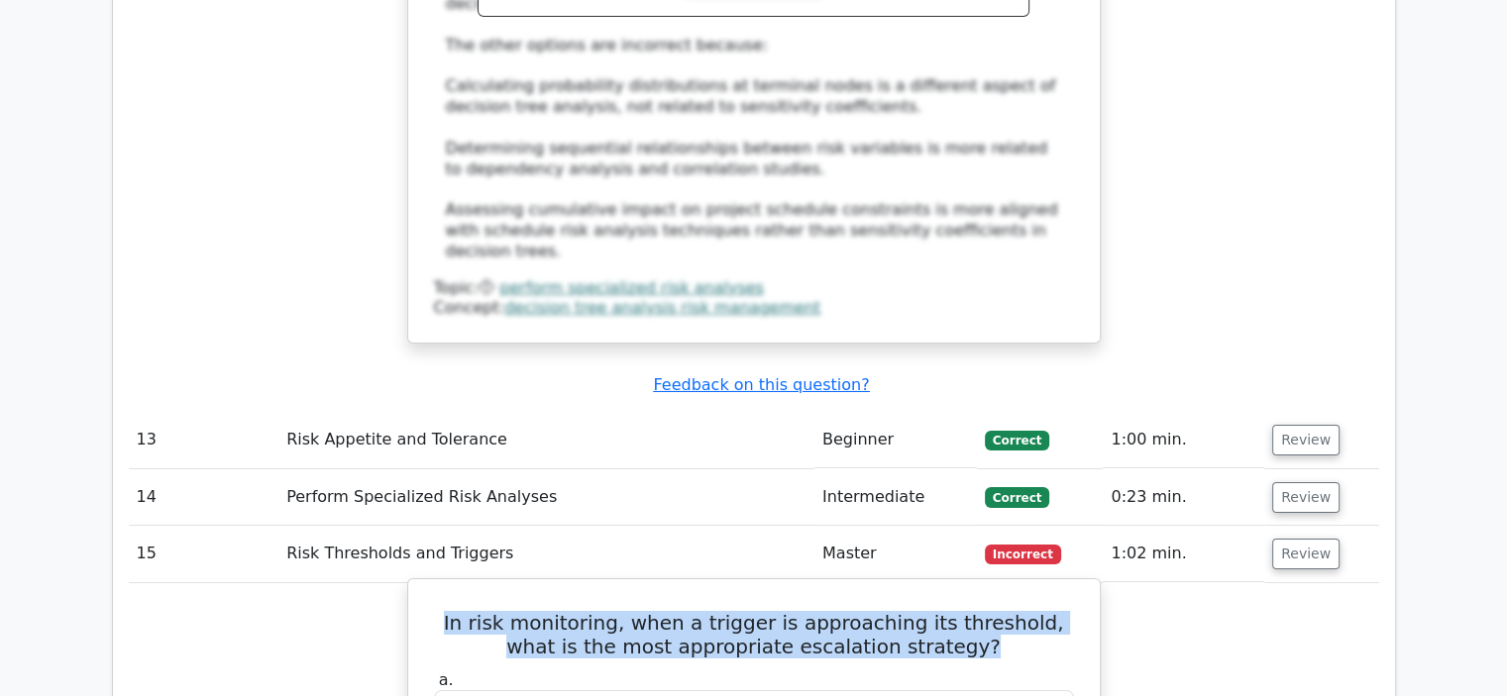
copy div "Notify the next level of management and prepare alternative response plans"
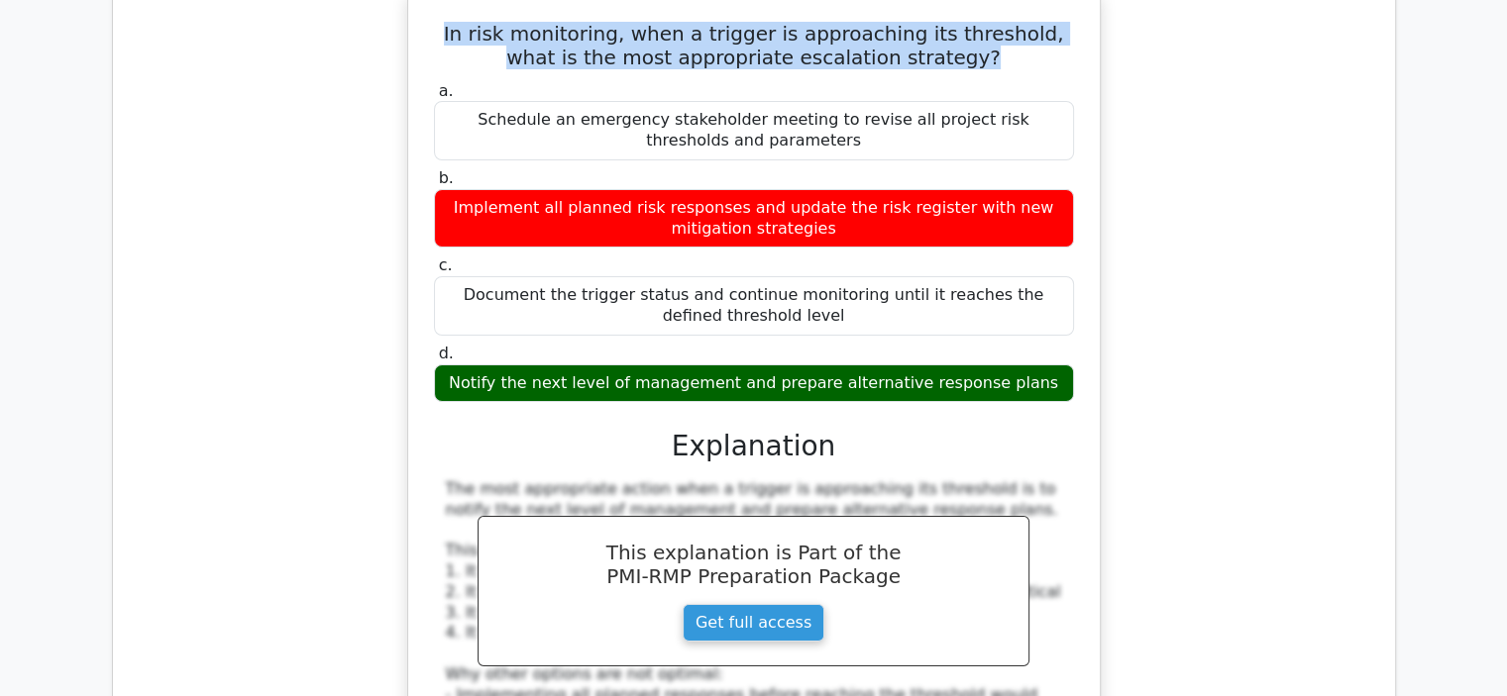
scroll to position [7727, 0]
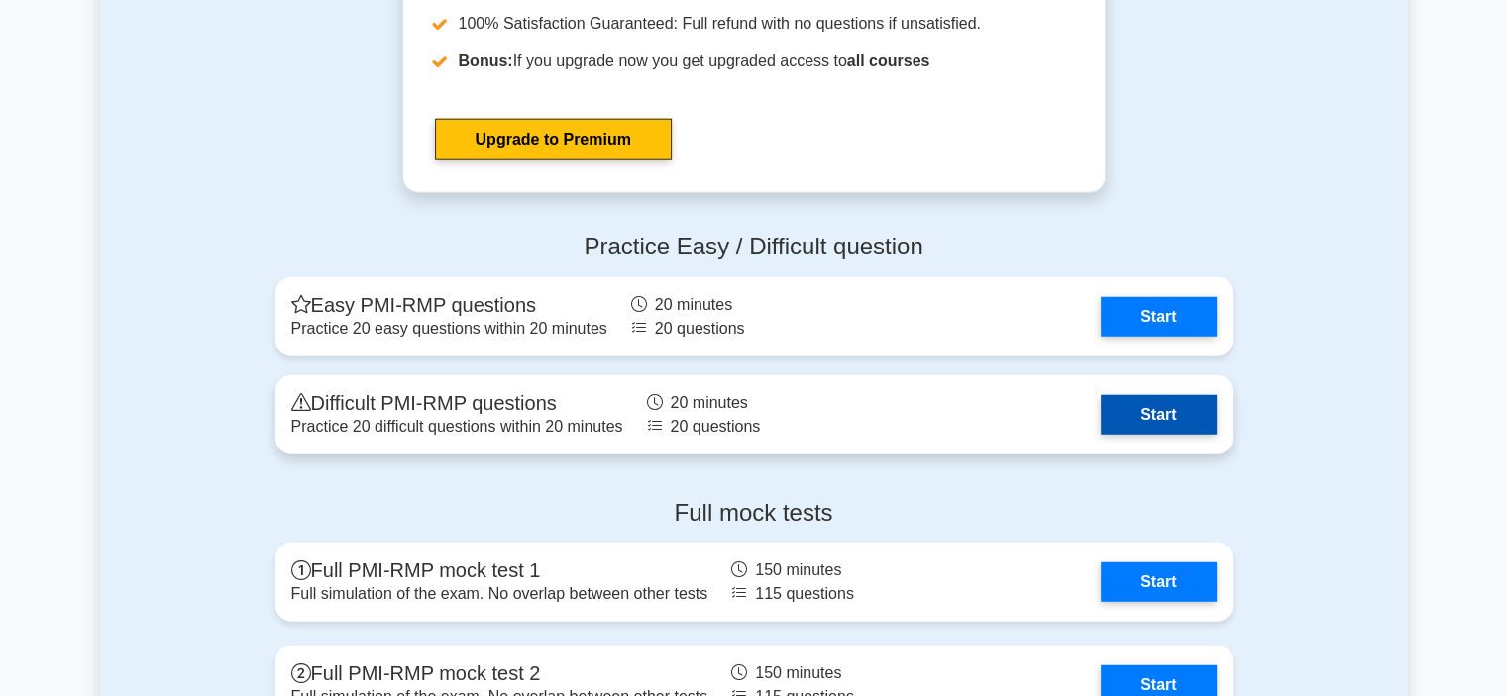
click at [1189, 403] on link "Start" at bounding box center [1158, 415] width 115 height 40
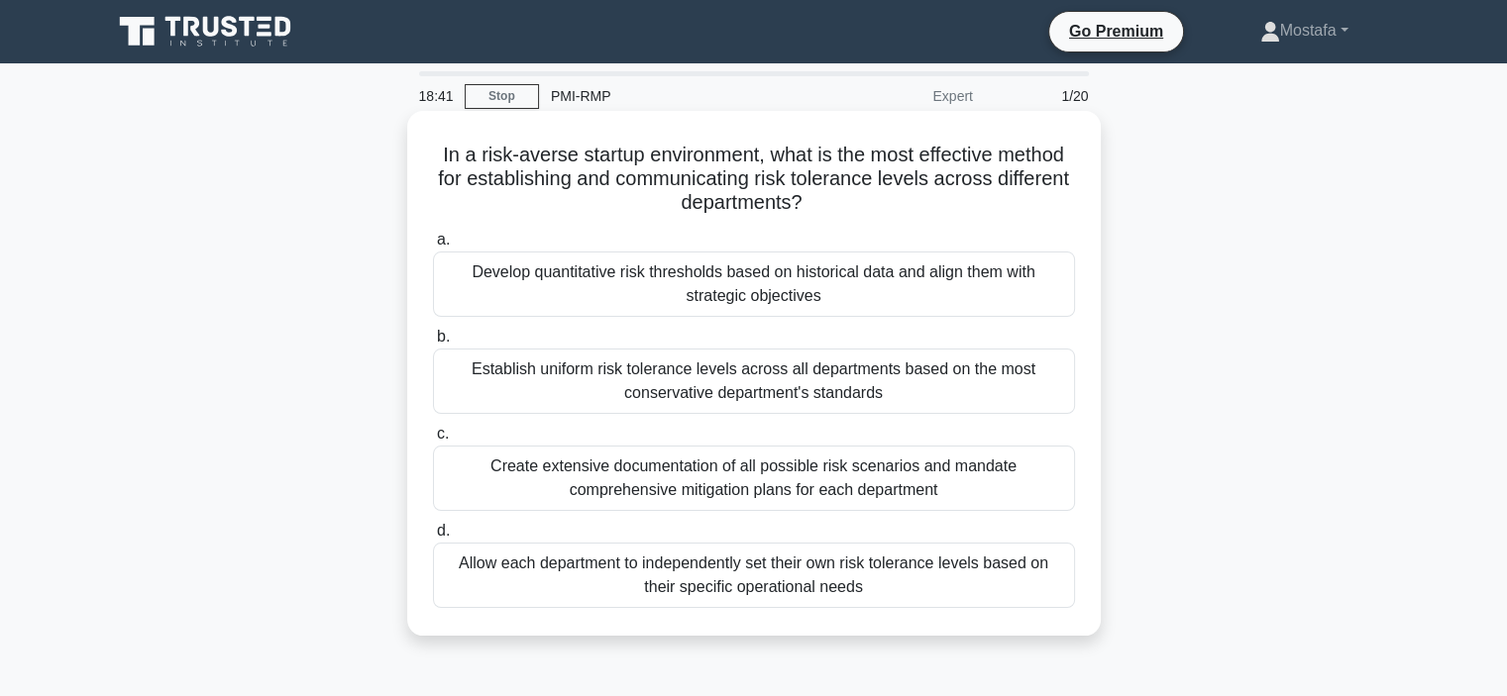
click at [1054, 386] on div "Establish uniform risk tolerance levels across all departments based on the mos…" at bounding box center [754, 381] width 642 height 65
click at [433, 344] on input "b. Establish uniform risk tolerance levels across all departments based on the …" at bounding box center [433, 337] width 0 height 13
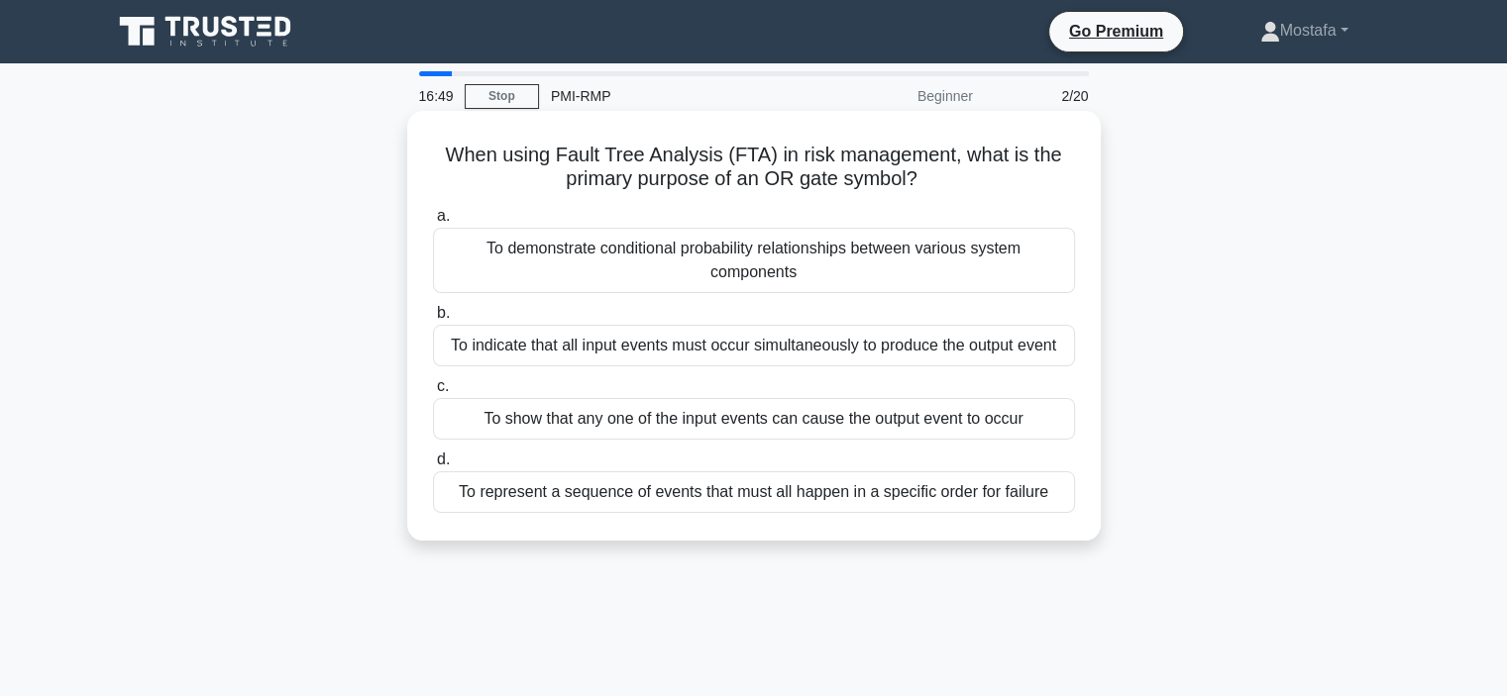
click at [1050, 419] on div "To show that any one of the input events can cause the output event to occur" at bounding box center [754, 419] width 642 height 42
click at [433, 393] on input "c. To show that any one of the input events can cause the output event to occur" at bounding box center [433, 386] width 0 height 13
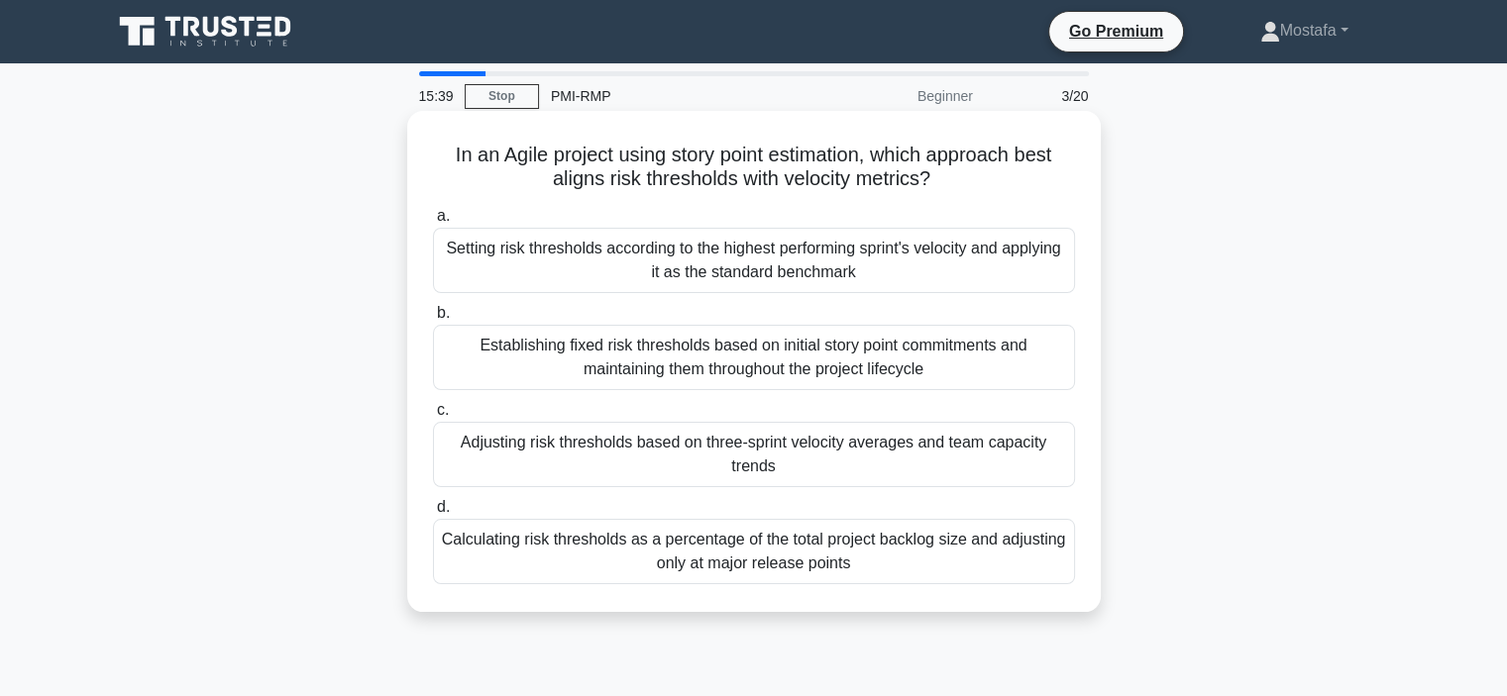
click at [1044, 276] on div "Setting risk thresholds according to the highest performing sprint's velocity a…" at bounding box center [754, 260] width 642 height 65
click at [433, 223] on input "a. Setting risk thresholds according to the highest performing sprint's velocit…" at bounding box center [433, 216] width 0 height 13
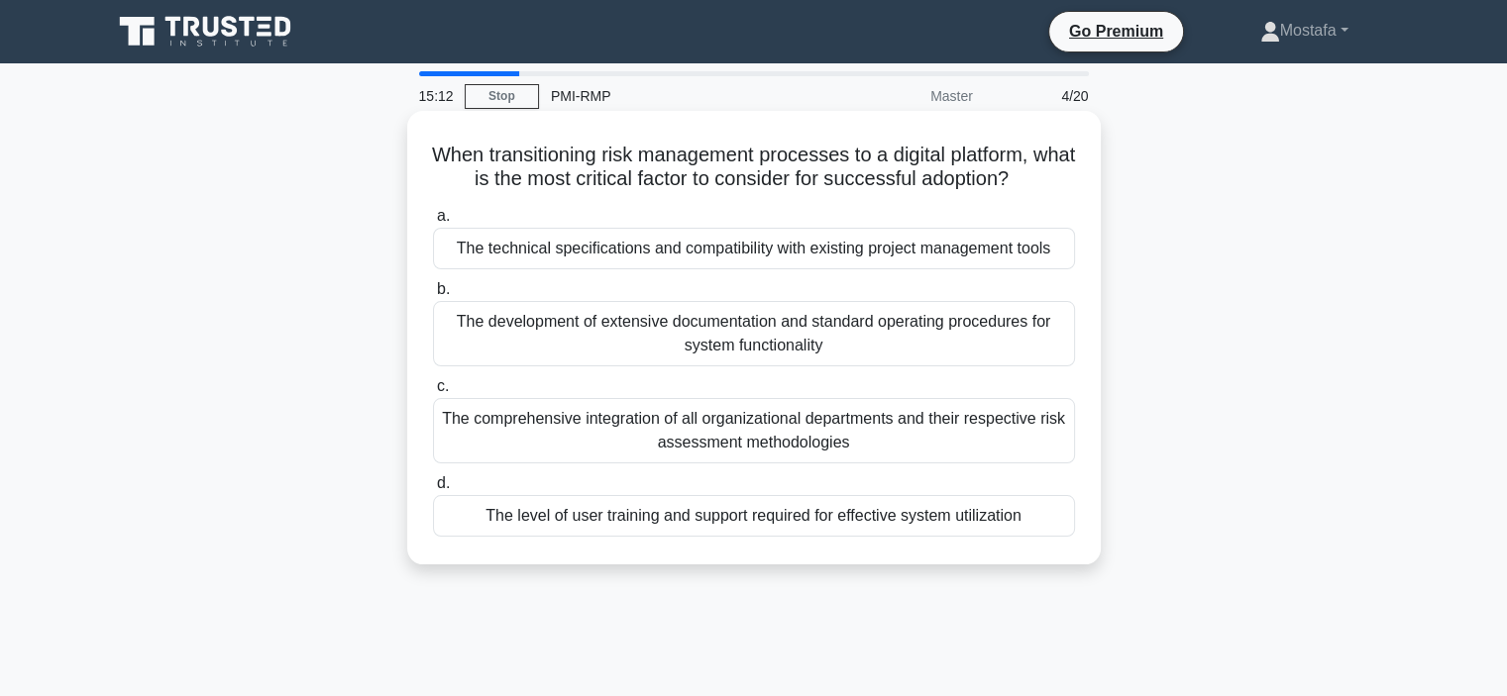
click at [1031, 526] on div "The level of user training and support required for effective system utilization" at bounding box center [754, 516] width 642 height 42
click at [433, 490] on input "d. The level of user training and support required for effective system utiliza…" at bounding box center [433, 483] width 0 height 13
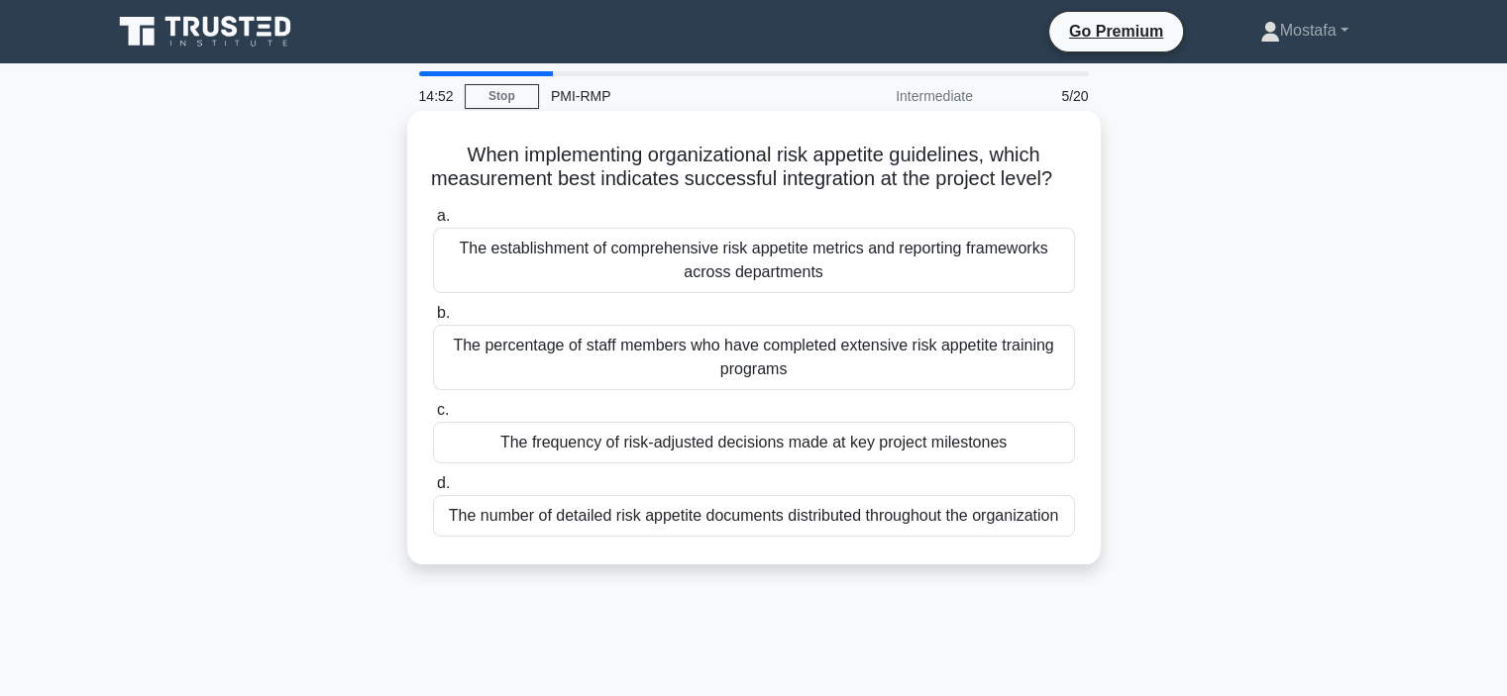
click at [1034, 464] on div "The frequency of risk-adjusted decisions made at key project milestones" at bounding box center [754, 443] width 642 height 42
click at [433, 417] on input "c. The frequency of risk-adjusted decisions made at key project milestones" at bounding box center [433, 410] width 0 height 13
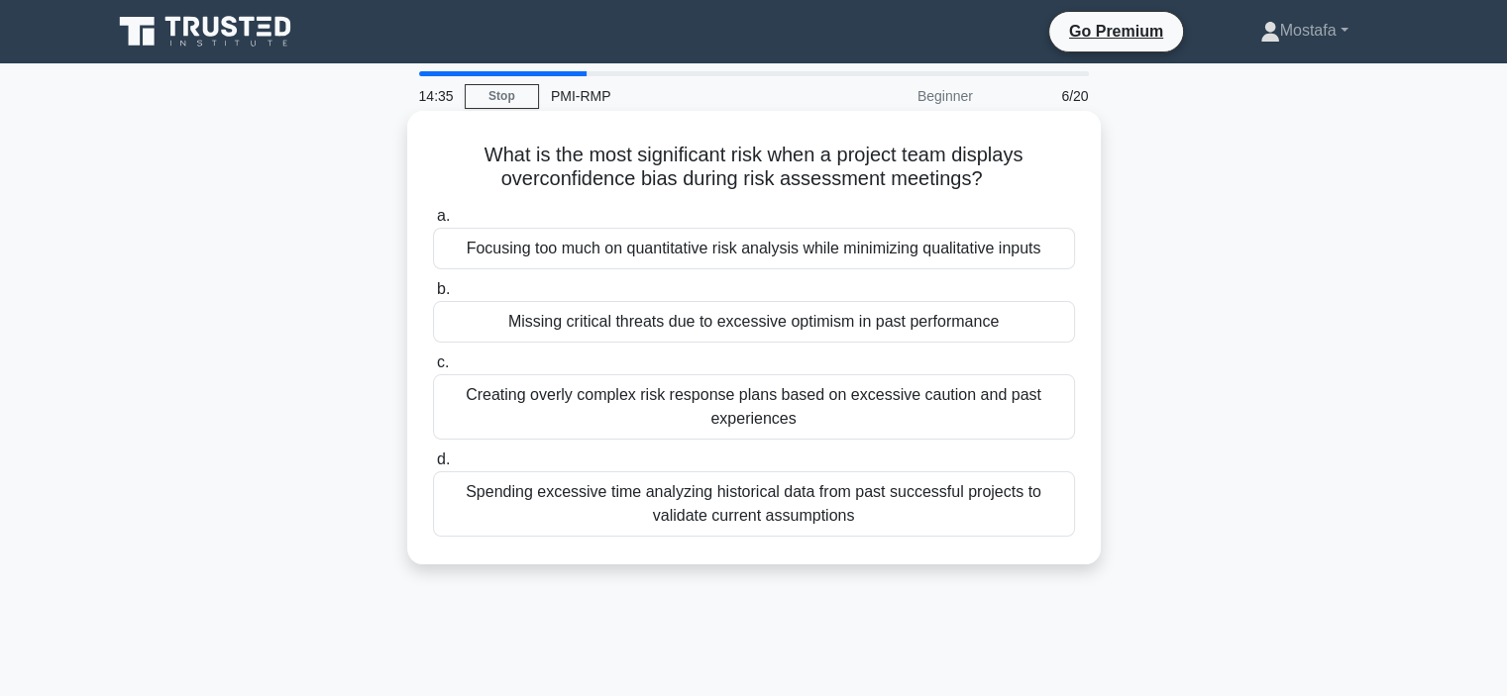
click at [1066, 324] on div "Missing critical threats due to excessive optimism in past performance" at bounding box center [754, 322] width 642 height 42
click at [433, 296] on input "b. Missing critical threats due to excessive optimism in past performance" at bounding box center [433, 289] width 0 height 13
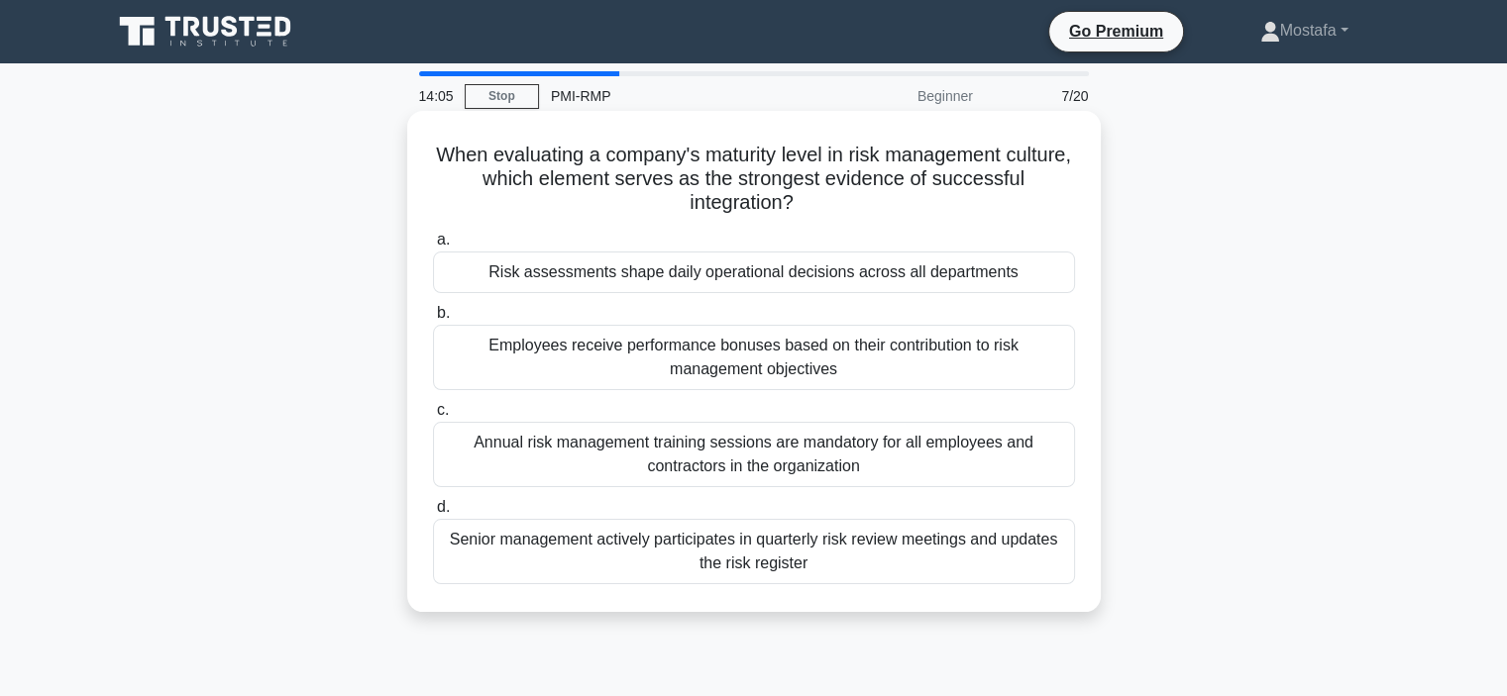
click at [1042, 280] on div "Risk assessments shape daily operational decisions across all departments" at bounding box center [754, 273] width 642 height 42
click at [433, 247] on input "a. Risk assessments shape daily operational decisions across all departments" at bounding box center [433, 240] width 0 height 13
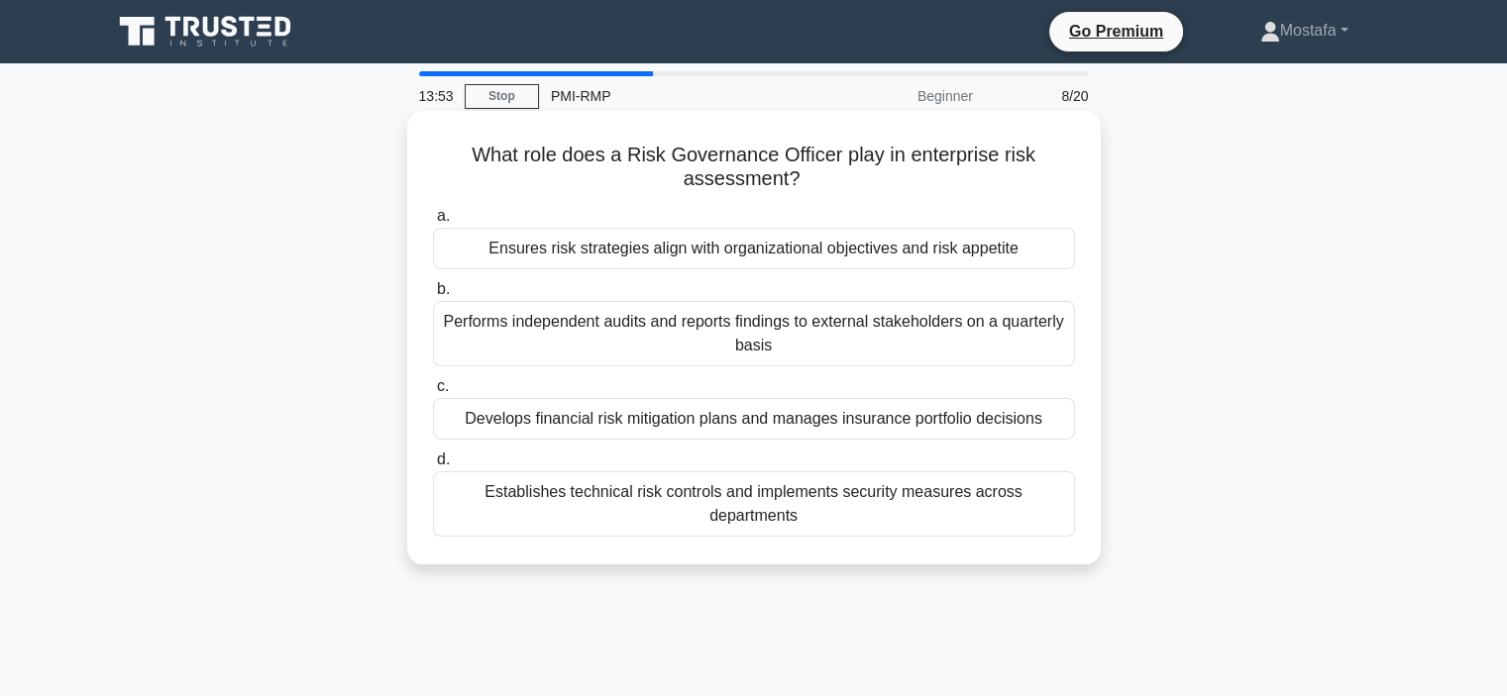
click at [1045, 246] on div "Ensures risk strategies align with organizational objectives and risk appetite" at bounding box center [754, 249] width 642 height 42
click at [433, 223] on input "a. Ensures risk strategies align with organizational objectives and risk appeti…" at bounding box center [433, 216] width 0 height 13
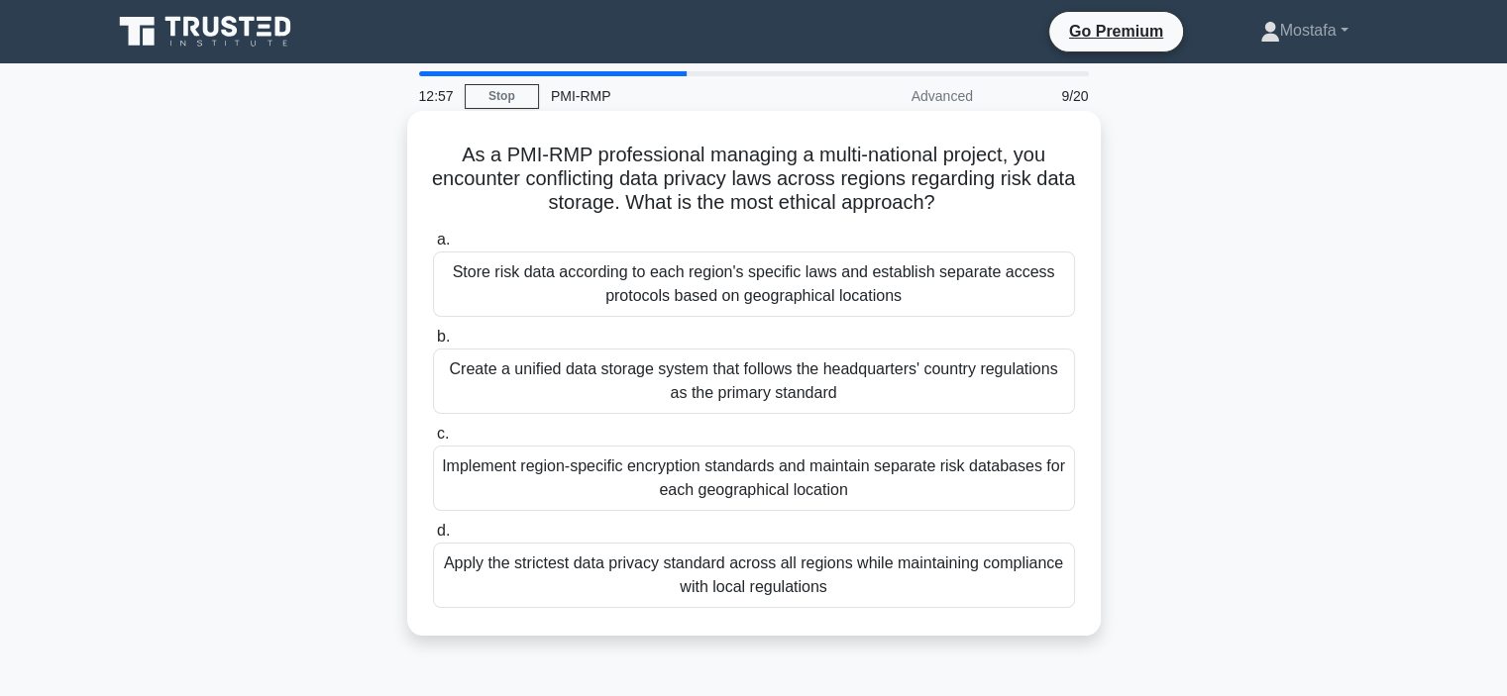
click at [1003, 591] on div "Apply the strictest data privacy standard across all regions while maintaining …" at bounding box center [754, 575] width 642 height 65
click at [433, 538] on input "d. Apply the strictest data privacy standard across all regions while maintaini…" at bounding box center [433, 531] width 0 height 13
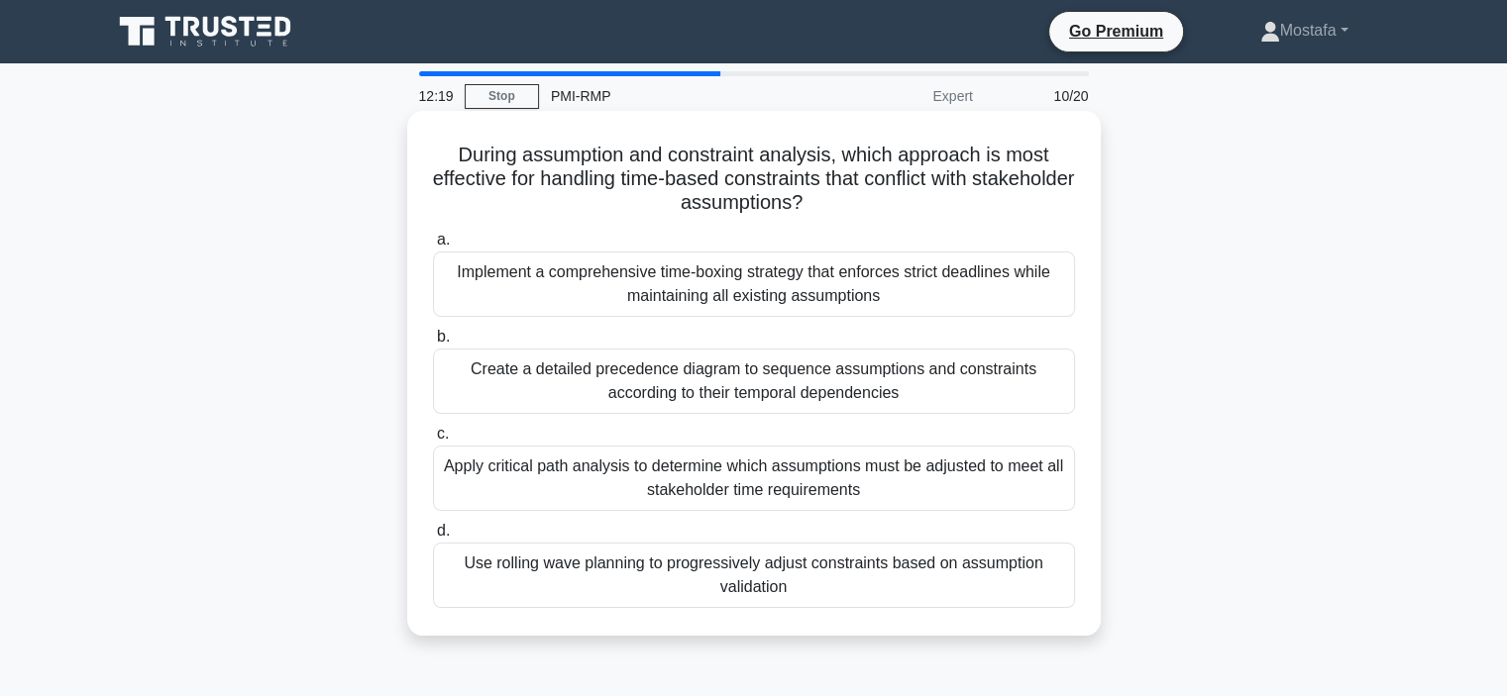
click at [1064, 583] on div "Use rolling wave planning to progressively adjust constraints based on assumpti…" at bounding box center [754, 575] width 642 height 65
click at [433, 538] on input "d. Use rolling wave planning to progressively adjust constraints based on assum…" at bounding box center [433, 531] width 0 height 13
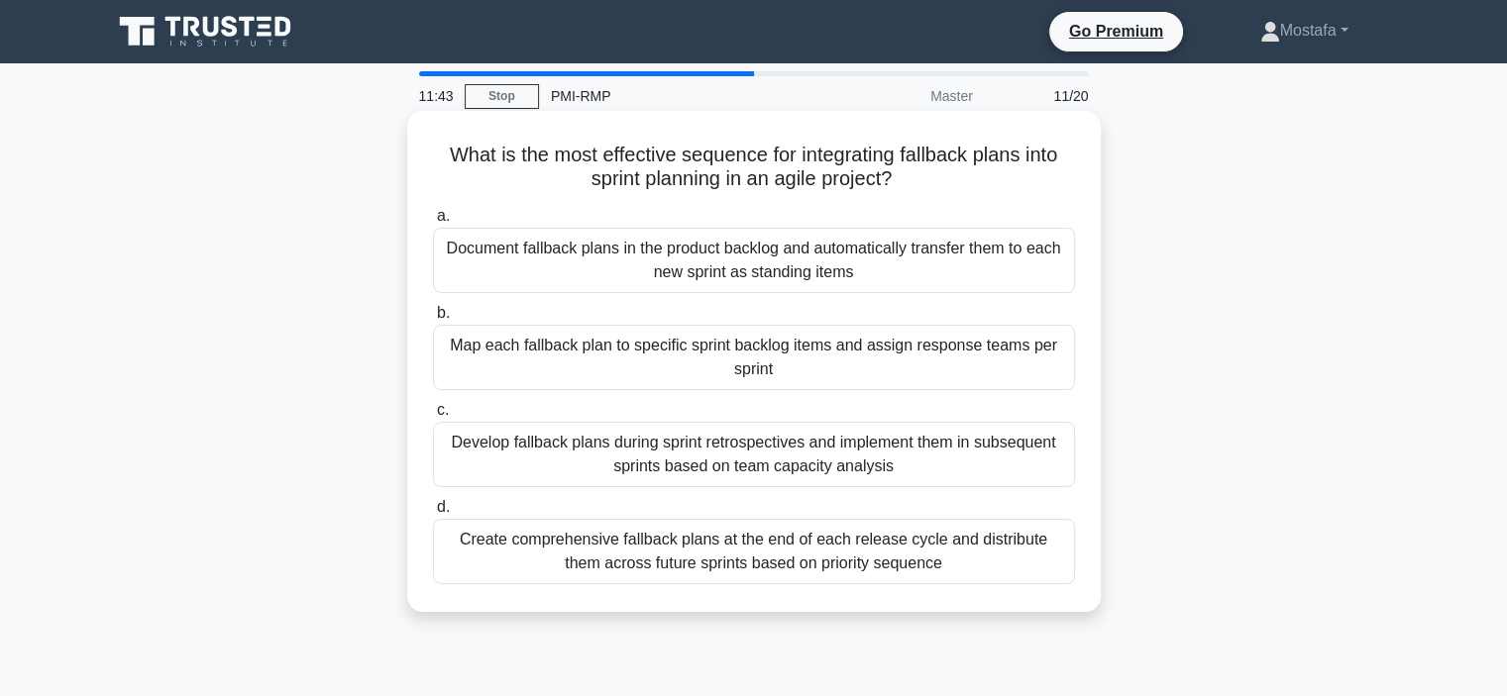
click at [1053, 470] on div "Develop fallback plans during sprint retrospectives and implement them in subse…" at bounding box center [754, 454] width 642 height 65
click at [433, 417] on input "c. Develop fallback plans during sprint retrospectives and implement them in su…" at bounding box center [433, 410] width 0 height 13
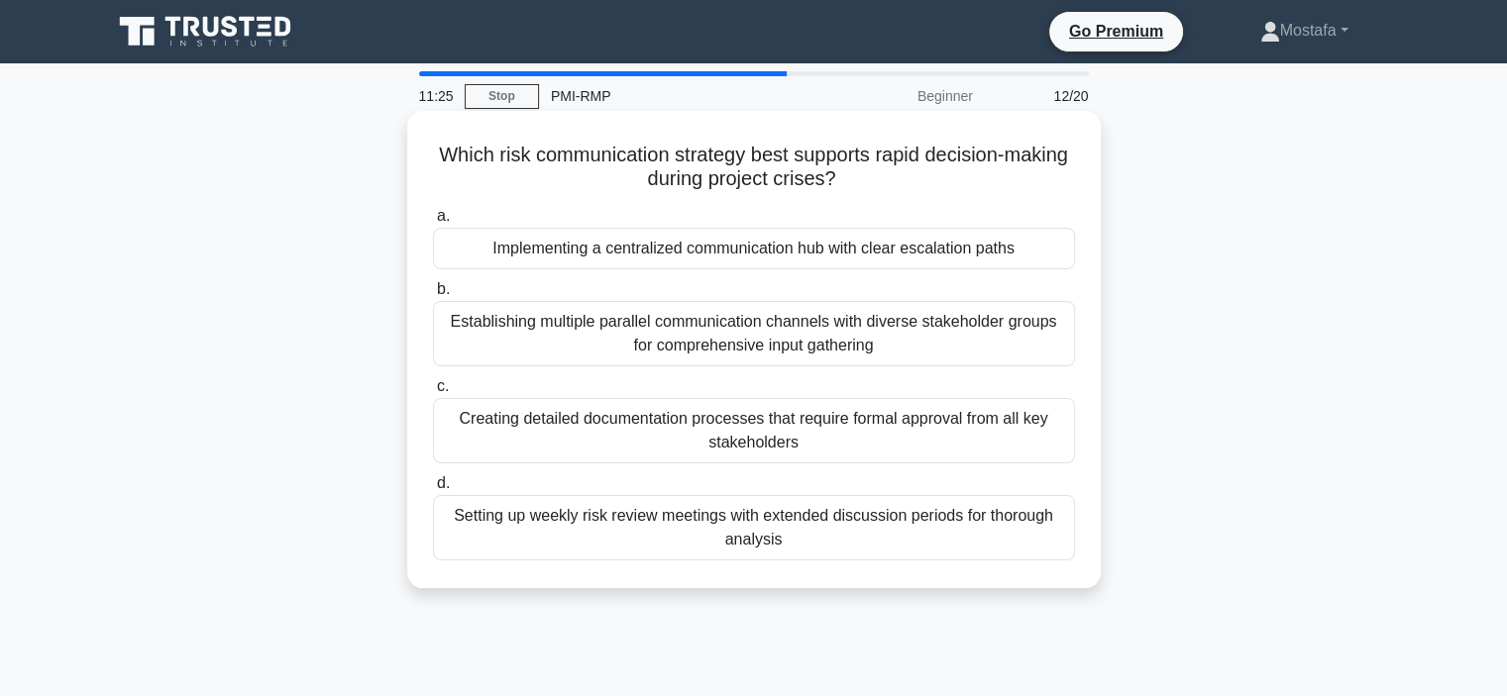
click at [1064, 256] on div "Implementing a centralized communication hub with clear escalation paths" at bounding box center [754, 249] width 642 height 42
click at [433, 223] on input "a. Implementing a centralized communication hub with clear escalation paths" at bounding box center [433, 216] width 0 height 13
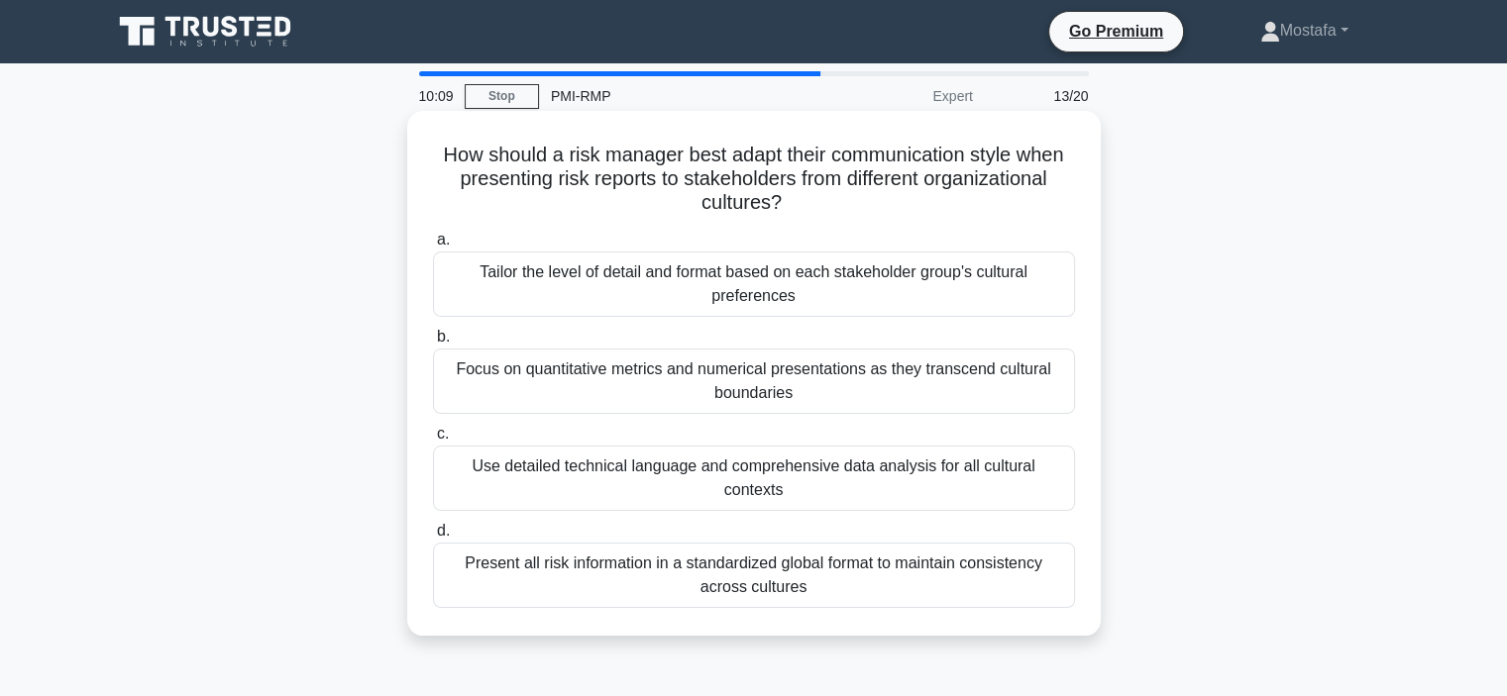
click at [1037, 386] on div "Focus on quantitative metrics and numerical presentations as they transcend cul…" at bounding box center [754, 381] width 642 height 65
click at [433, 344] on input "b. Focus on quantitative metrics and numerical presentations as they transcend …" at bounding box center [433, 337] width 0 height 13
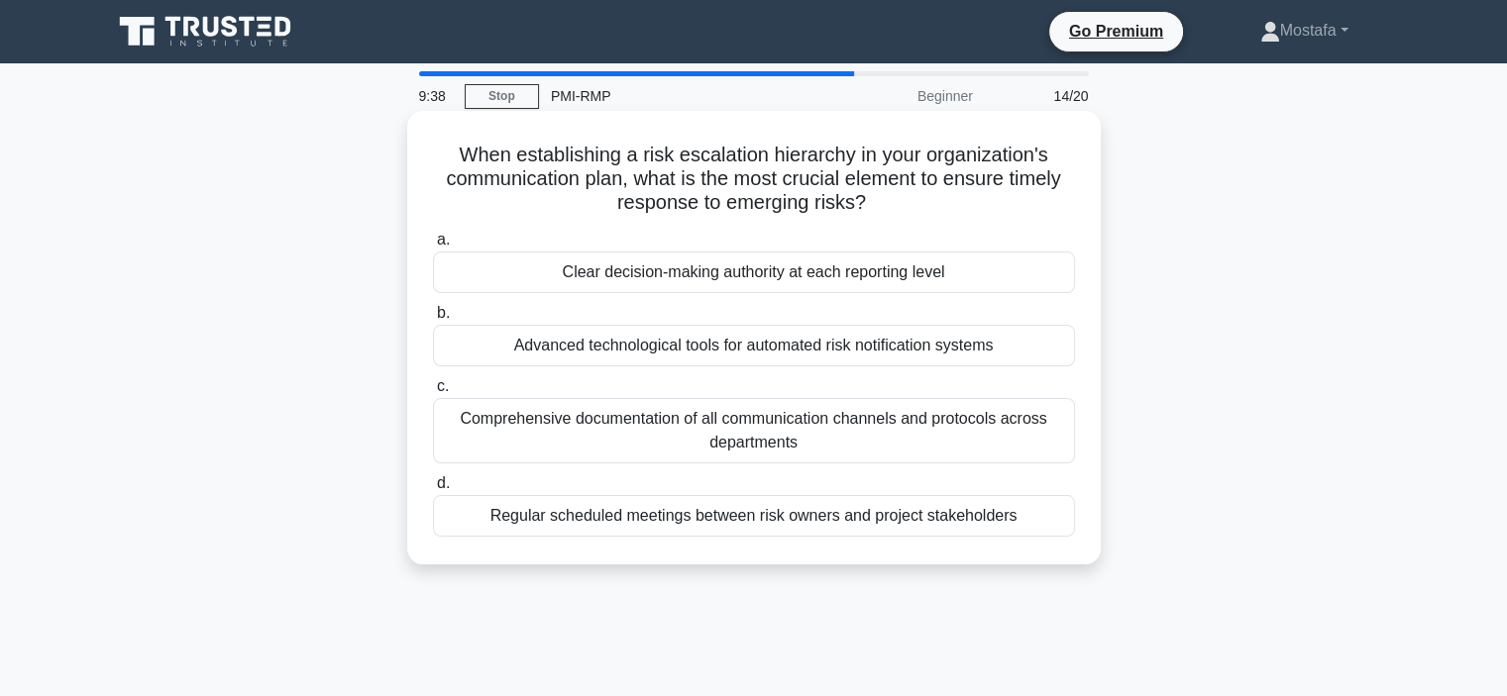
click at [1029, 276] on div "Clear decision-making authority at each reporting level" at bounding box center [754, 273] width 642 height 42
click at [433, 247] on input "a. Clear decision-making authority at each reporting level" at bounding box center [433, 240] width 0 height 13
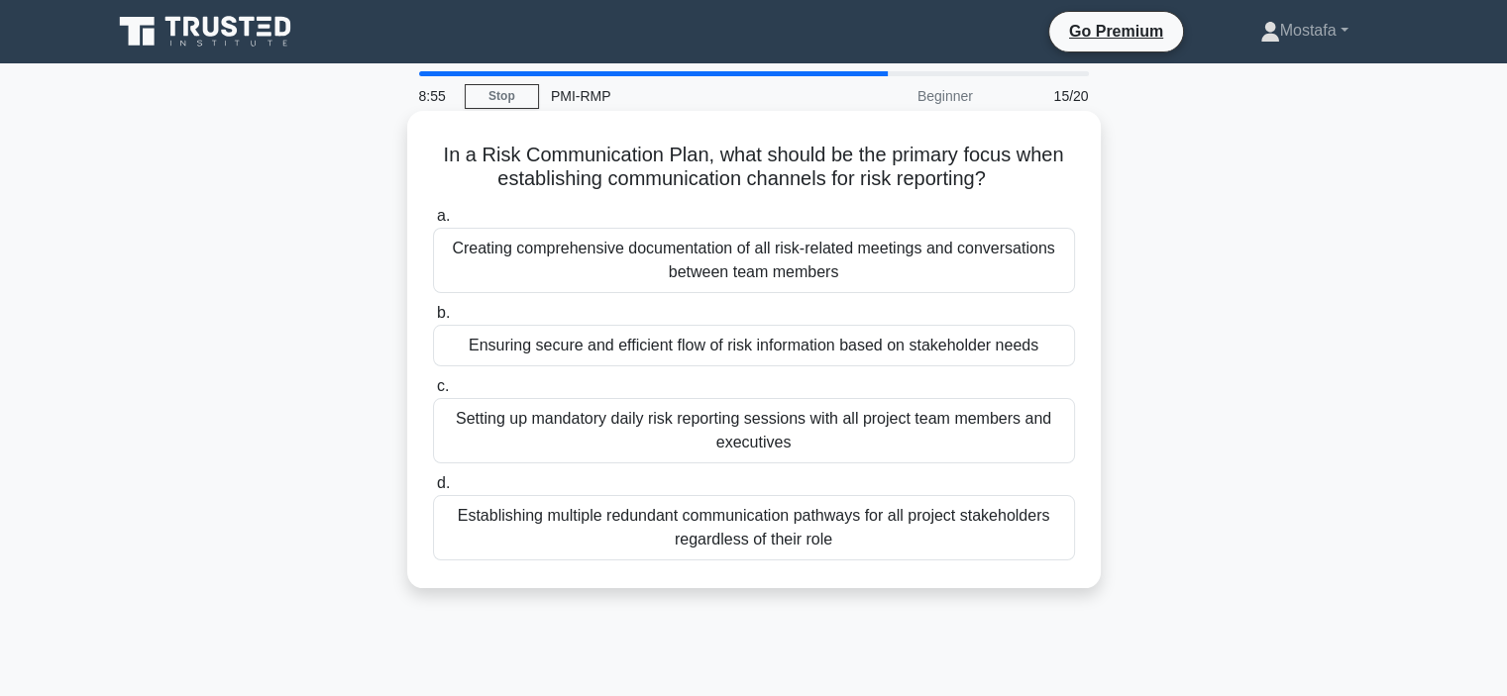
click at [1041, 347] on div "Ensuring secure and efficient flow of risk information based on stakeholder nee…" at bounding box center [754, 346] width 642 height 42
click at [433, 320] on input "b. Ensuring secure and efficient flow of risk information based on stakeholder …" at bounding box center [433, 313] width 0 height 13
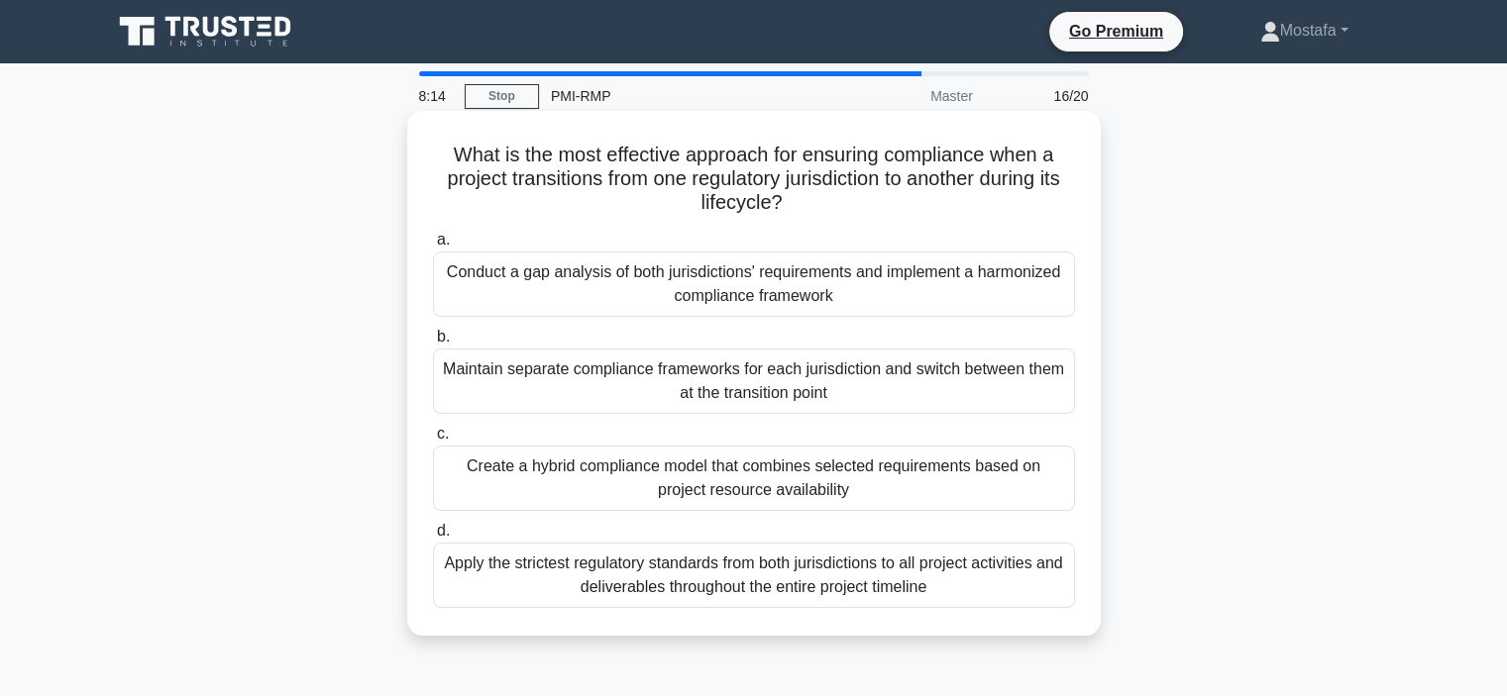
click at [1048, 586] on div "Apply the strictest regulatory standards from both jurisdictions to all project…" at bounding box center [754, 575] width 642 height 65
click at [433, 538] on input "d. Apply the strictest regulatory standards from both jurisdictions to all proj…" at bounding box center [433, 531] width 0 height 13
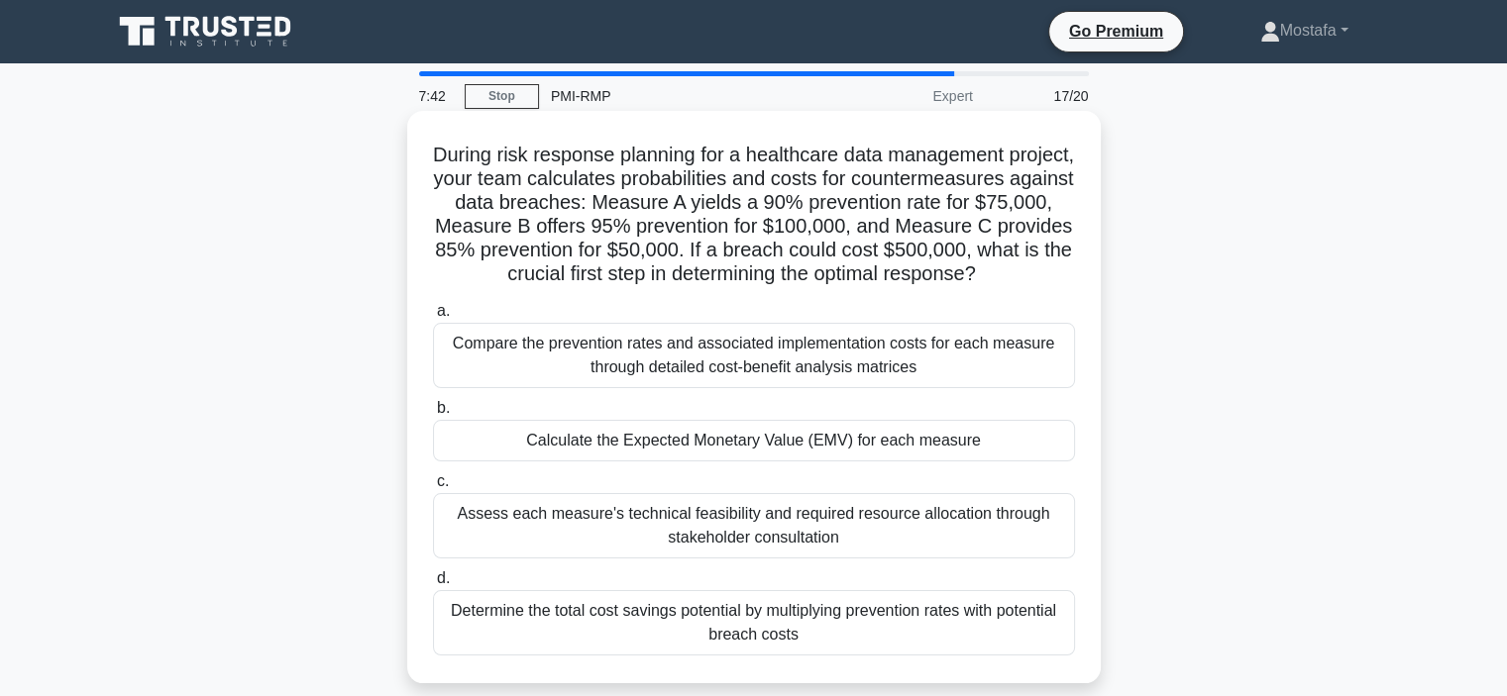
click at [1050, 462] on div "Calculate the Expected Monetary Value (EMV) for each measure" at bounding box center [754, 441] width 642 height 42
click at [433, 415] on input "b. Calculate the Expected Monetary Value (EMV) for each measure" at bounding box center [433, 408] width 0 height 13
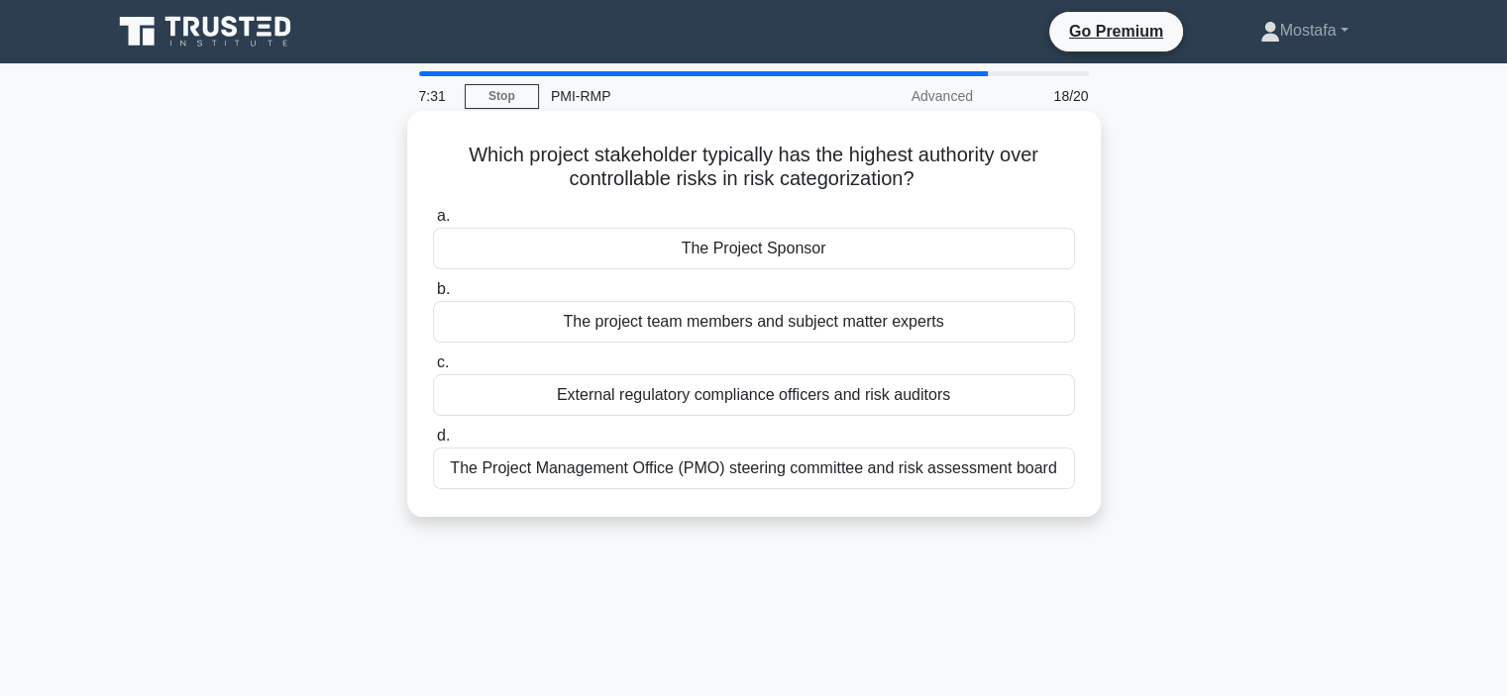
click at [984, 251] on div "The Project Sponsor" at bounding box center [754, 249] width 642 height 42
click at [433, 223] on input "a. The Project Sponsor" at bounding box center [433, 216] width 0 height 13
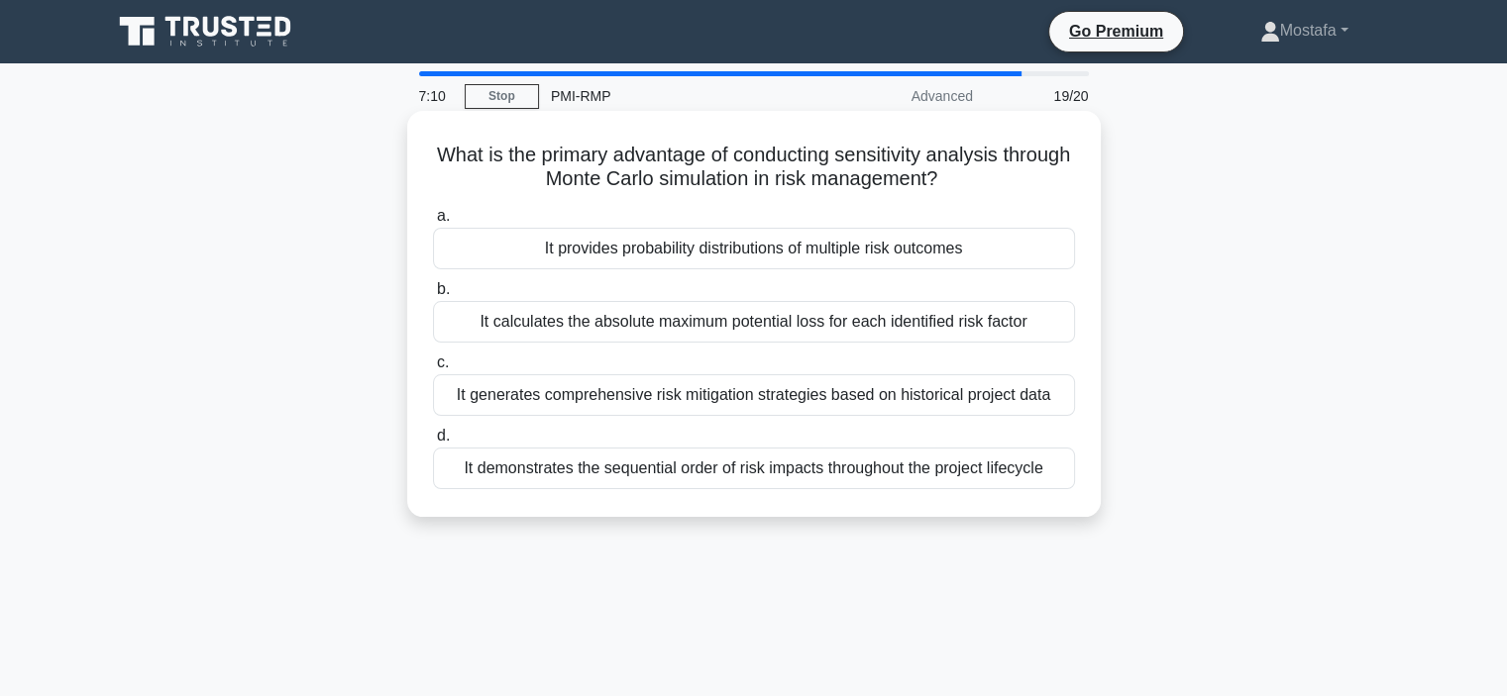
click at [1022, 250] on div "It provides probability distributions of multiple risk outcomes" at bounding box center [754, 249] width 642 height 42
click at [433, 223] on input "a. It provides probability distributions of multiple risk outcomes" at bounding box center [433, 216] width 0 height 13
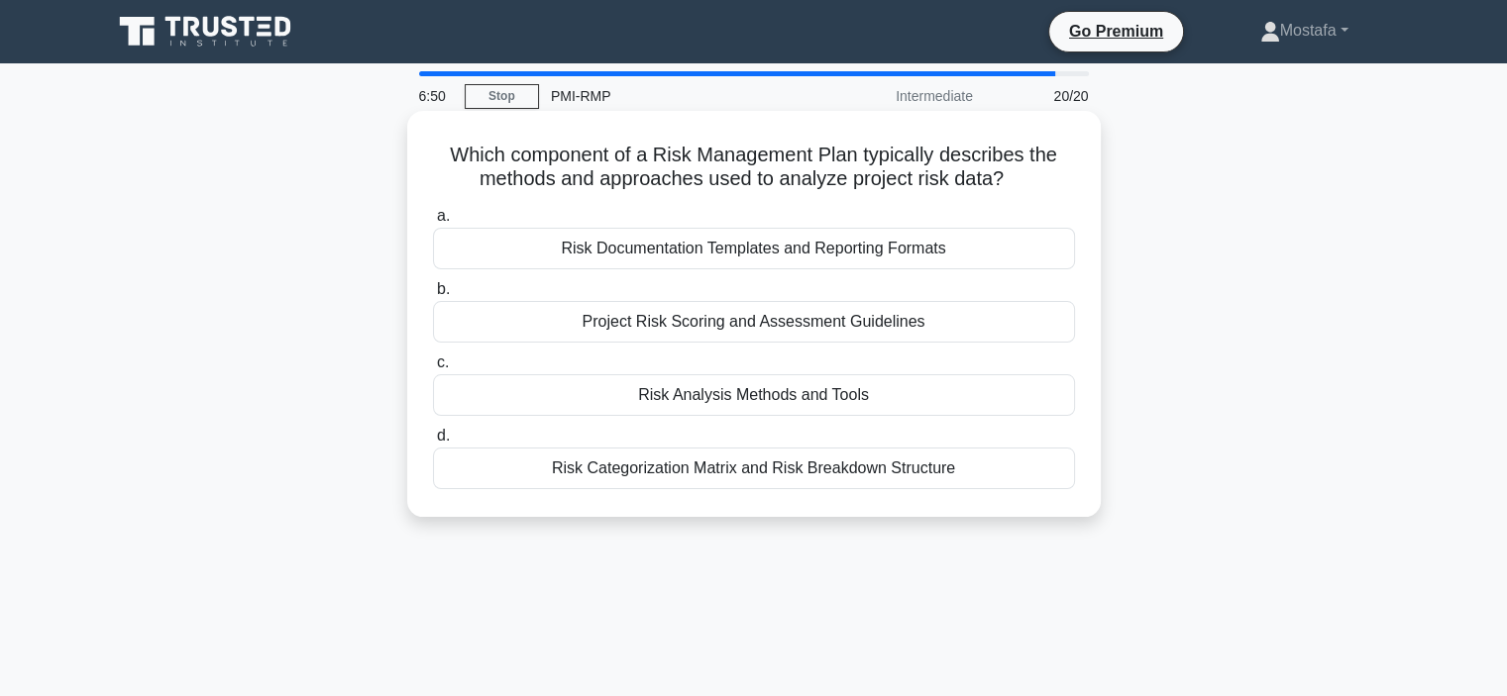
click at [1046, 399] on div "Risk Analysis Methods and Tools" at bounding box center [754, 395] width 642 height 42
click at [433, 370] on input "c. Risk Analysis Methods and Tools" at bounding box center [433, 363] width 0 height 13
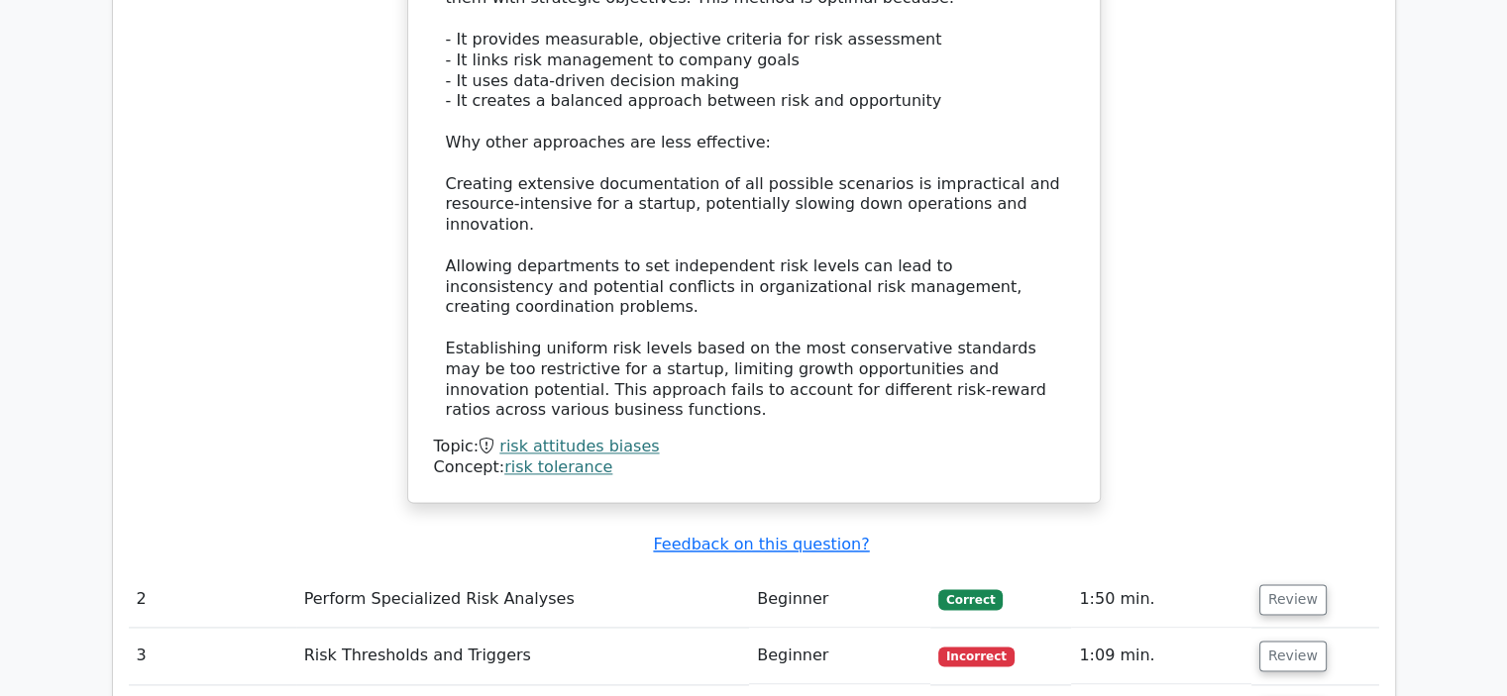
scroll to position [2774, 0]
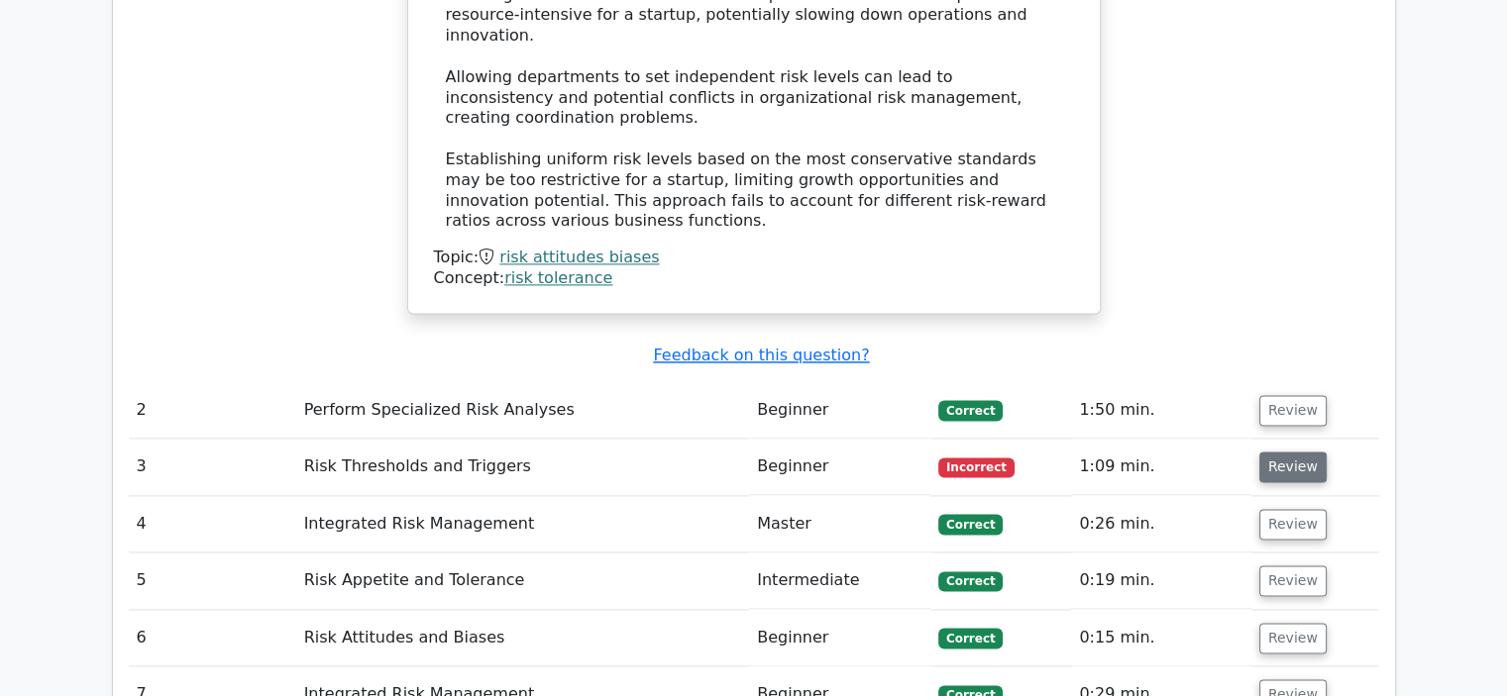
click at [1295, 452] on button "Review" at bounding box center [1292, 467] width 67 height 31
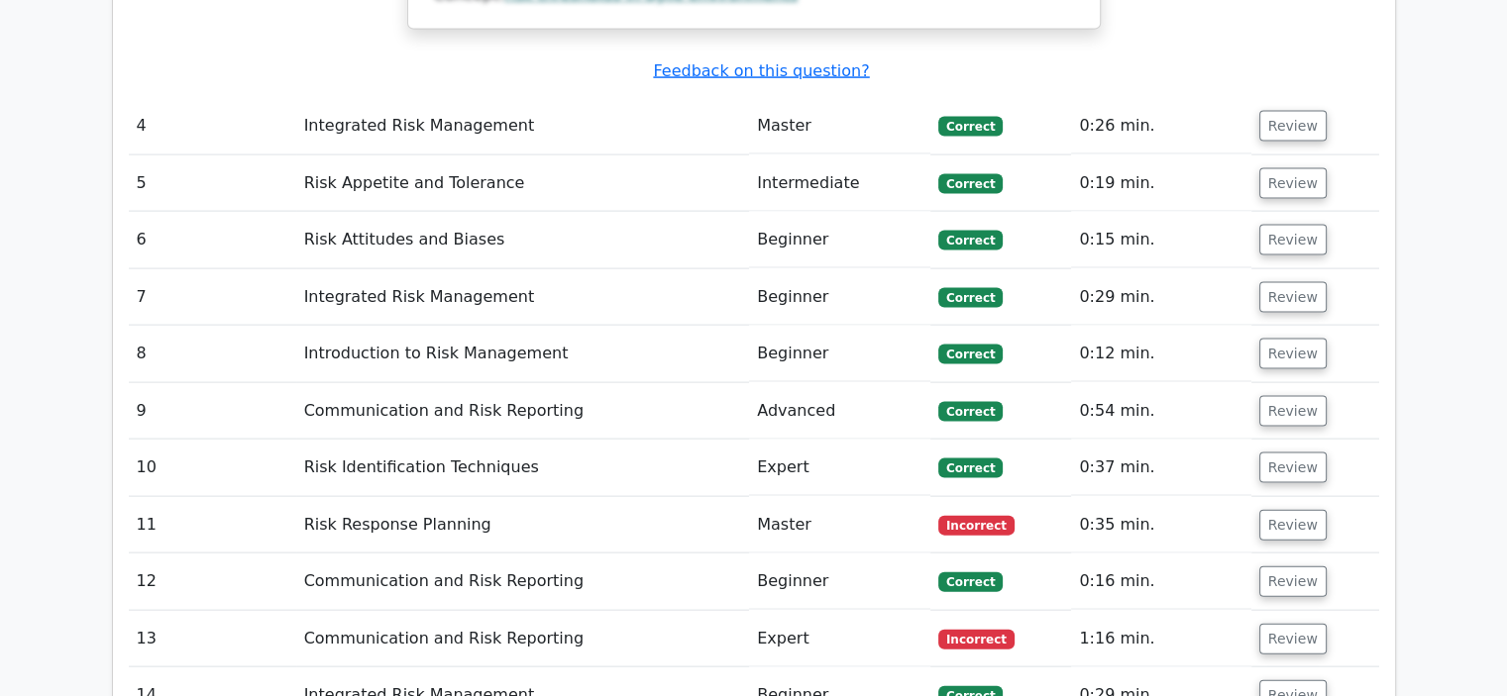
scroll to position [4260, 0]
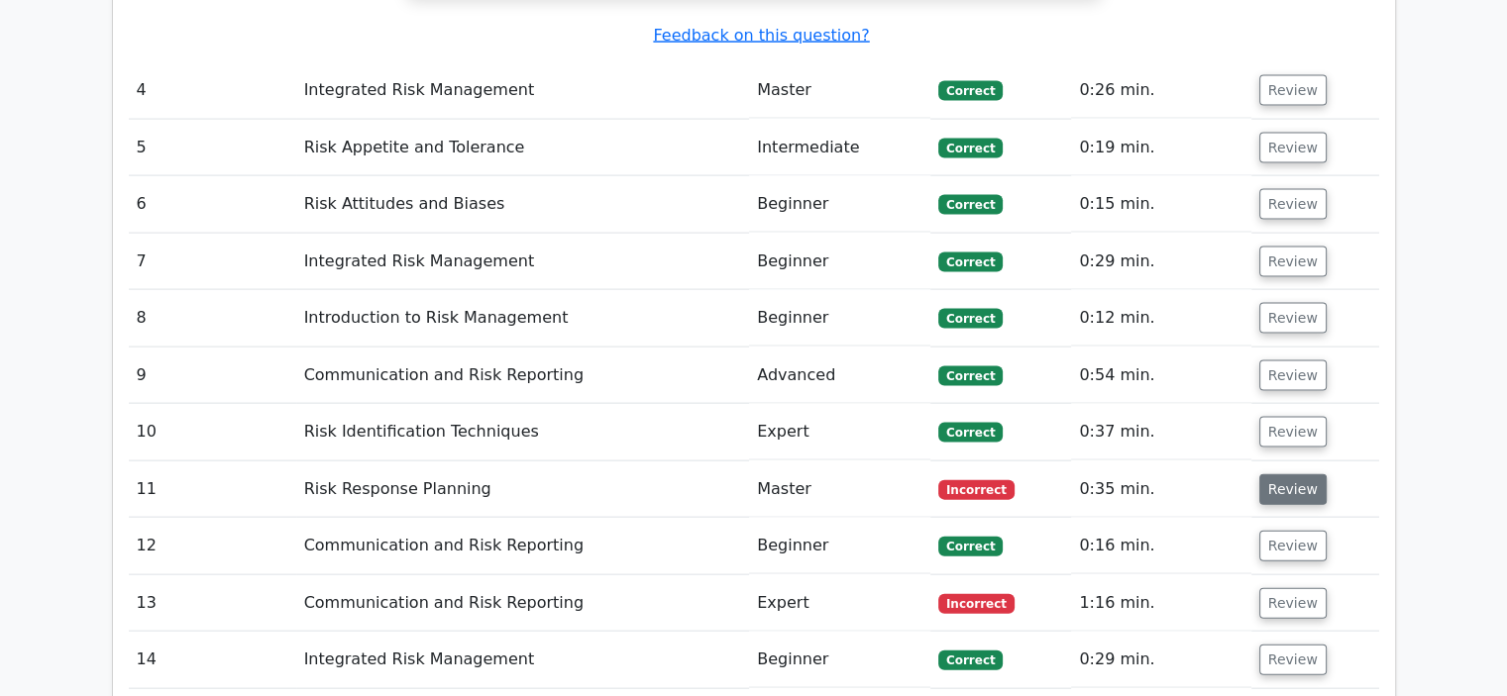
click at [1301, 475] on button "Review" at bounding box center [1292, 490] width 67 height 31
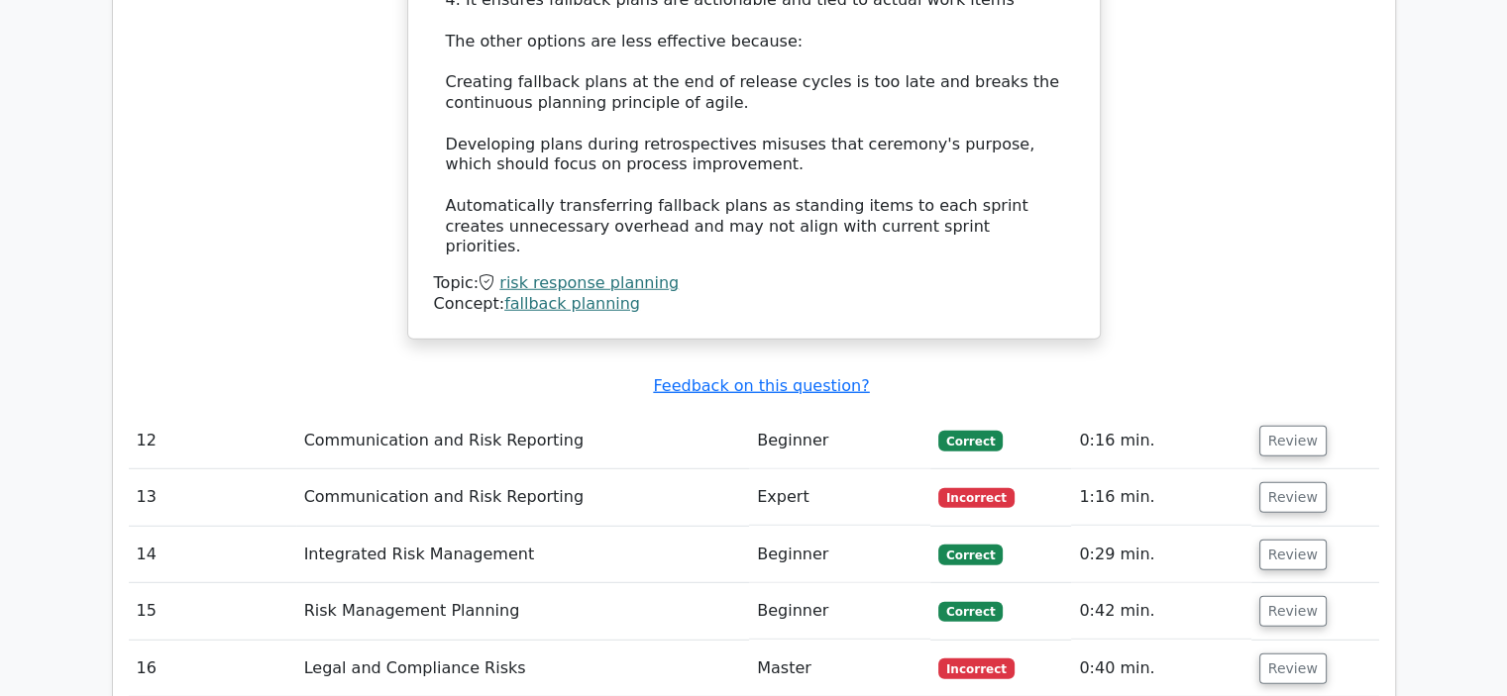
scroll to position [5448, 0]
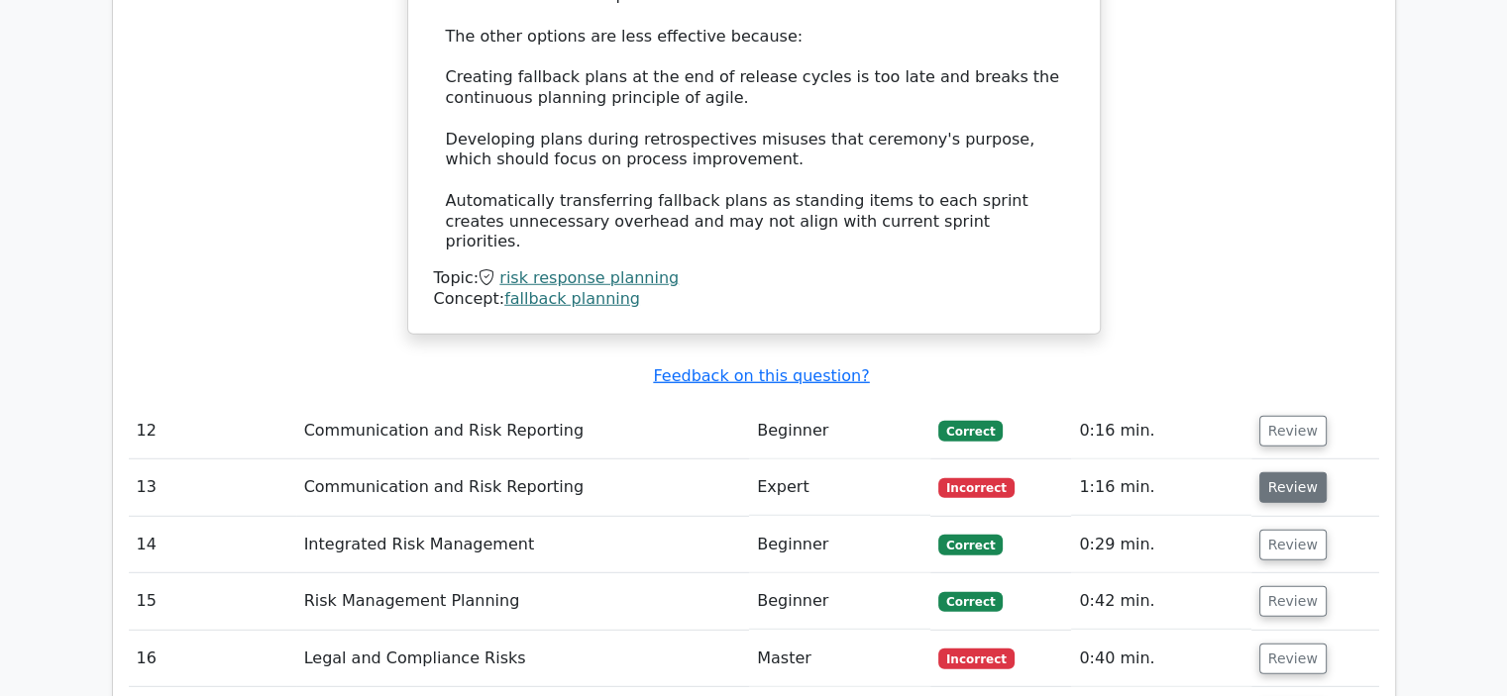
click at [1292, 473] on button "Review" at bounding box center [1292, 488] width 67 height 31
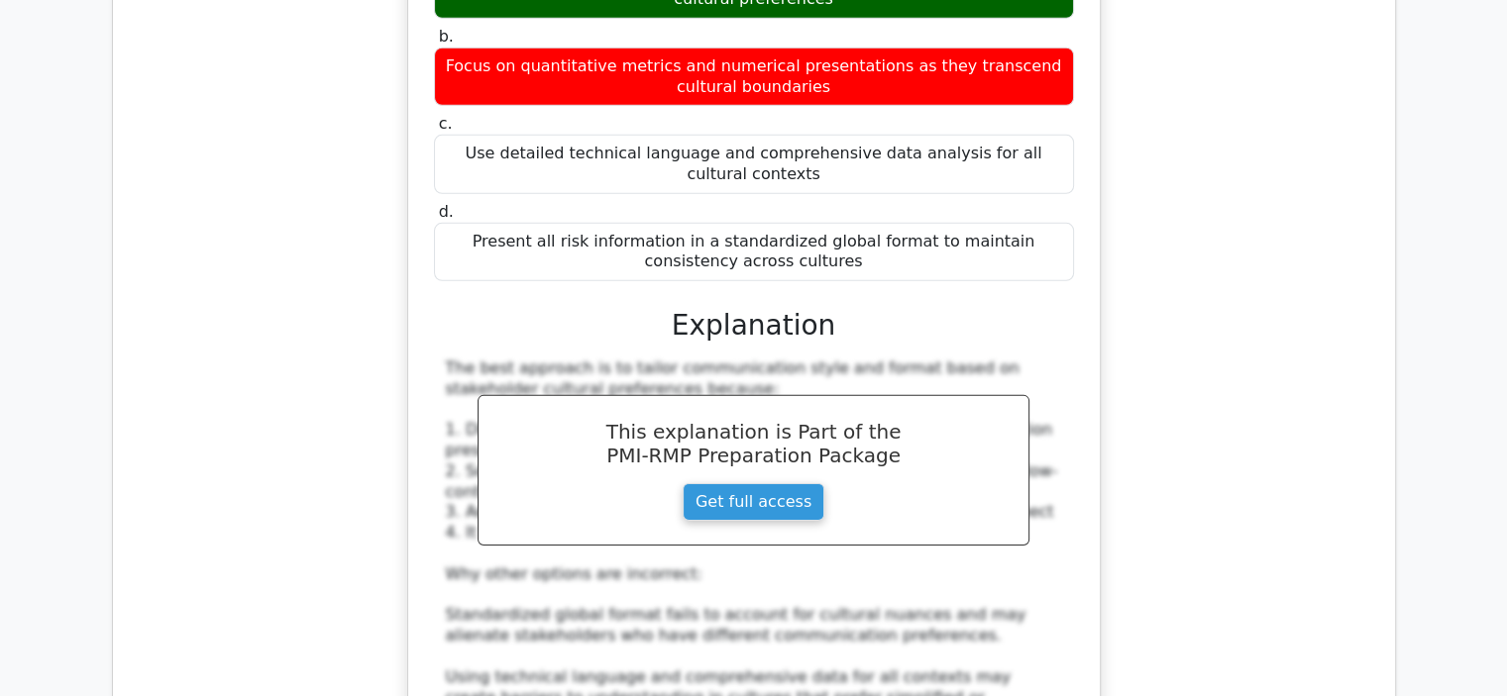
scroll to position [6637, 0]
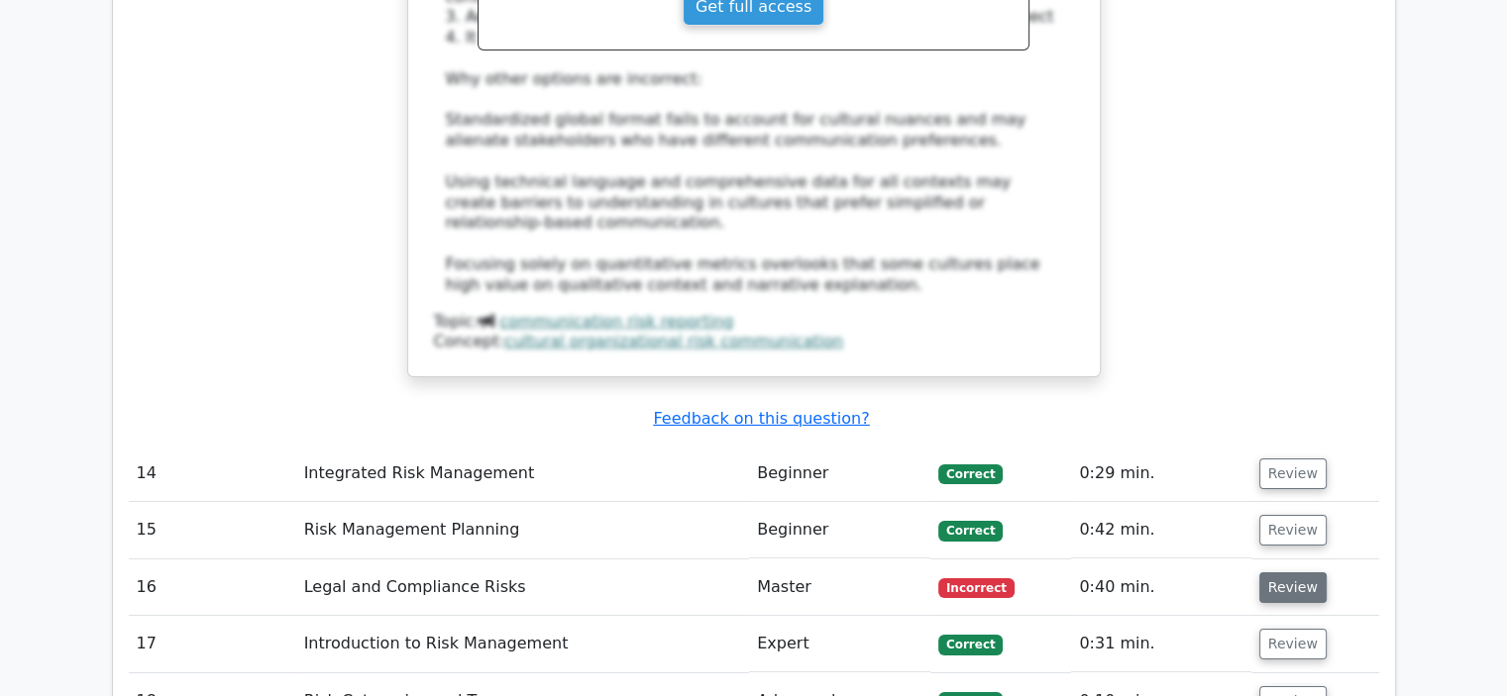
click at [1288, 573] on button "Review" at bounding box center [1292, 588] width 67 height 31
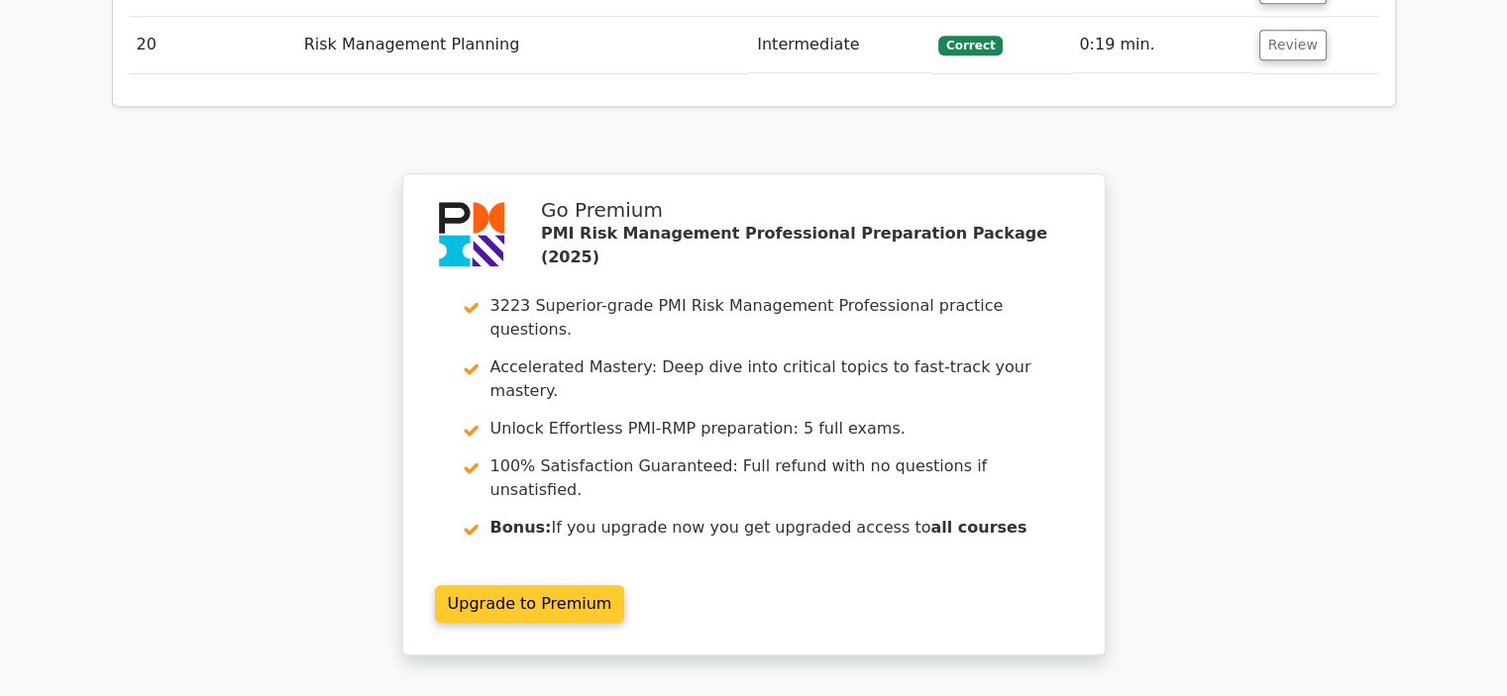
scroll to position [8760, 0]
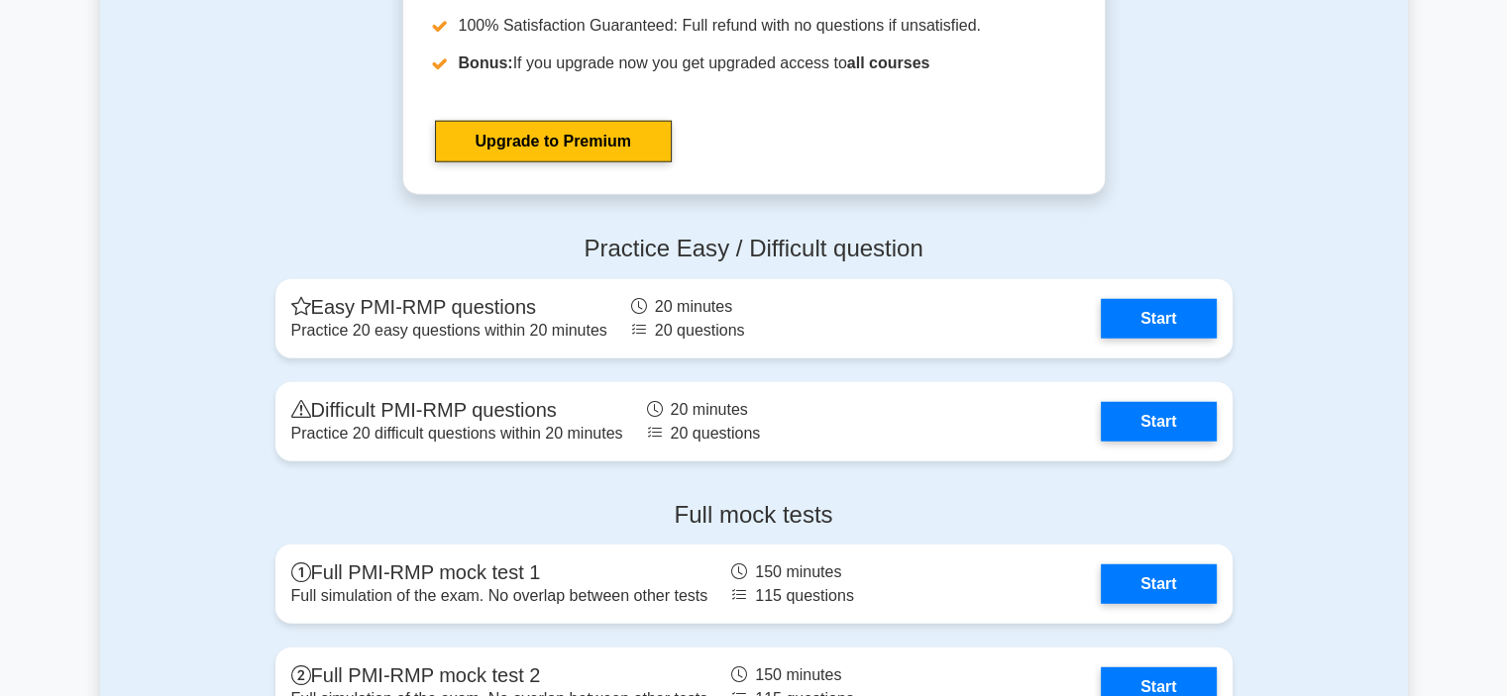
scroll to position [5250, 0]
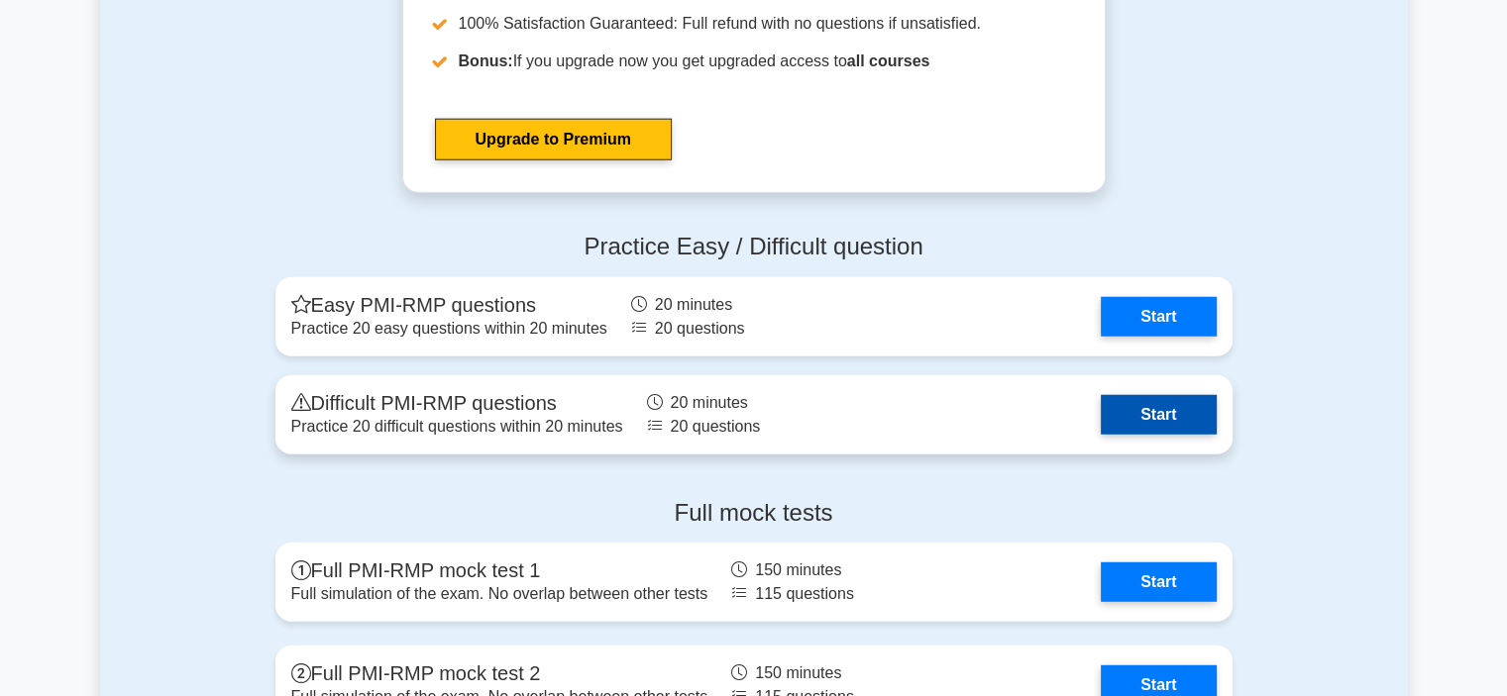
click at [1193, 407] on link "Start" at bounding box center [1158, 415] width 115 height 40
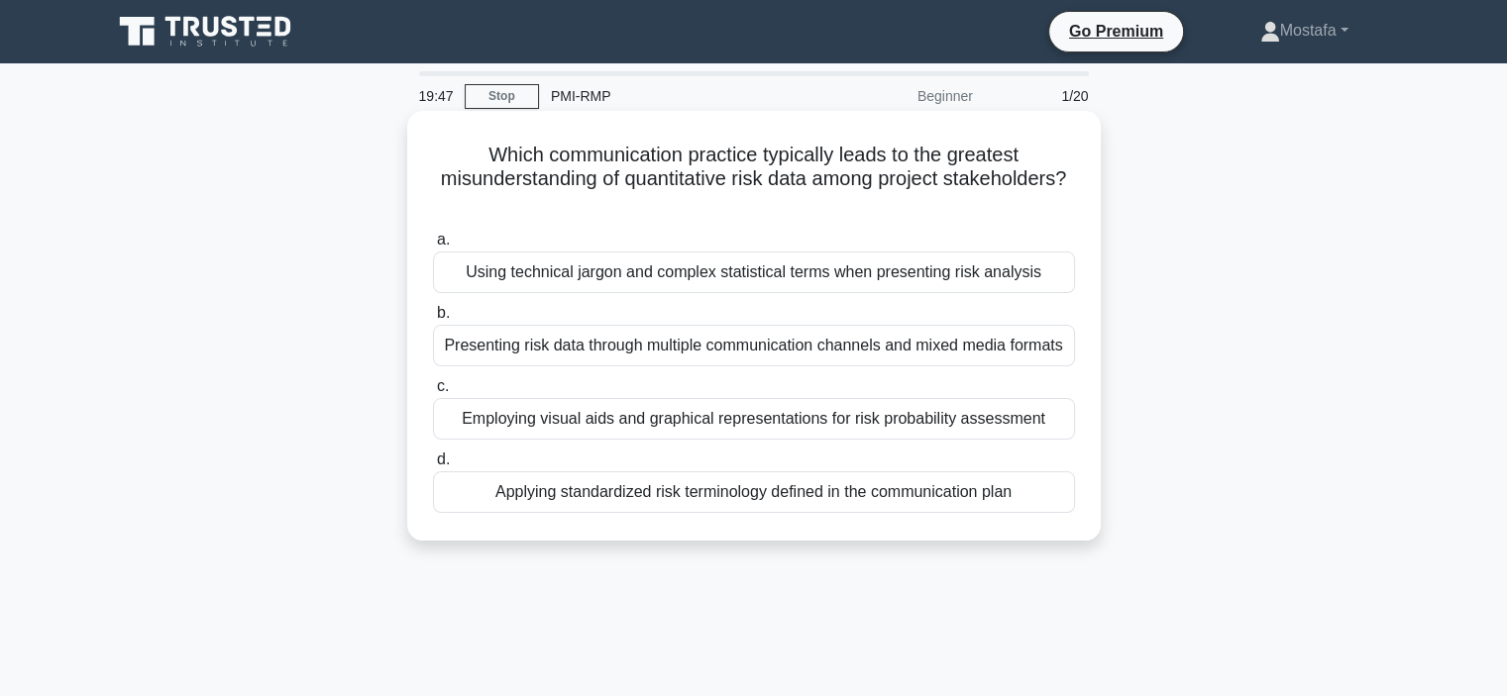
click at [1066, 286] on div "Using technical jargon and complex statistical terms when presenting risk analy…" at bounding box center [754, 273] width 642 height 42
click at [433, 247] on input "a. Using technical jargon and complex statistical terms when presenting risk an…" at bounding box center [433, 240] width 0 height 13
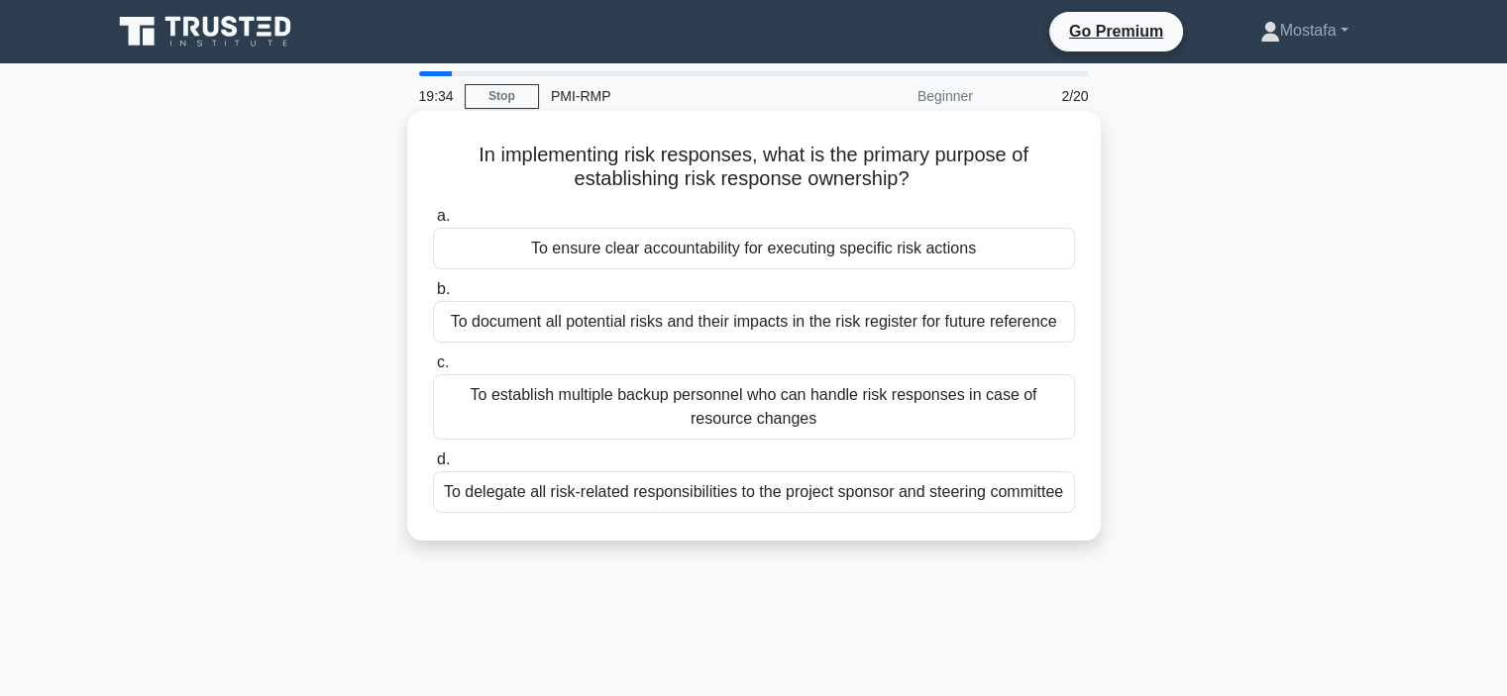
click at [1061, 252] on div "To ensure clear accountability for executing specific risk actions" at bounding box center [754, 249] width 642 height 42
click at [433, 223] on input "a. To ensure clear accountability for executing specific risk actions" at bounding box center [433, 216] width 0 height 13
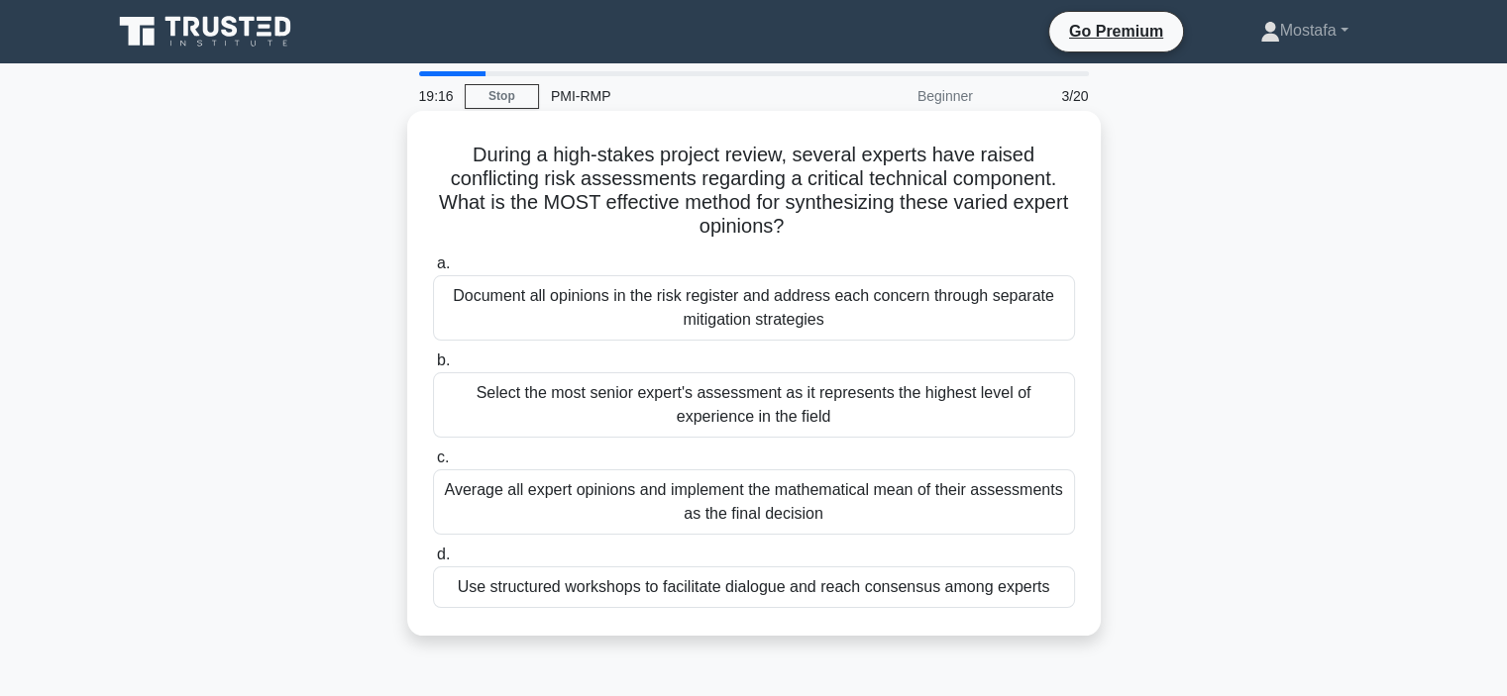
click at [1060, 591] on div "Use structured workshops to facilitate dialogue and reach consensus among exper…" at bounding box center [754, 588] width 642 height 42
click at [433, 562] on input "d. Use structured workshops to facilitate dialogue and reach consensus among ex…" at bounding box center [433, 555] width 0 height 13
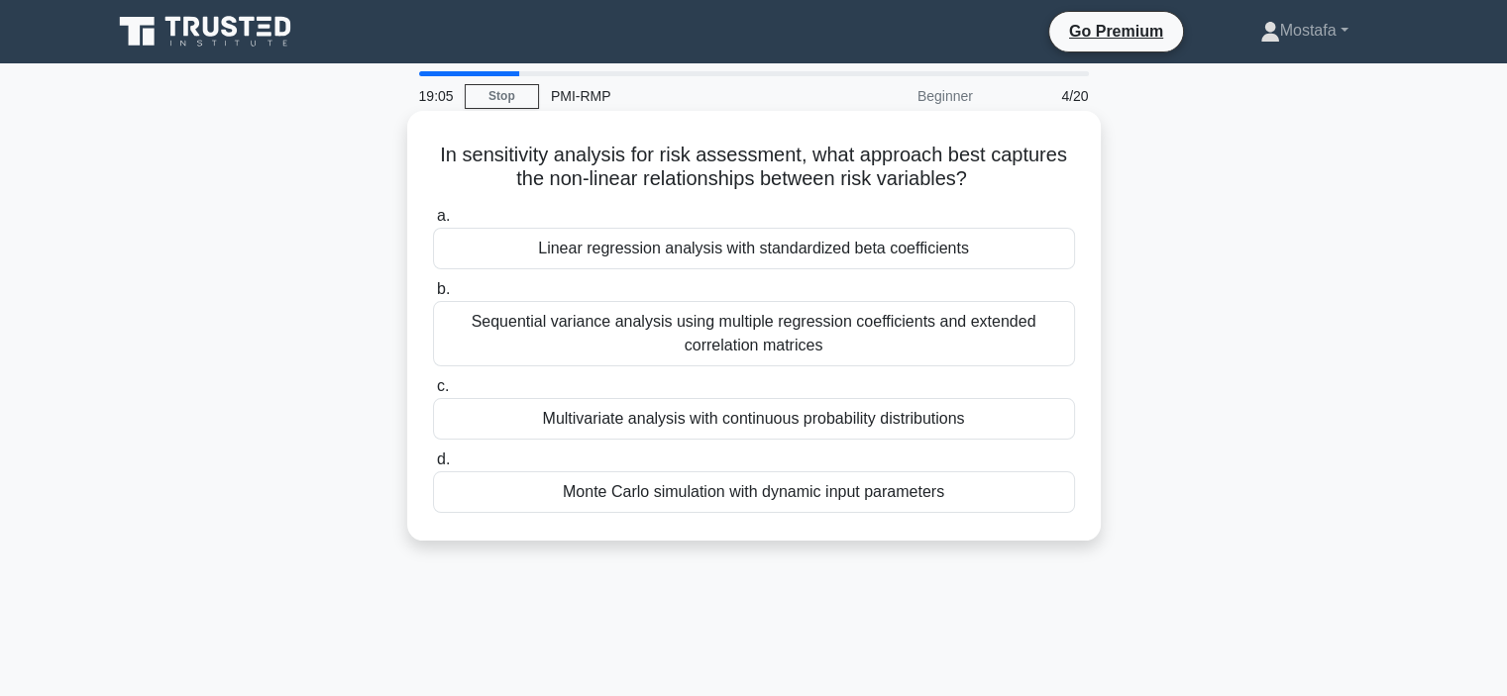
click at [1026, 499] on div "Monte Carlo simulation with dynamic input parameters" at bounding box center [754, 493] width 642 height 42
click at [433, 467] on input "d. Monte Carlo simulation with dynamic input parameters" at bounding box center [433, 460] width 0 height 13
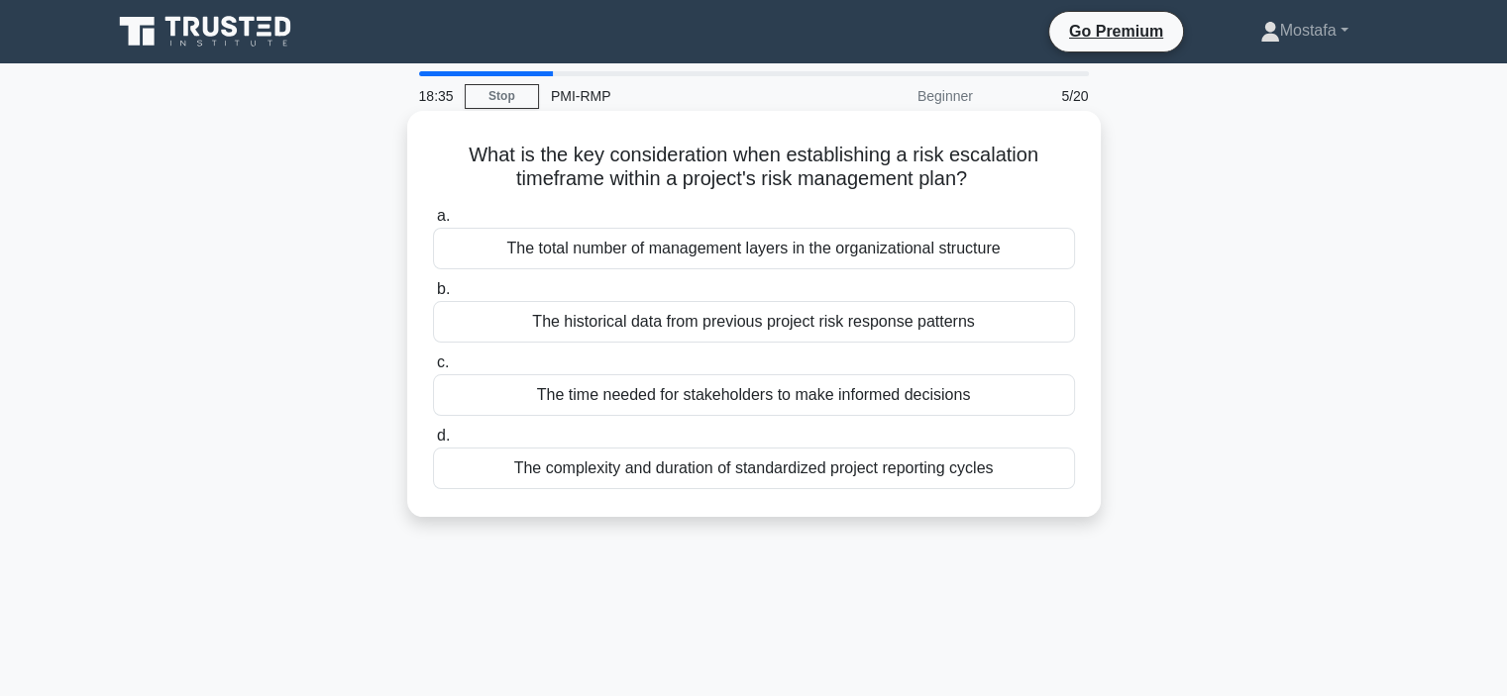
click at [1038, 471] on div "The complexity and duration of standardized project reporting cycles" at bounding box center [754, 469] width 642 height 42
click at [433, 443] on input "d. The complexity and duration of standardized project reporting cycles" at bounding box center [433, 436] width 0 height 13
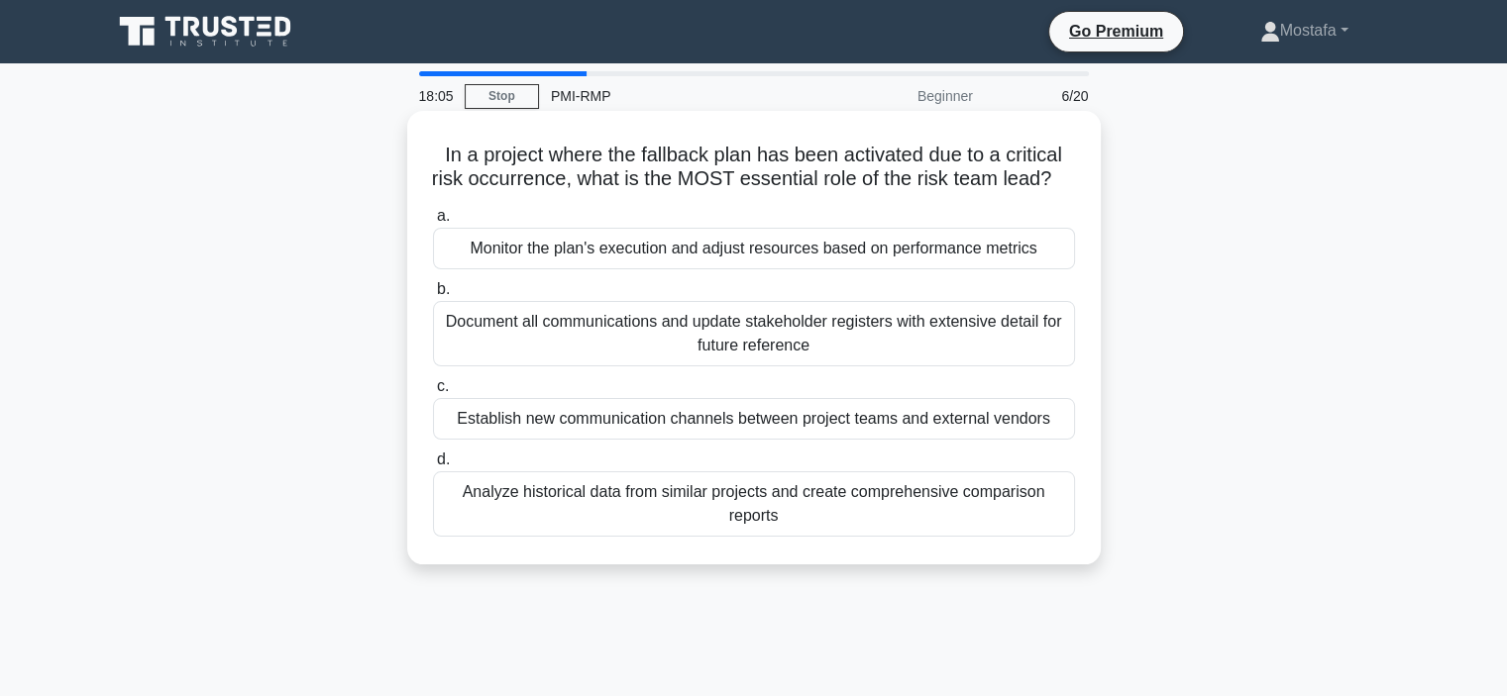
click at [1061, 269] on div "Monitor the plan's execution and adjust resources based on performance metrics" at bounding box center [754, 249] width 642 height 42
click at [433, 223] on input "a. Monitor the plan's execution and adjust resources based on performance metri…" at bounding box center [433, 216] width 0 height 13
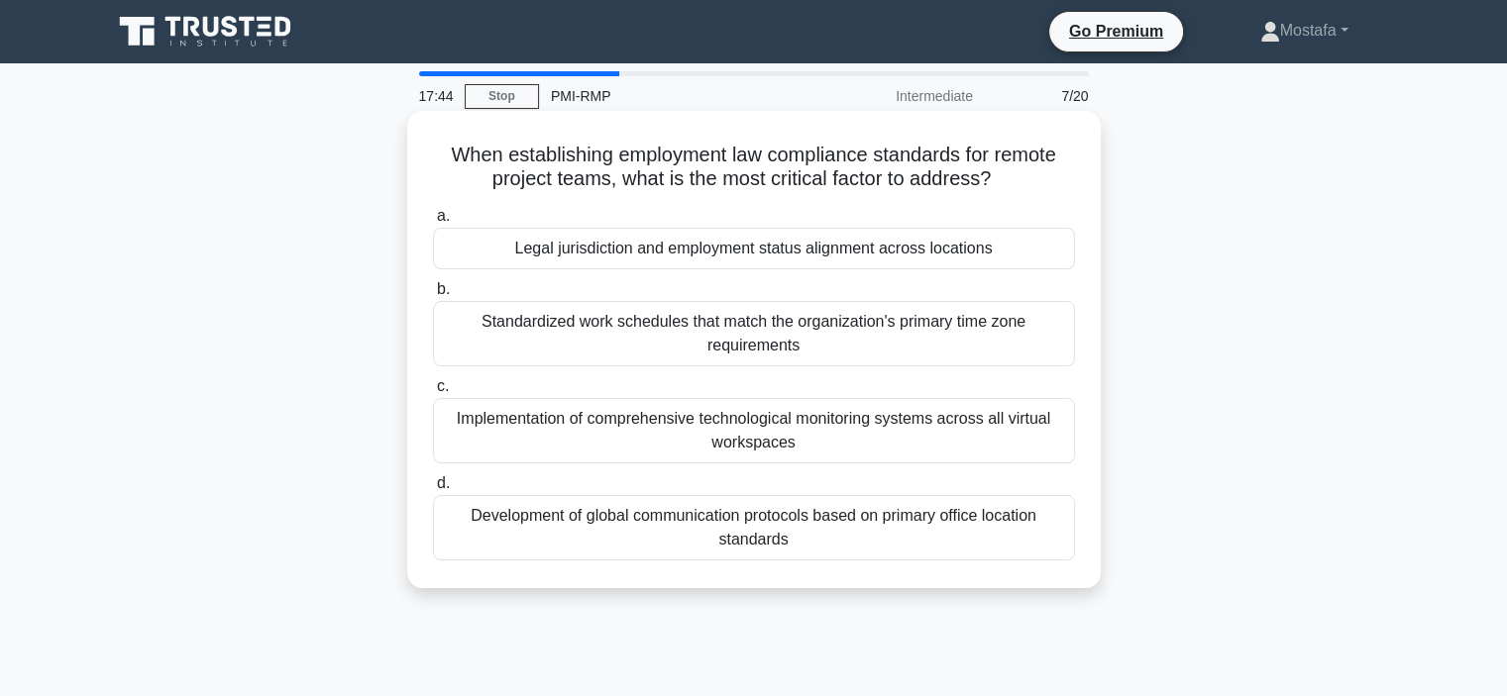
click at [1052, 255] on div "Legal jurisdiction and employment status alignment across locations" at bounding box center [754, 249] width 642 height 42
click at [433, 223] on input "a. Legal jurisdiction and employment status alignment across locations" at bounding box center [433, 216] width 0 height 13
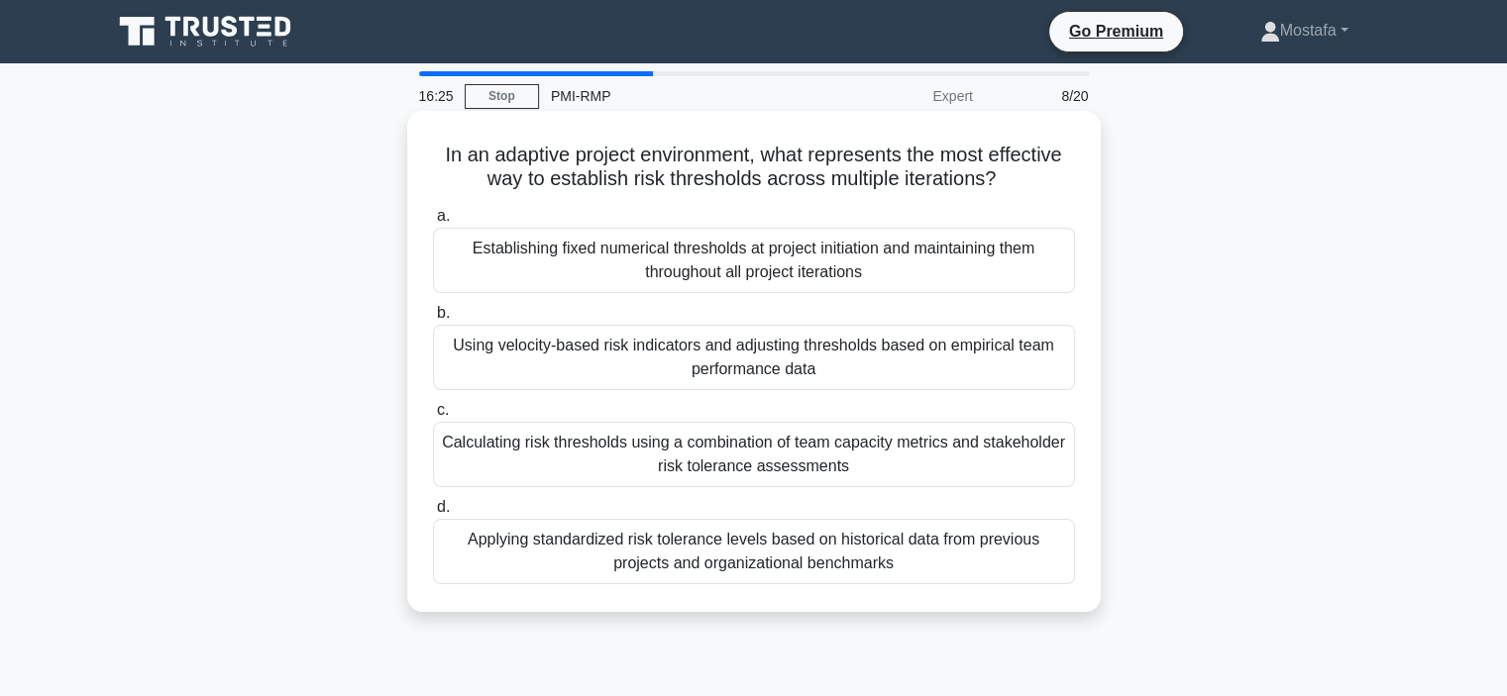
click at [1003, 567] on div "Applying standardized risk tolerance levels based on historical data from previ…" at bounding box center [754, 551] width 642 height 65
click at [433, 514] on input "d. Applying standardized risk tolerance levels based on historical data from pr…" at bounding box center [433, 507] width 0 height 13
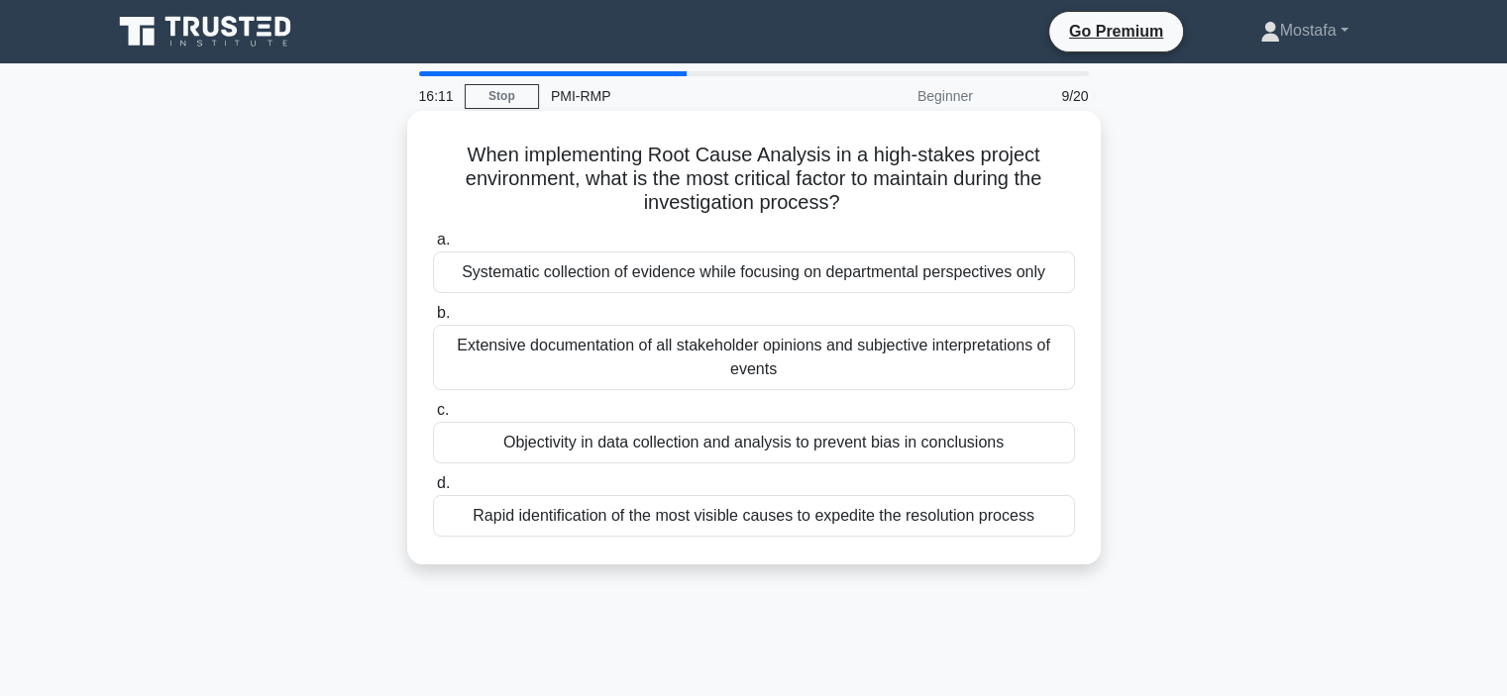
click at [1056, 435] on div "Objectivity in data collection and analysis to prevent bias in conclusions" at bounding box center [754, 443] width 642 height 42
click at [433, 417] on input "c. Objectivity in data collection and analysis to prevent bias in conclusions" at bounding box center [433, 410] width 0 height 13
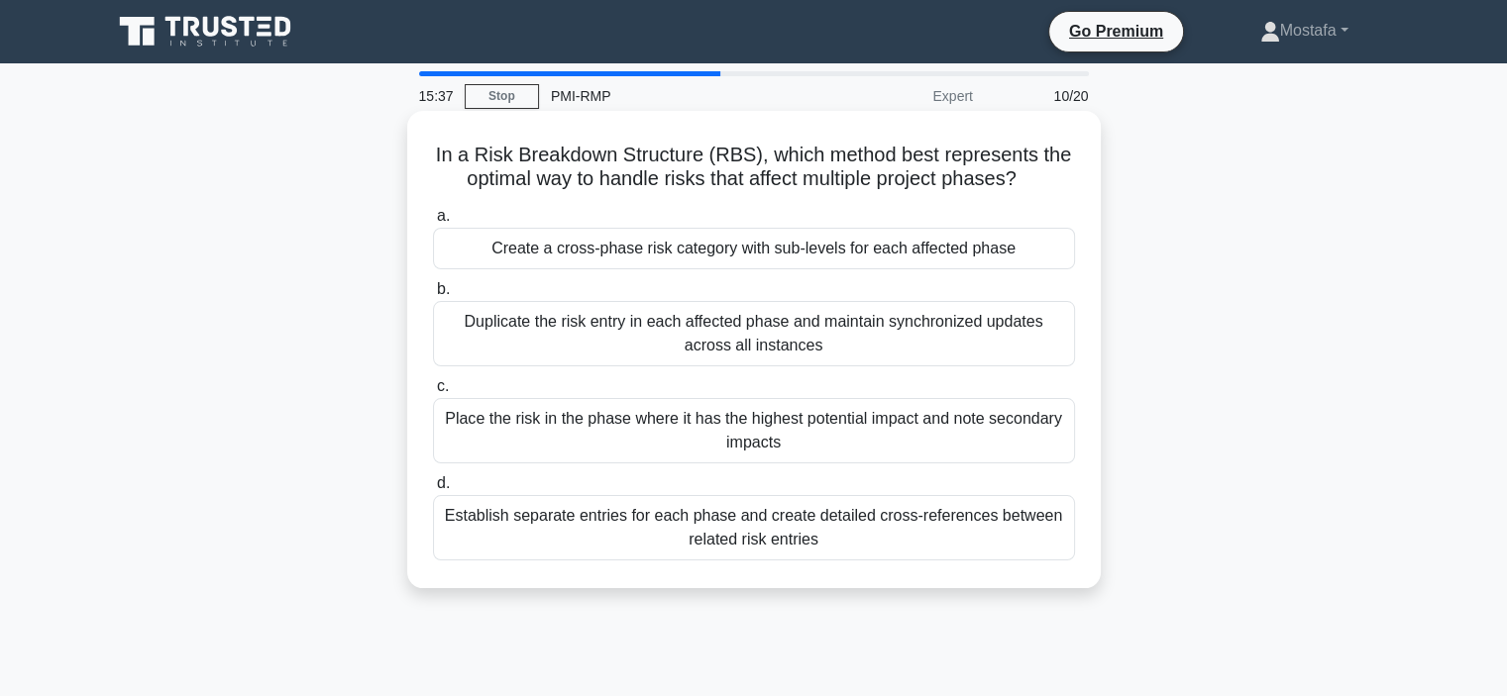
click at [1058, 247] on div "Create a cross-phase risk category with sub-levels for each affected phase" at bounding box center [754, 249] width 642 height 42
click at [433, 223] on input "a. Create a cross-phase risk category with sub-levels for each affected phase" at bounding box center [433, 216] width 0 height 13
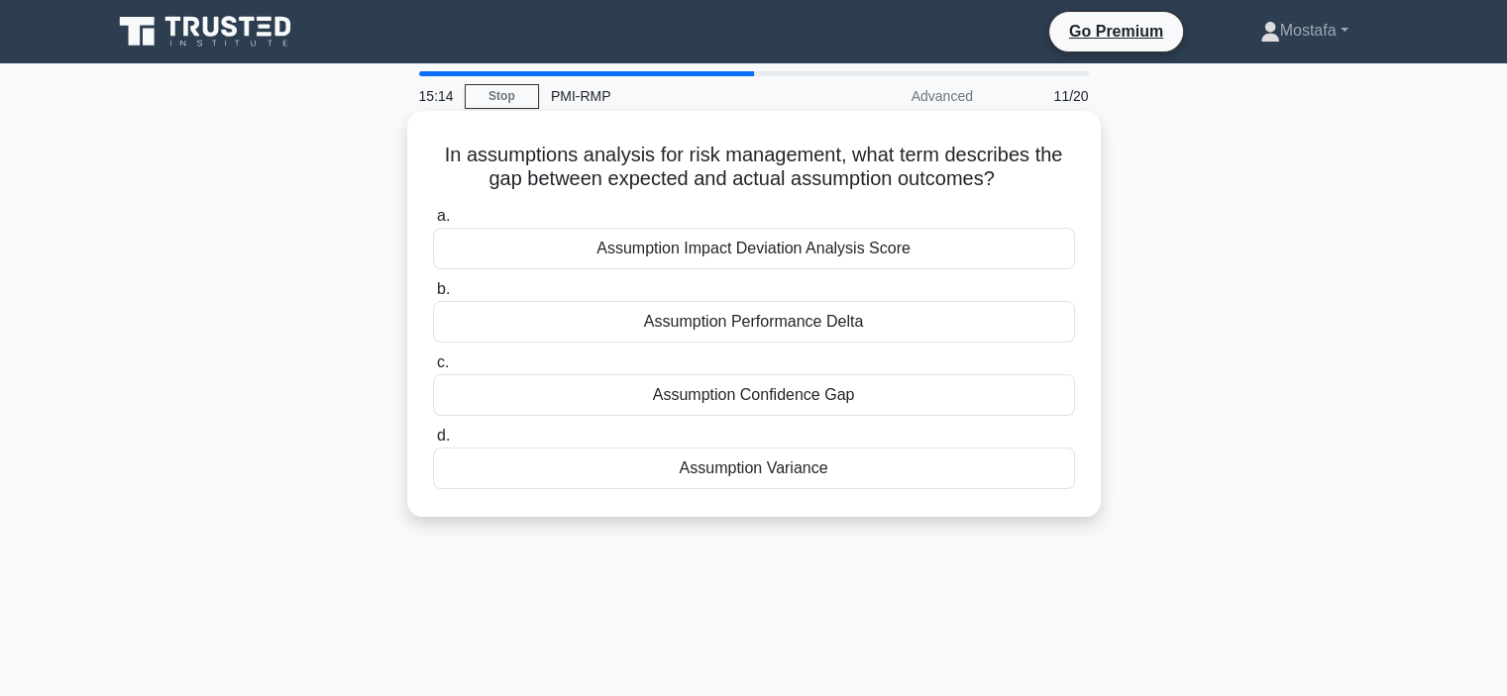
click at [1014, 477] on div "Assumption Variance" at bounding box center [754, 469] width 642 height 42
click at [433, 443] on input "d. Assumption Variance" at bounding box center [433, 436] width 0 height 13
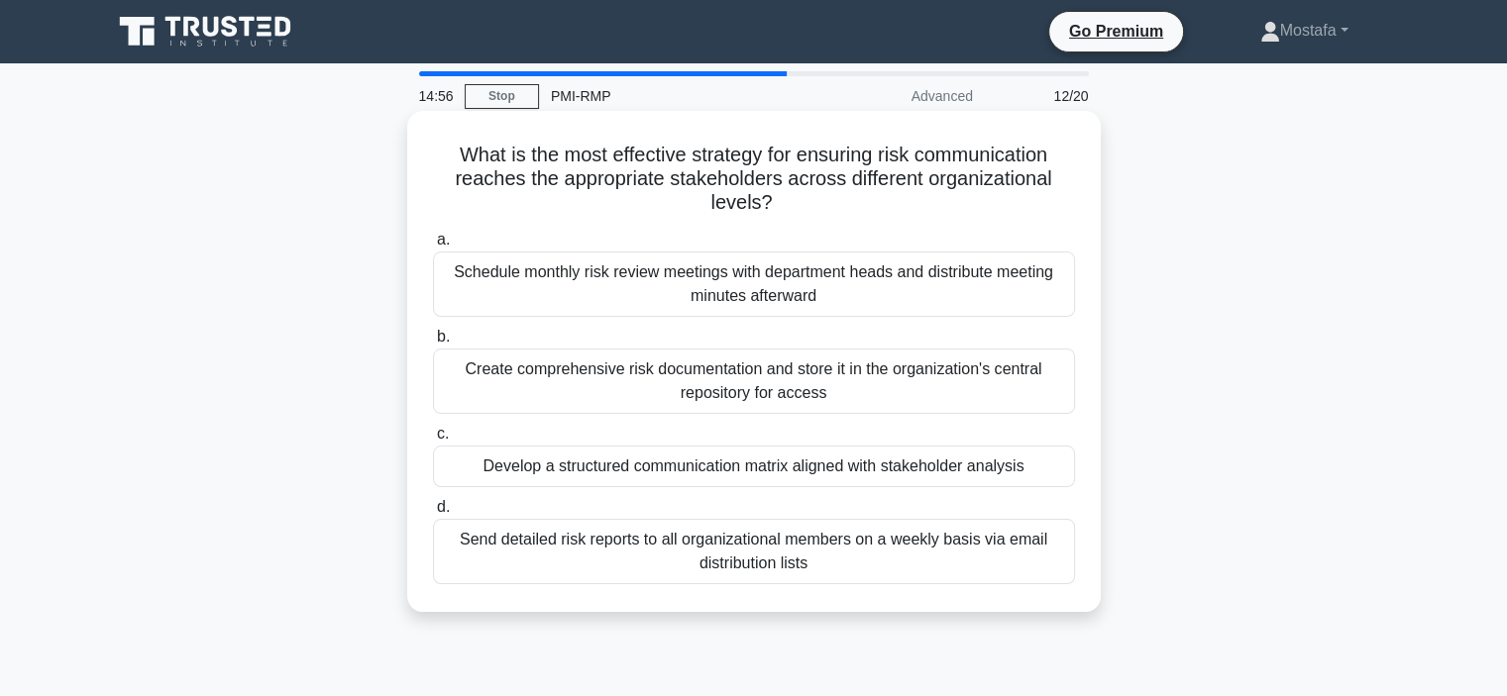
click at [1044, 474] on div "Develop a structured communication matrix aligned with stakeholder analysis" at bounding box center [754, 467] width 642 height 42
click at [433, 441] on input "c. Develop a structured communication matrix aligned with stakeholder analysis" at bounding box center [433, 434] width 0 height 13
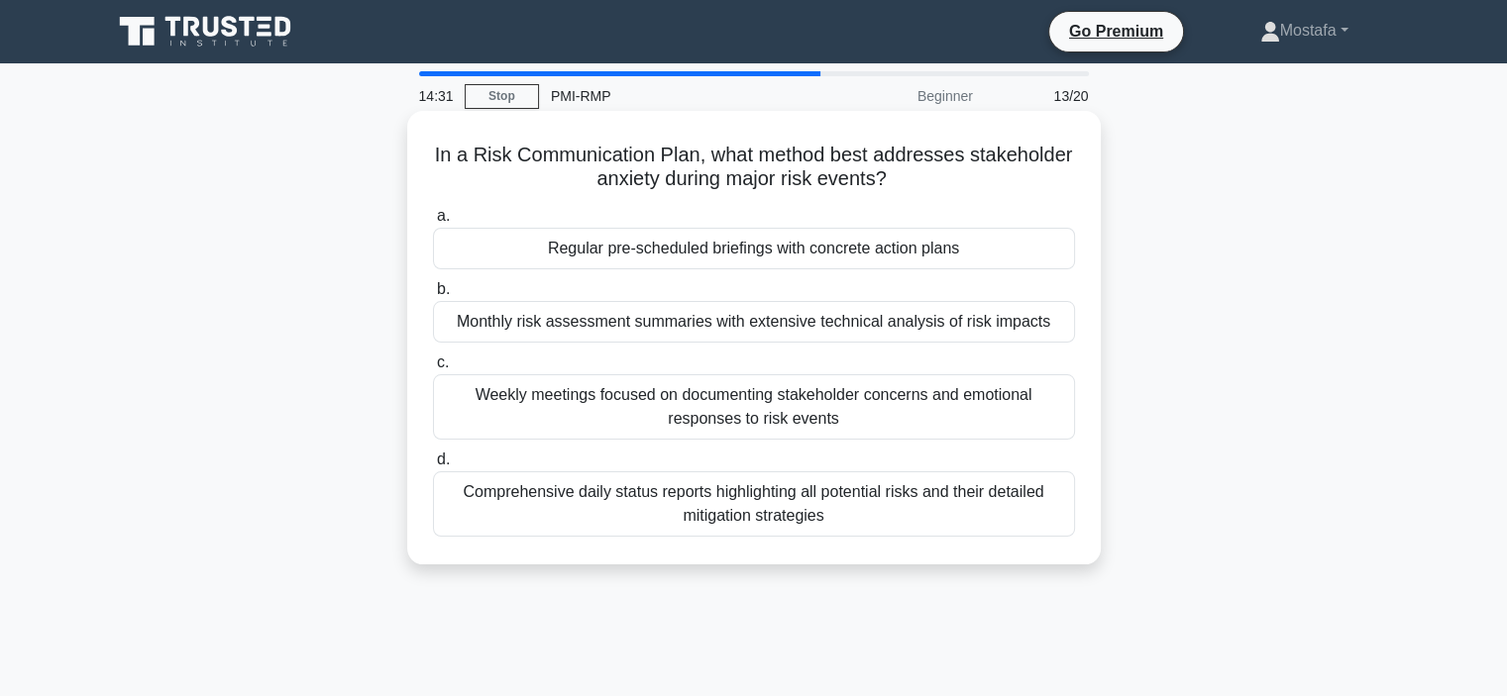
click at [1003, 249] on div "Regular pre-scheduled briefings with concrete action plans" at bounding box center [754, 249] width 642 height 42
click at [433, 223] on input "a. Regular pre-scheduled briefings with concrete action plans" at bounding box center [433, 216] width 0 height 13
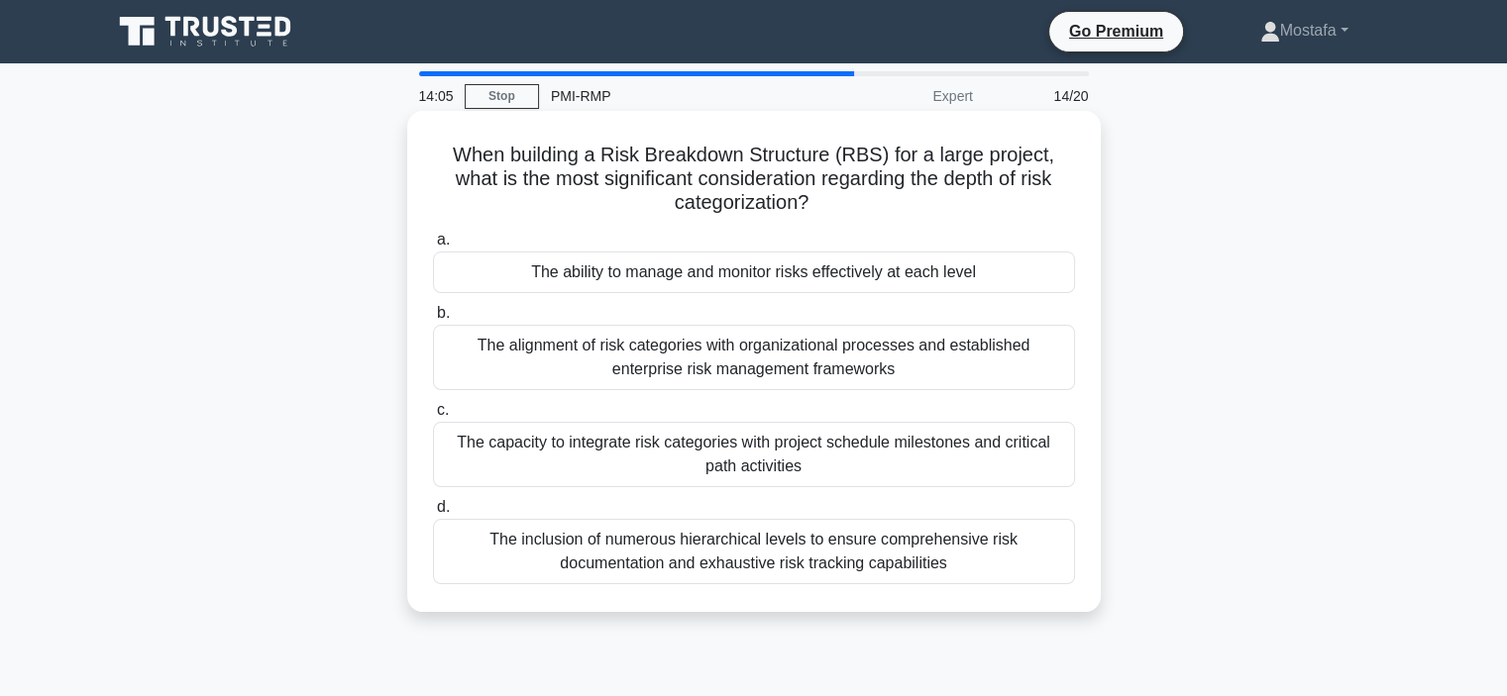
click at [1030, 270] on div "The ability to manage and monitor risks effectively at each level" at bounding box center [754, 273] width 642 height 42
click at [433, 247] on input "a. The ability to manage and monitor risks effectively at each level" at bounding box center [433, 240] width 0 height 13
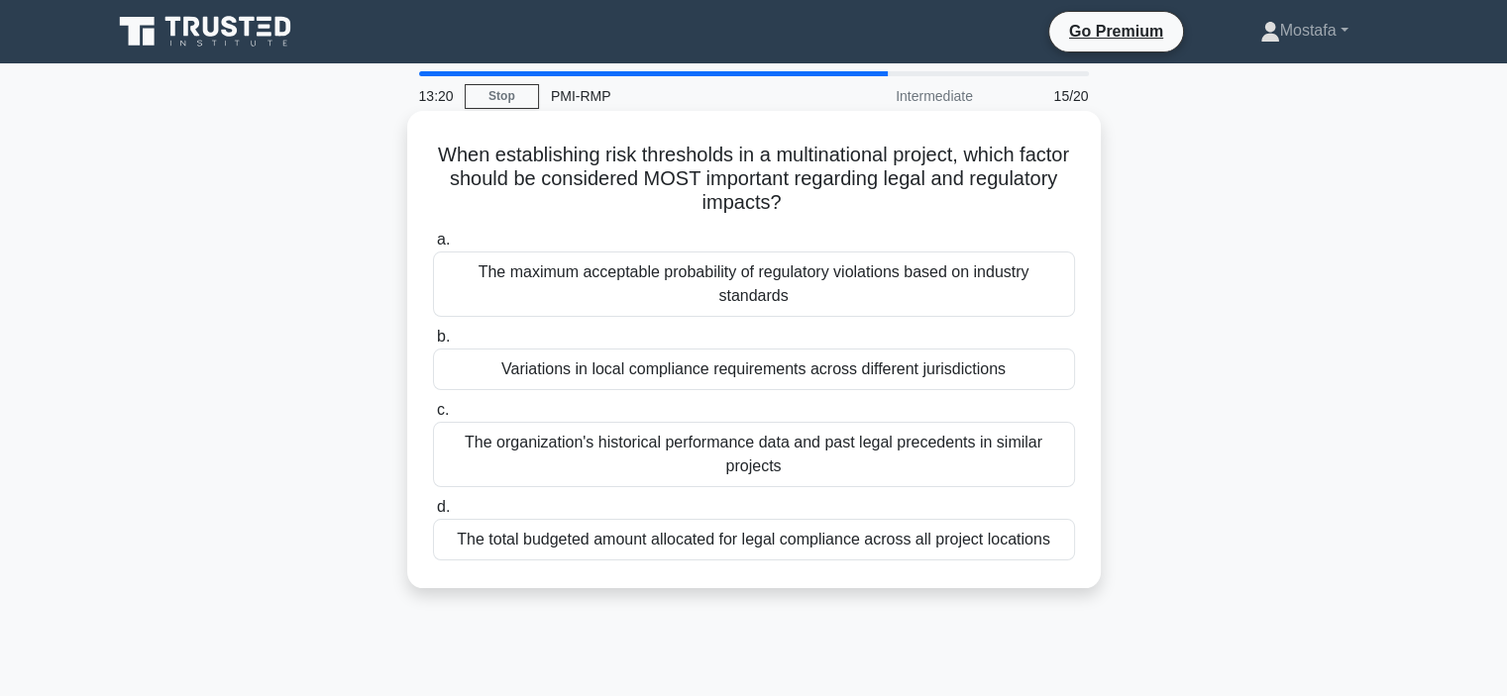
click at [1040, 378] on div "Variations in local compliance requirements across different jurisdictions" at bounding box center [754, 370] width 642 height 42
click at [433, 344] on input "b. Variations in local compliance requirements across different jurisdictions" at bounding box center [433, 337] width 0 height 13
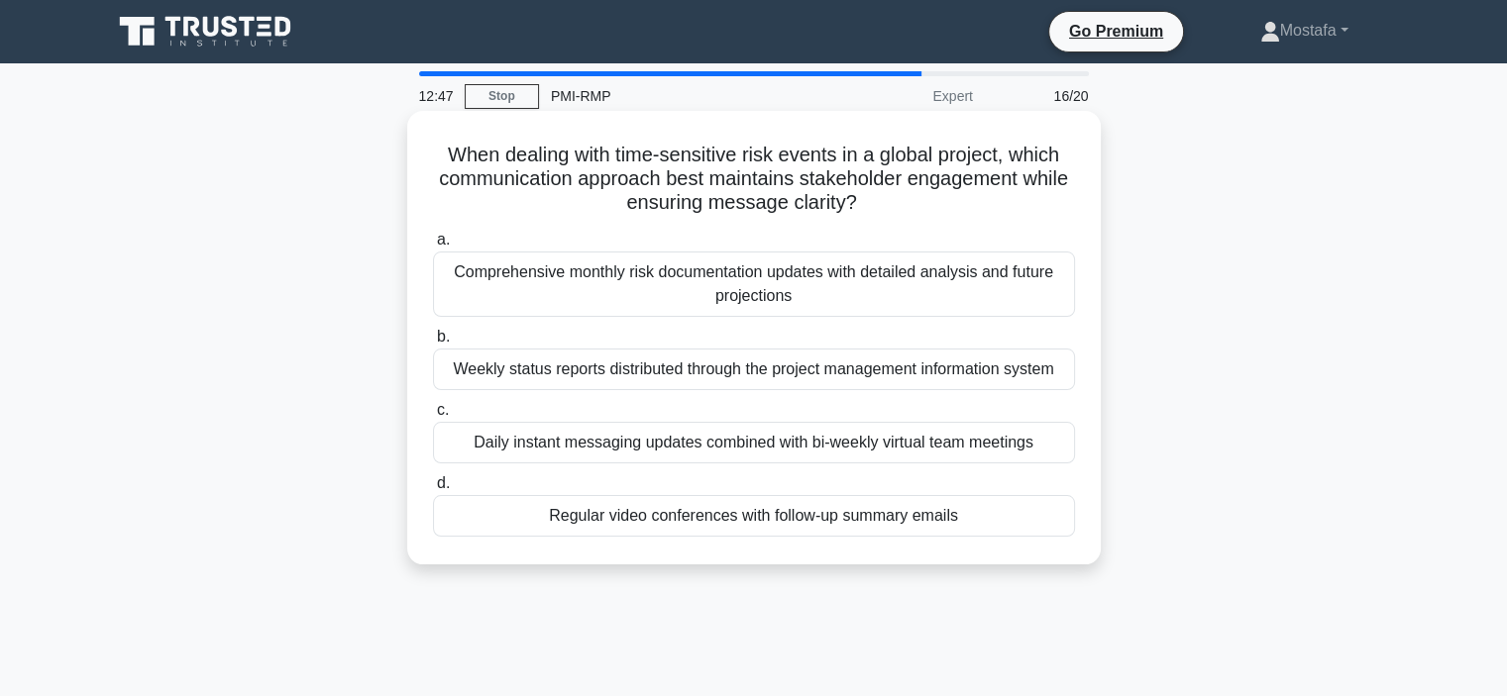
click at [1034, 527] on div "Regular video conferences with follow-up summary emails" at bounding box center [754, 516] width 642 height 42
click at [433, 490] on input "d. Regular video conferences with follow-up summary emails" at bounding box center [433, 483] width 0 height 13
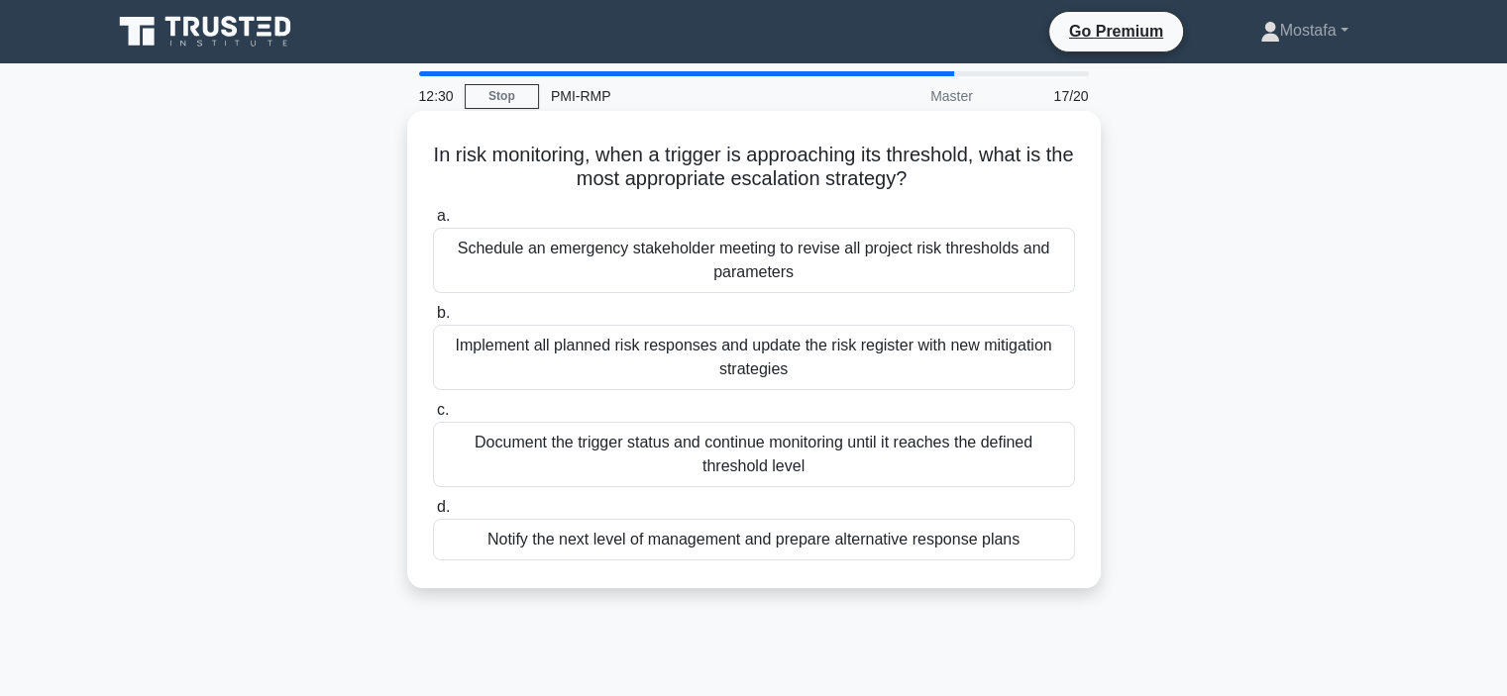
click at [1052, 546] on div "Notify the next level of management and prepare alternative response plans" at bounding box center [754, 540] width 642 height 42
click at [433, 514] on input "d. Notify the next level of management and prepare alternative response plans" at bounding box center [433, 507] width 0 height 13
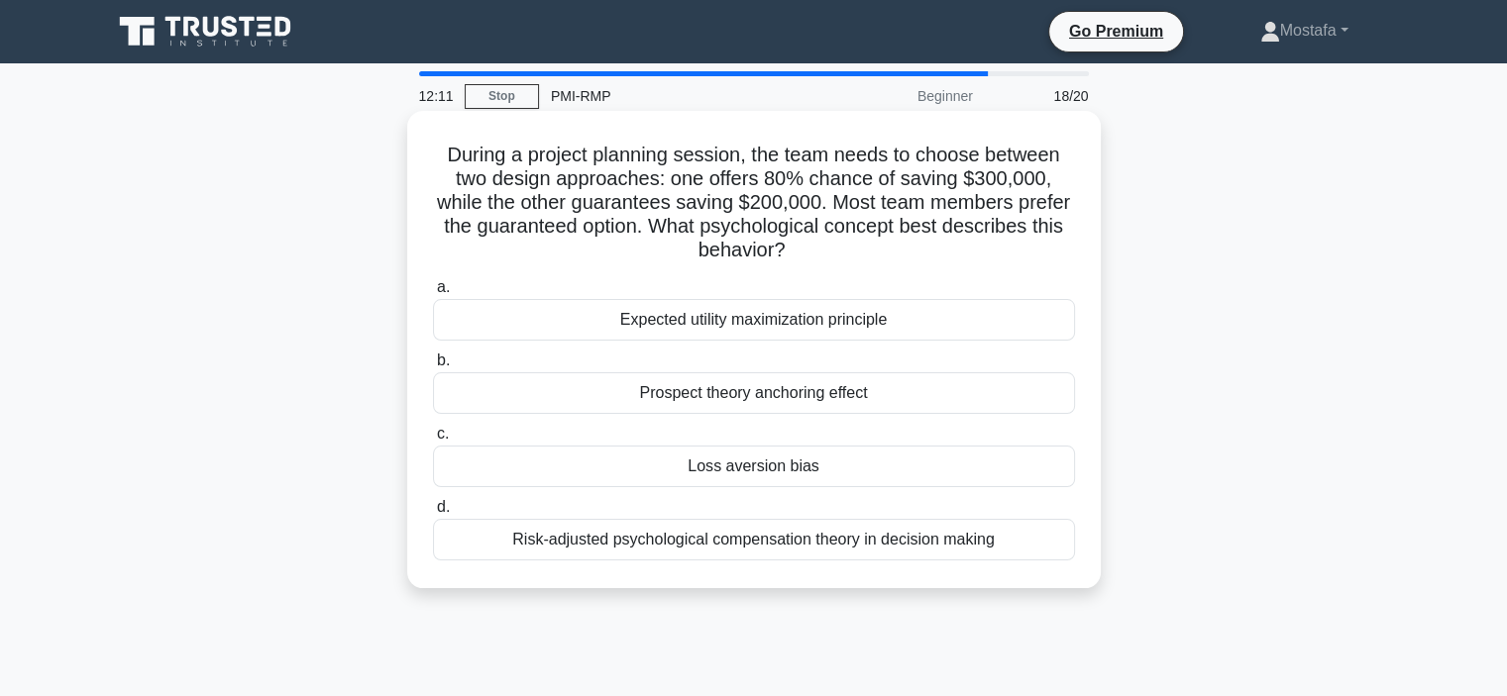
click at [1041, 474] on div "Loss aversion bias" at bounding box center [754, 467] width 642 height 42
click at [433, 441] on input "c. Loss aversion bias" at bounding box center [433, 434] width 0 height 13
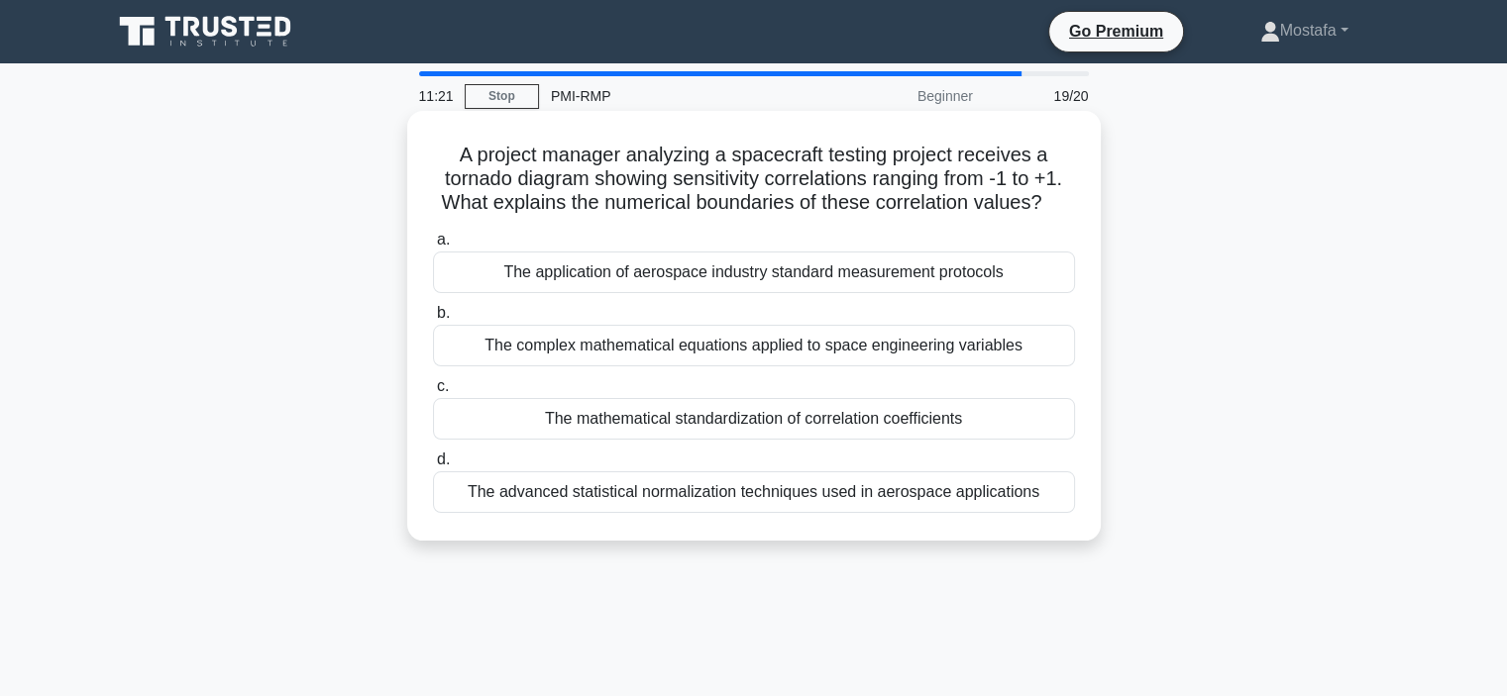
click at [1048, 422] on div "The mathematical standardization of correlation coefficients" at bounding box center [754, 419] width 642 height 42
click at [433, 393] on input "c. The mathematical standardization of correlation coefficients" at bounding box center [433, 386] width 0 height 13
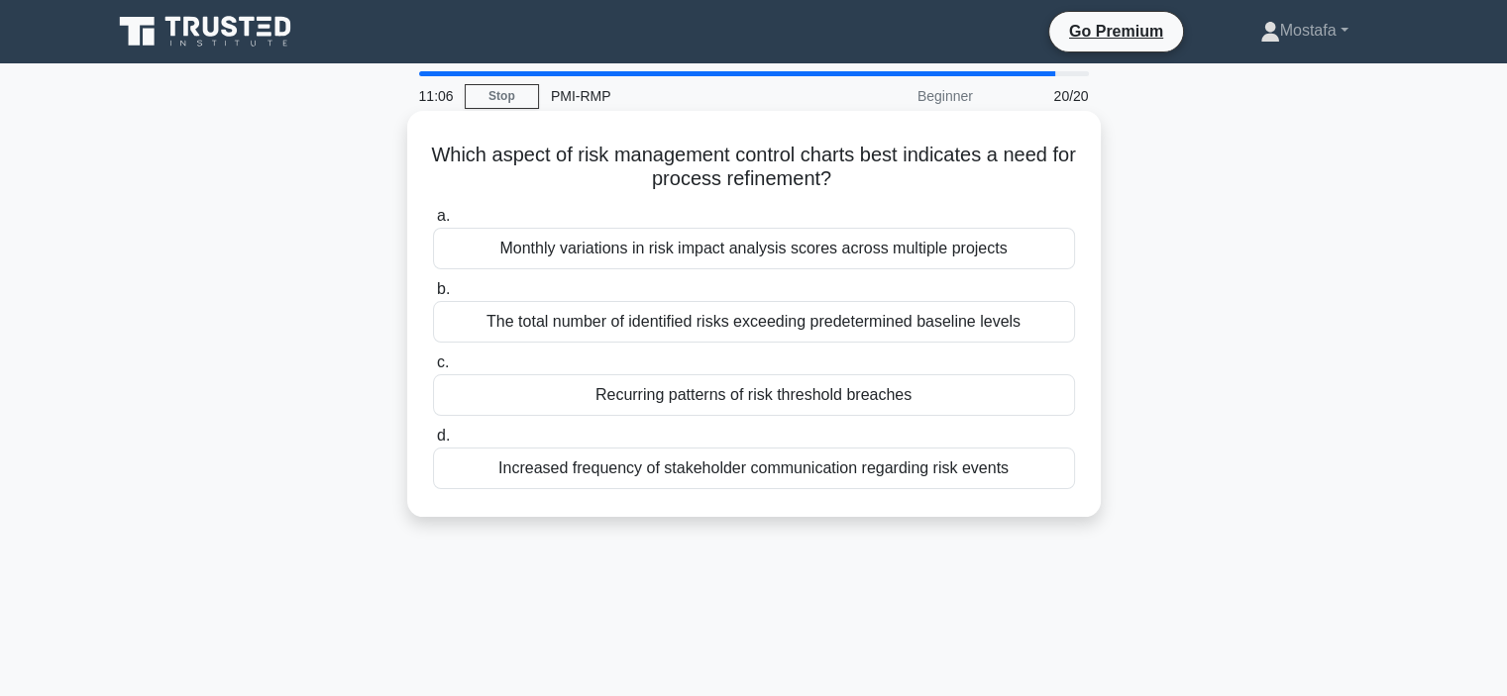
click at [984, 387] on div "Recurring patterns of risk threshold breaches" at bounding box center [754, 395] width 642 height 42
click at [433, 370] on input "c. Recurring patterns of risk threshold breaches" at bounding box center [433, 363] width 0 height 13
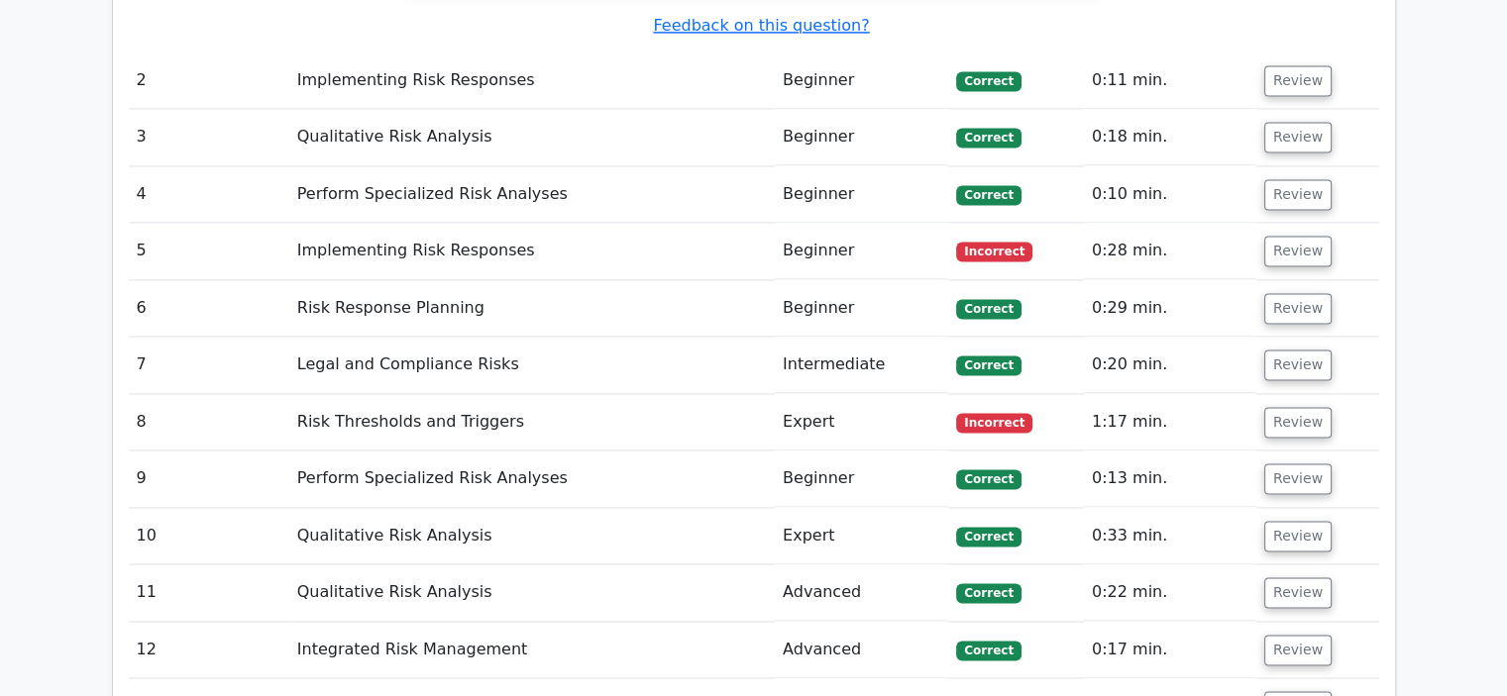
scroll to position [2774, 0]
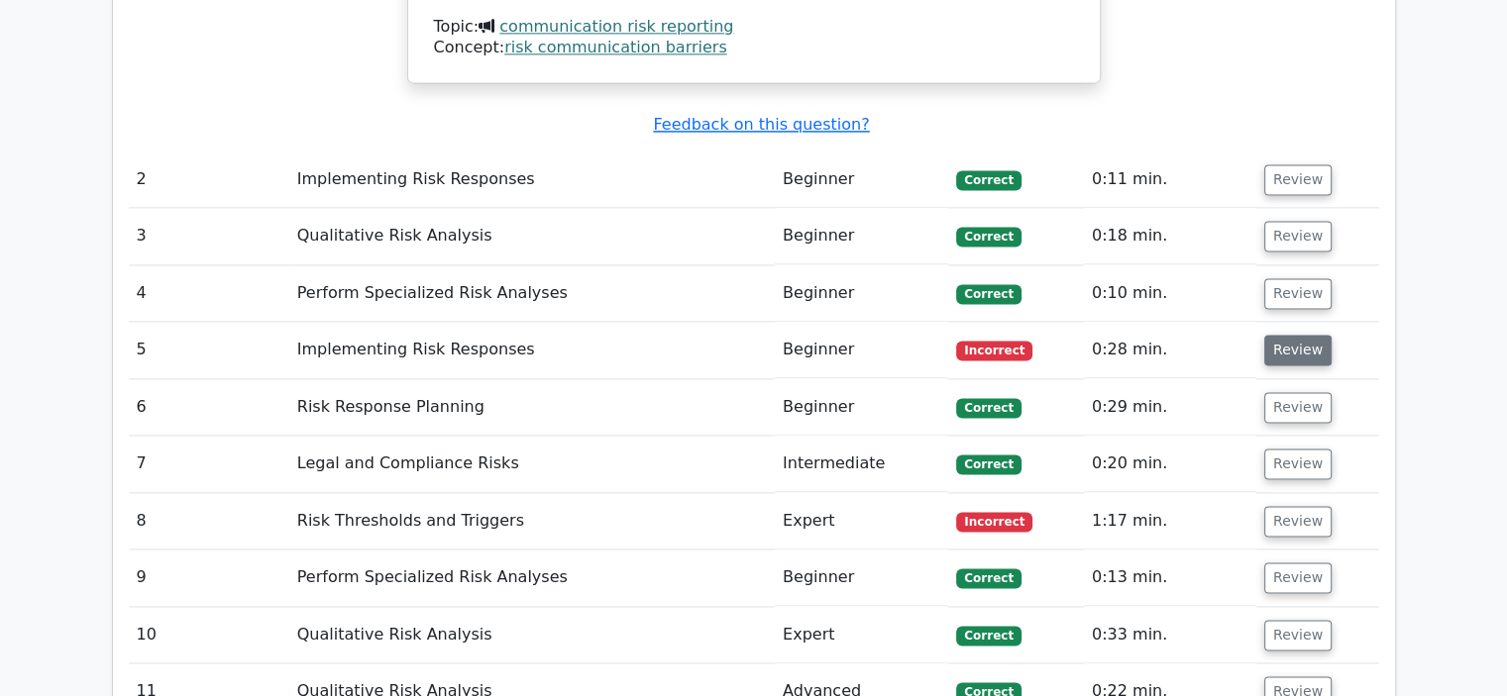
click at [1280, 335] on button "Review" at bounding box center [1297, 350] width 67 height 31
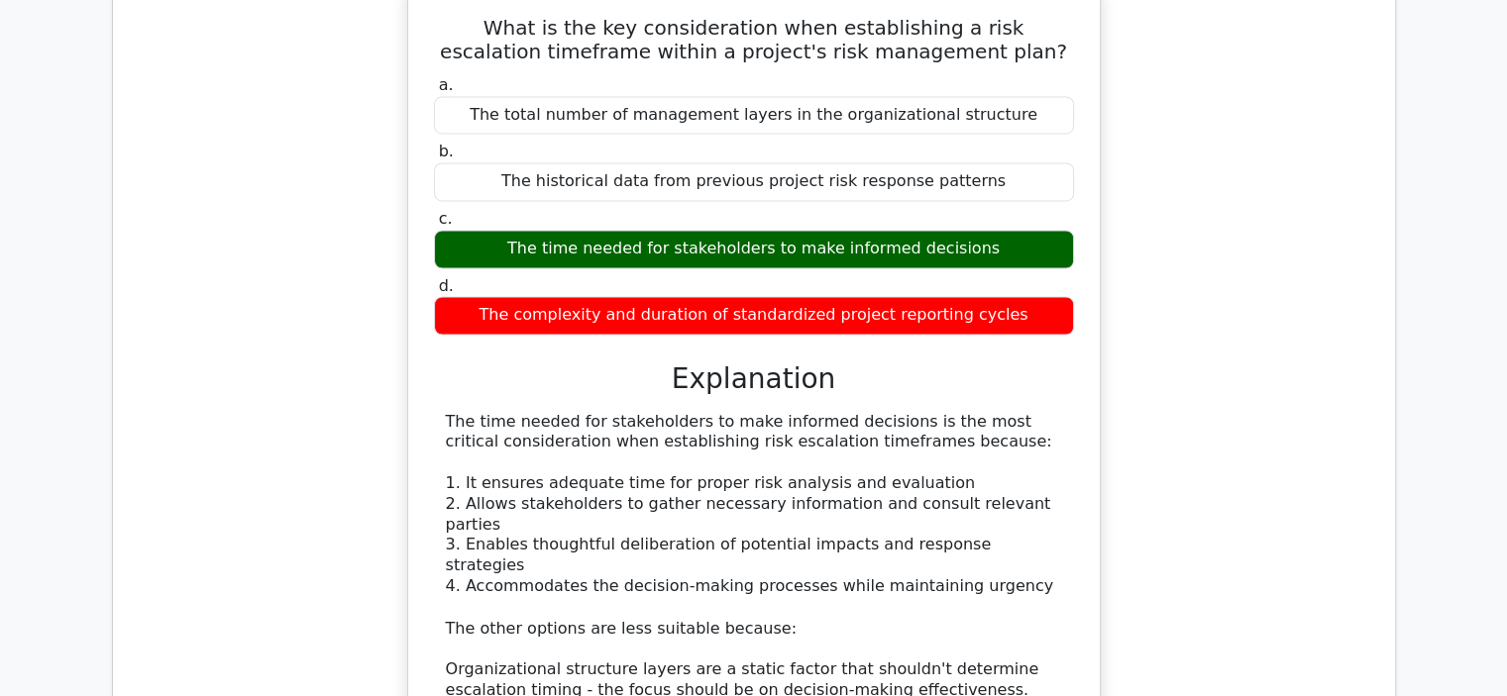
scroll to position [3665, 0]
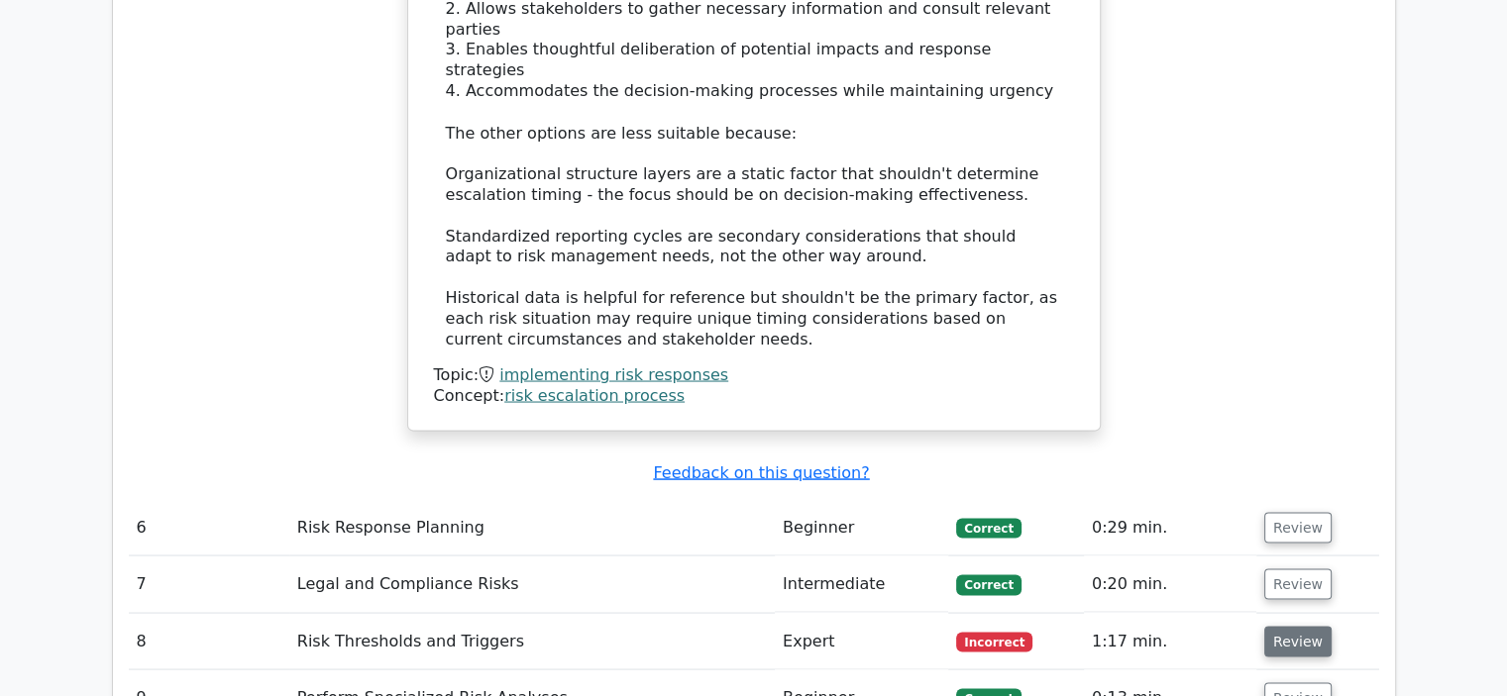
click at [1292, 626] on button "Review" at bounding box center [1297, 641] width 67 height 31
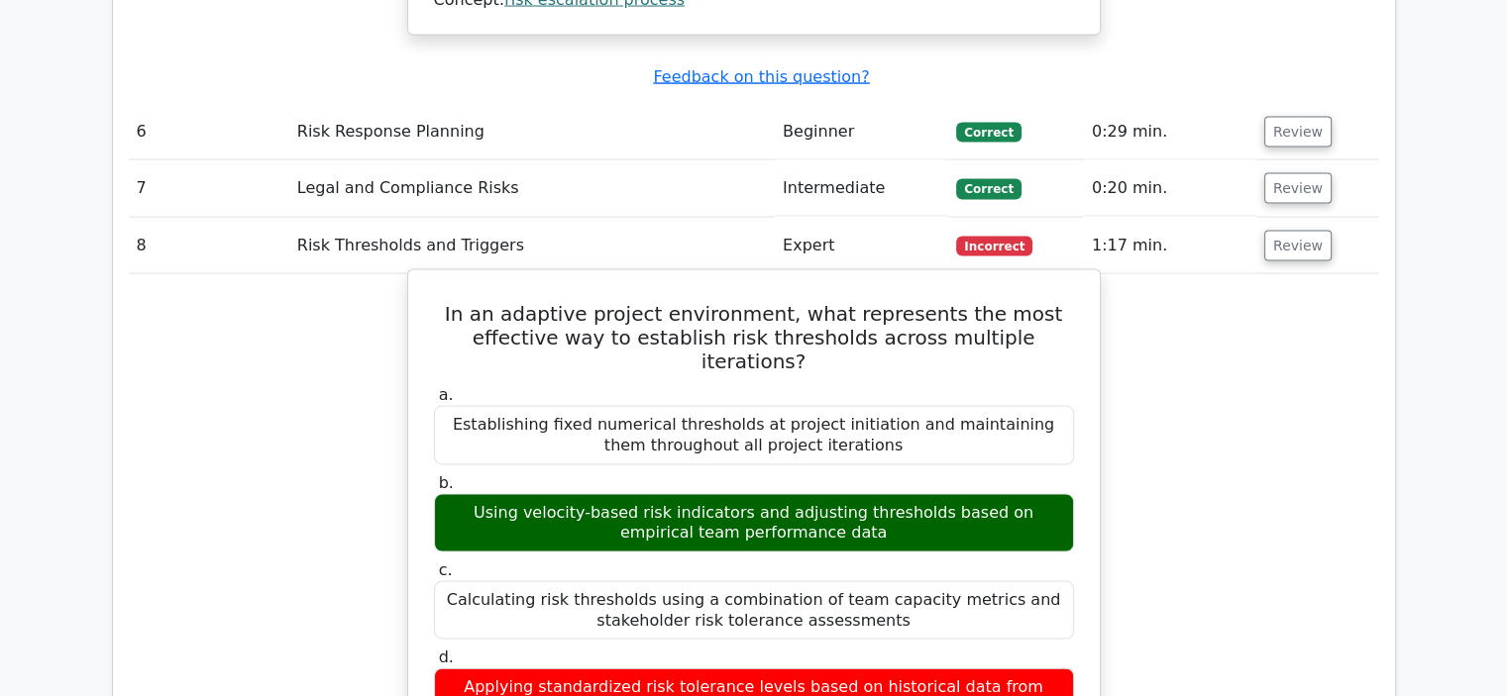
scroll to position [4062, 0]
